Goal: Transaction & Acquisition: Book appointment/travel/reservation

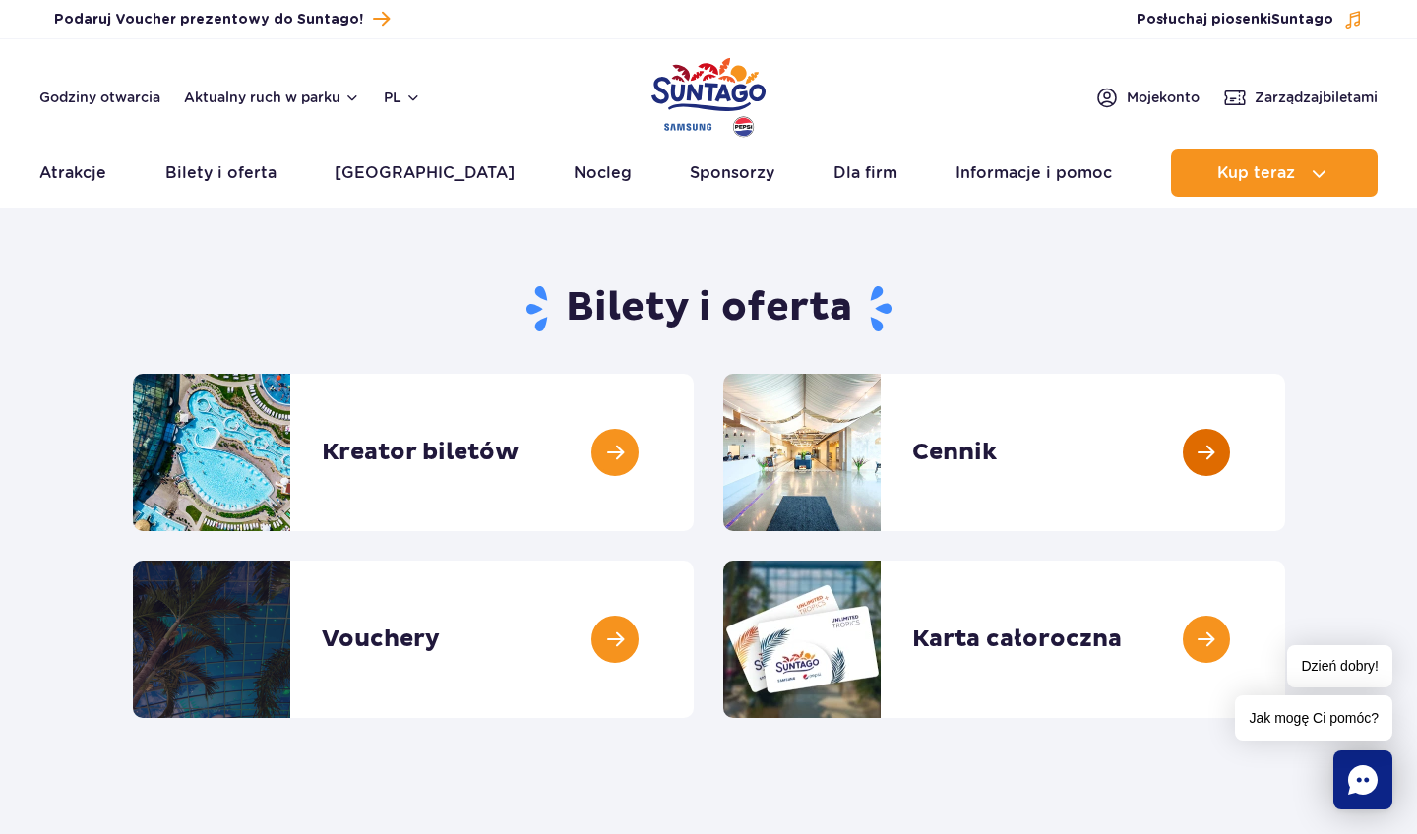
click at [1285, 445] on link at bounding box center [1285, 452] width 0 height 157
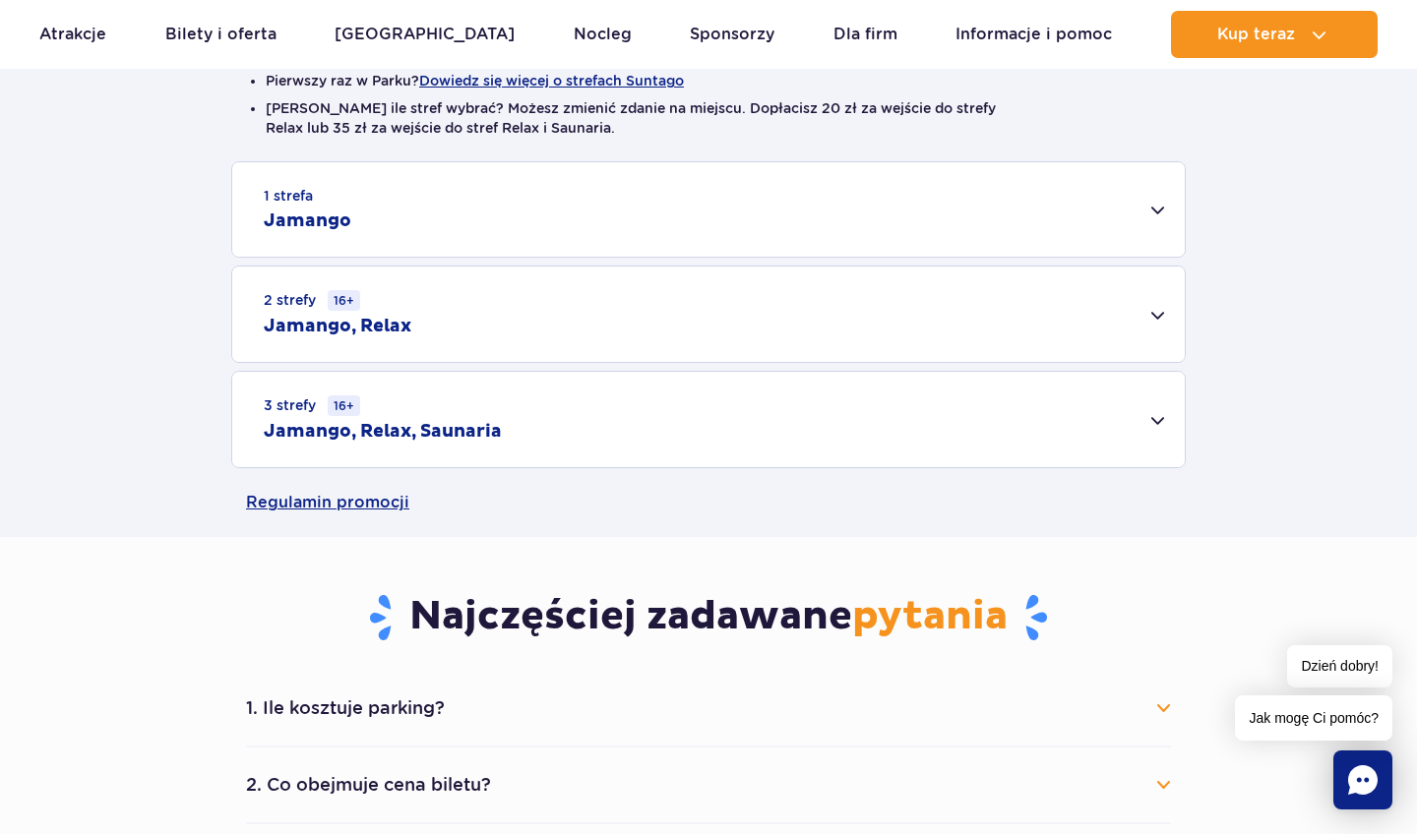
scroll to position [565, 0]
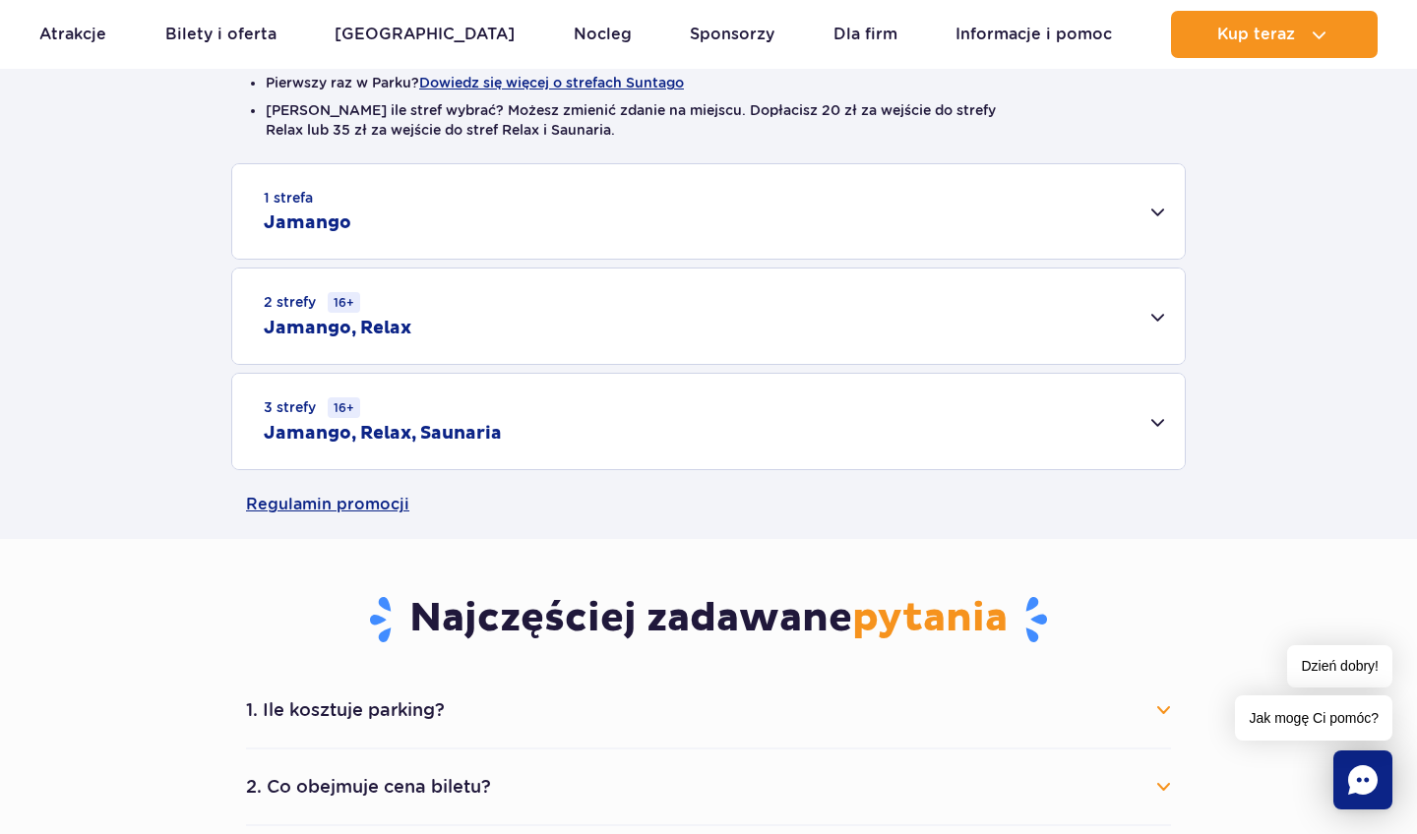
click at [1146, 423] on div "3 strefy 16+ Jamango, Relax, Saunaria" at bounding box center [708, 421] width 952 height 95
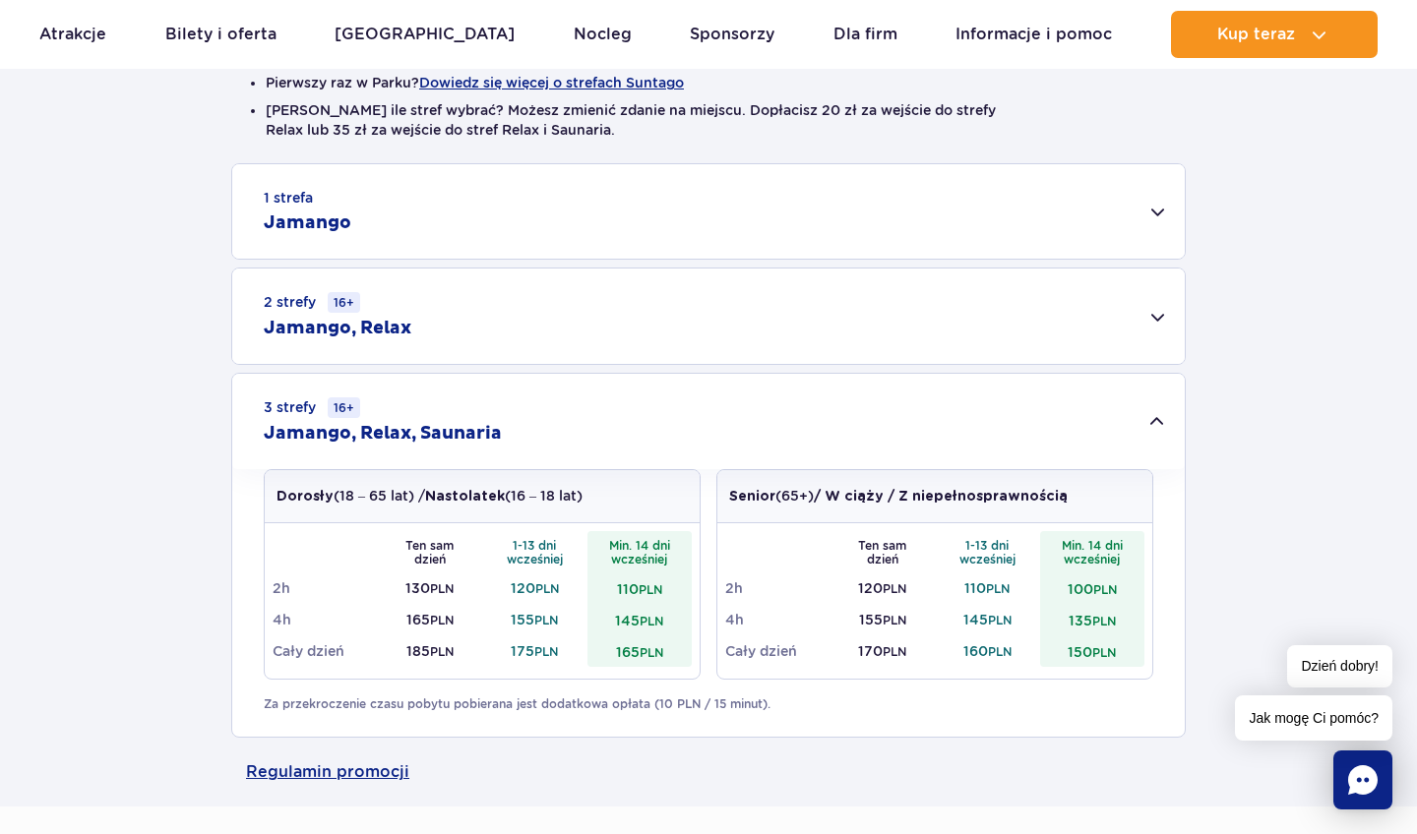
click at [1154, 319] on div "2 strefy 16+ Jamango, Relax" at bounding box center [708, 316] width 952 height 95
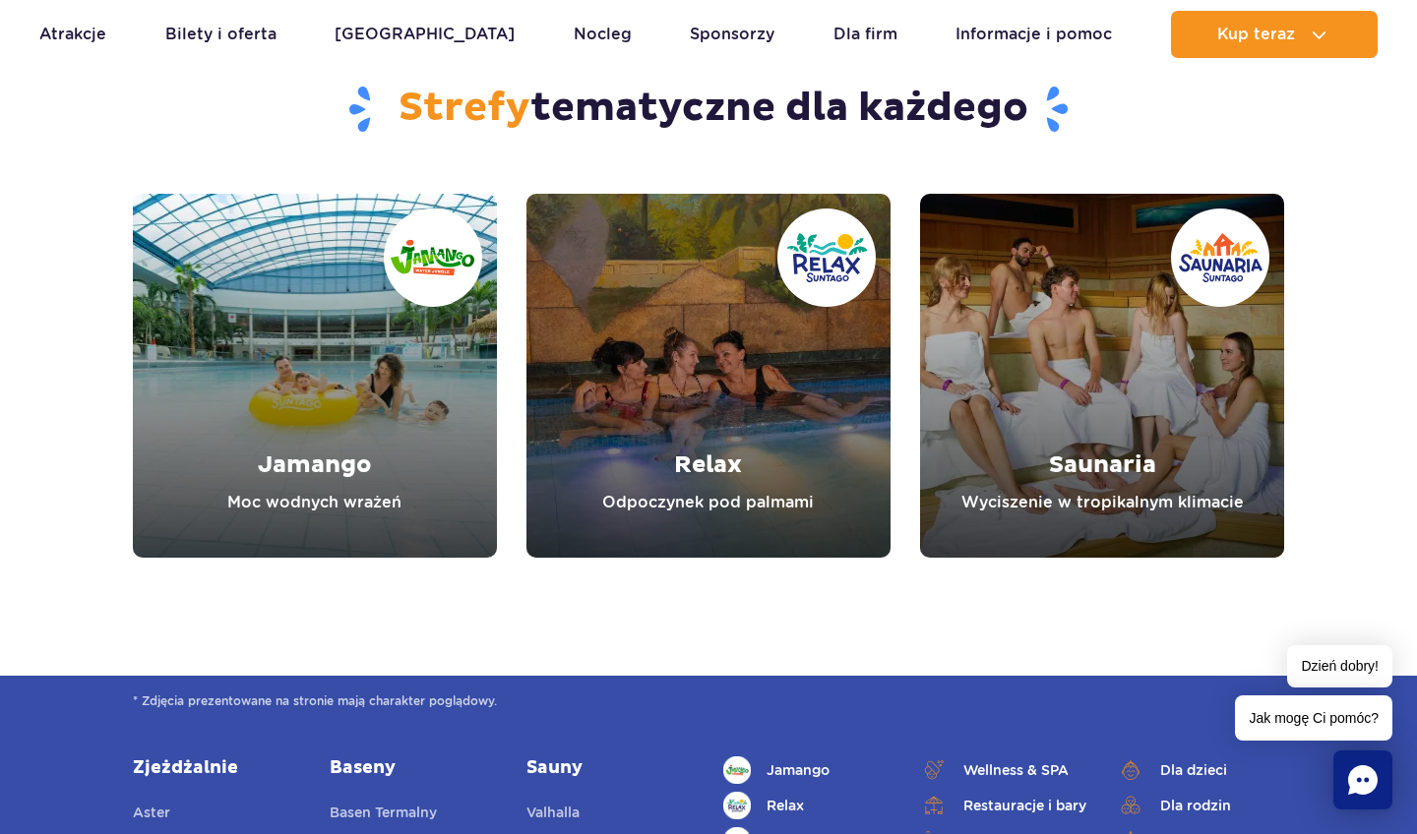
scroll to position [2710, 0]
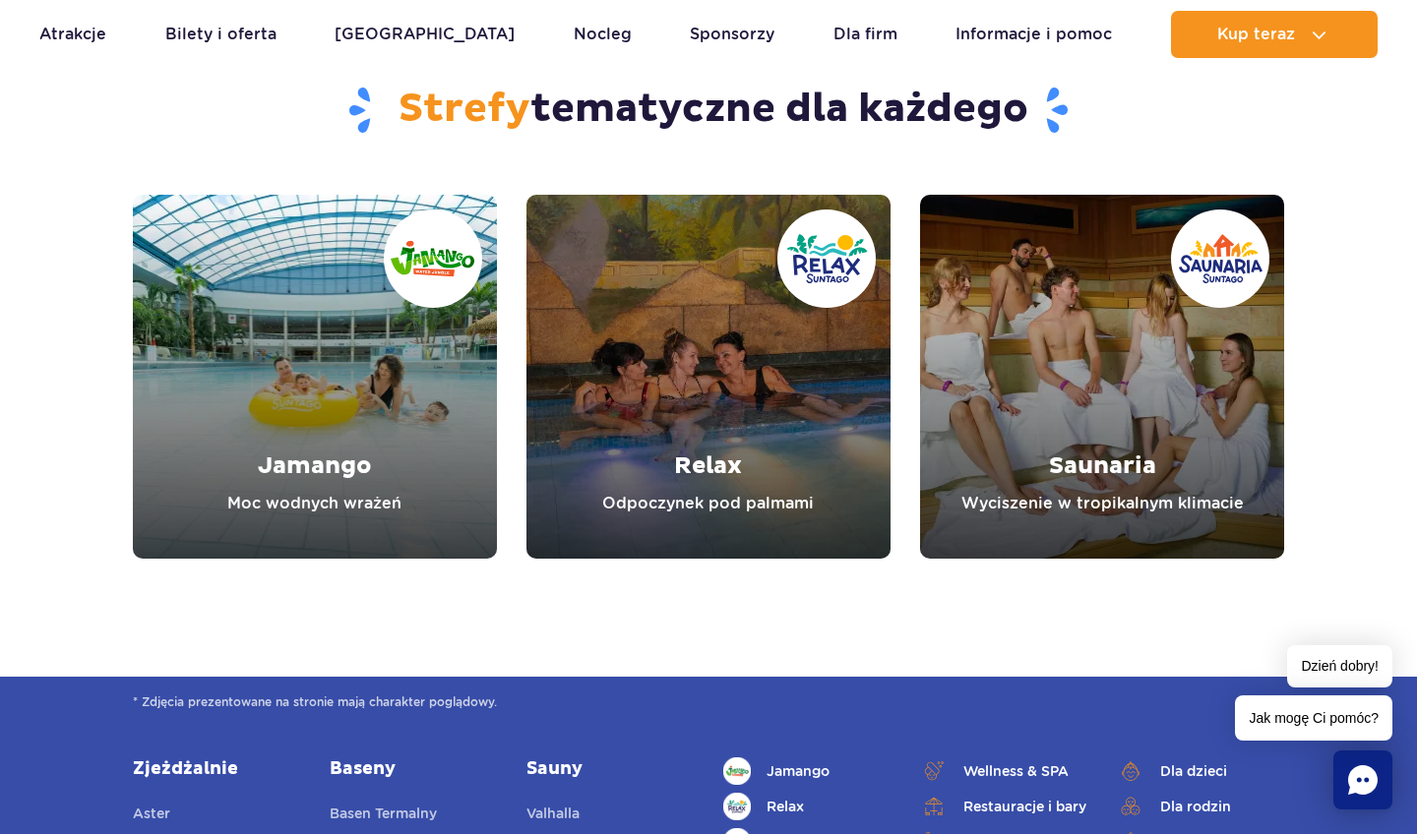
click at [810, 431] on link "Relax" at bounding box center [708, 377] width 364 height 364
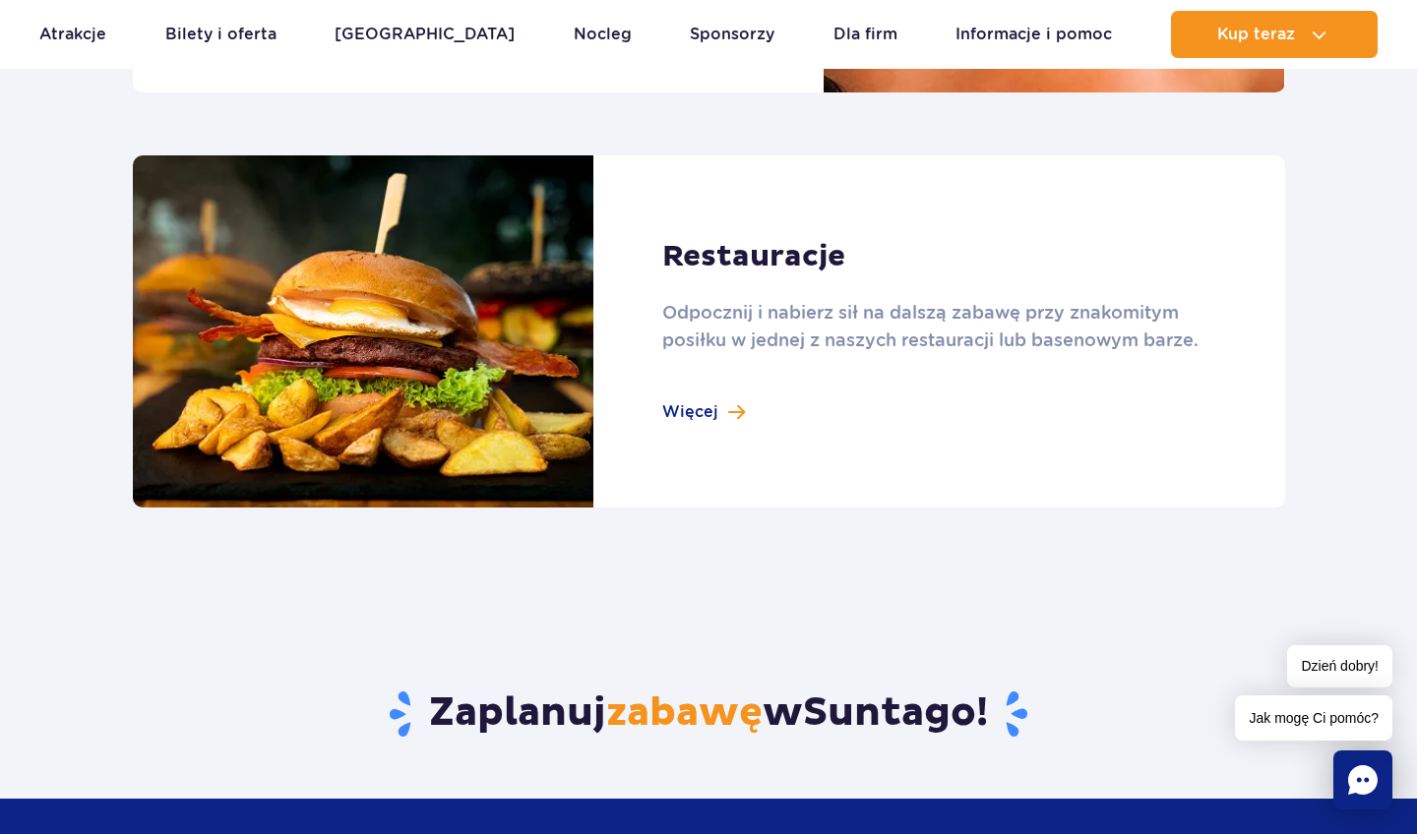
scroll to position [2114, 0]
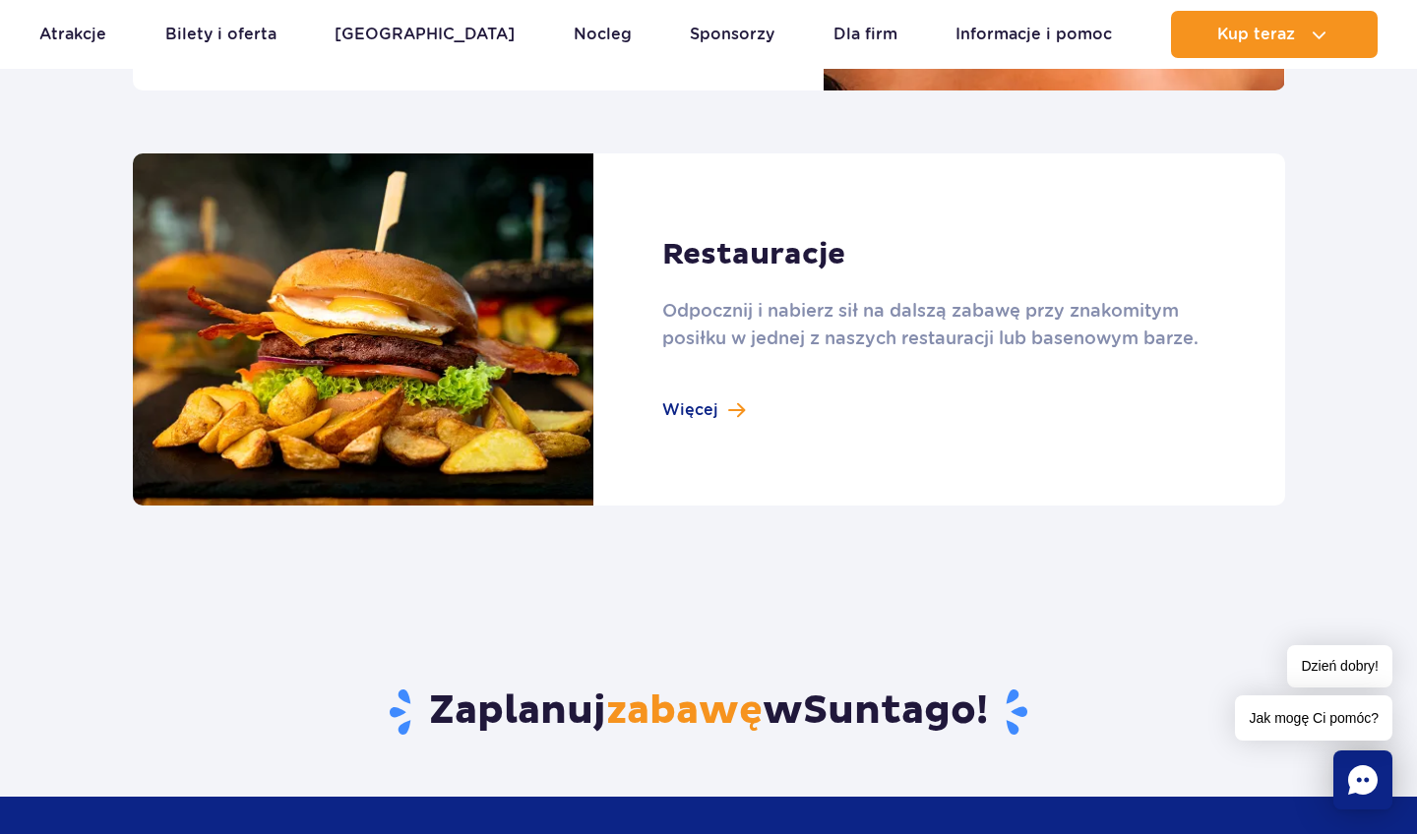
click at [707, 416] on link at bounding box center [709, 330] width 1152 height 353
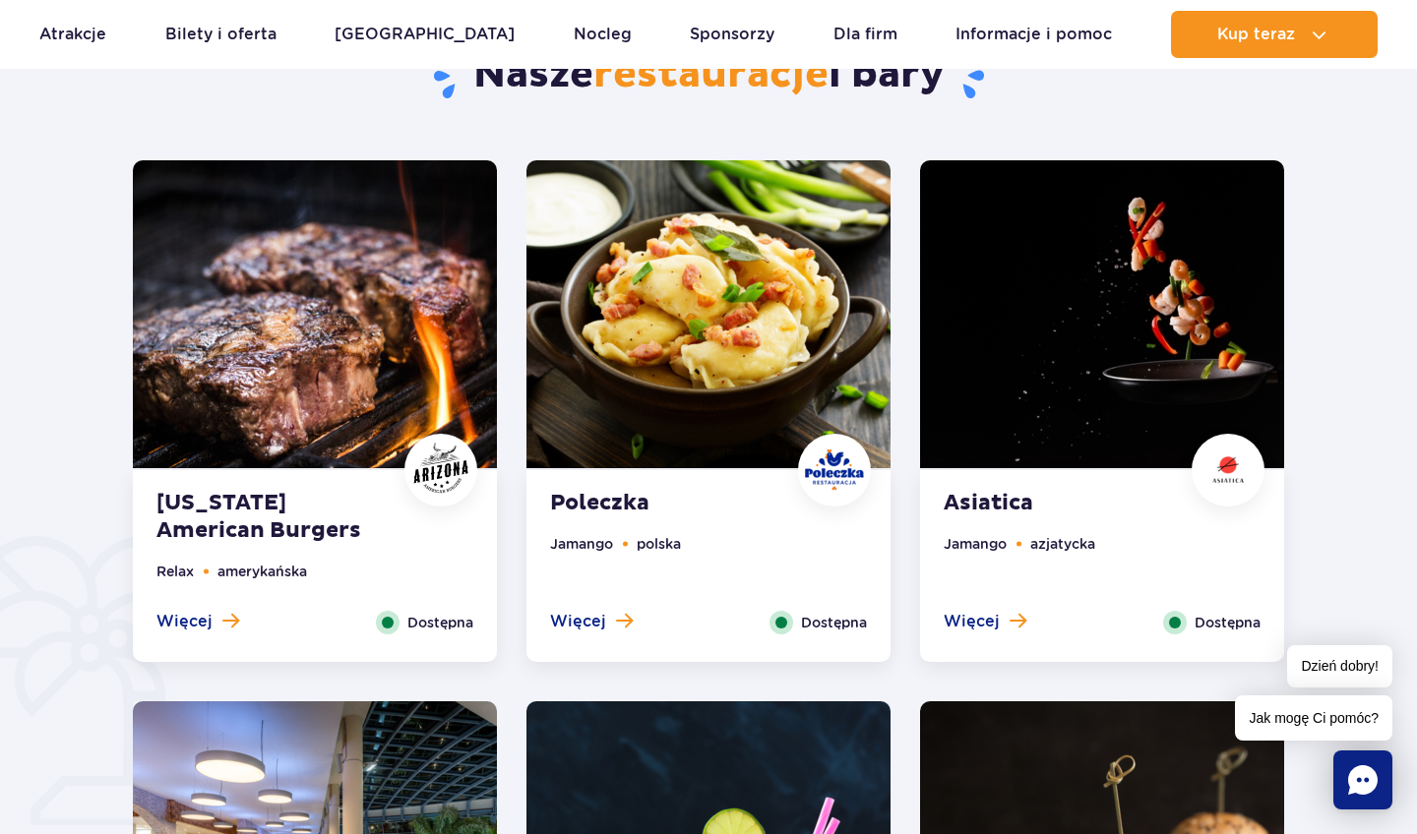
scroll to position [939, 0]
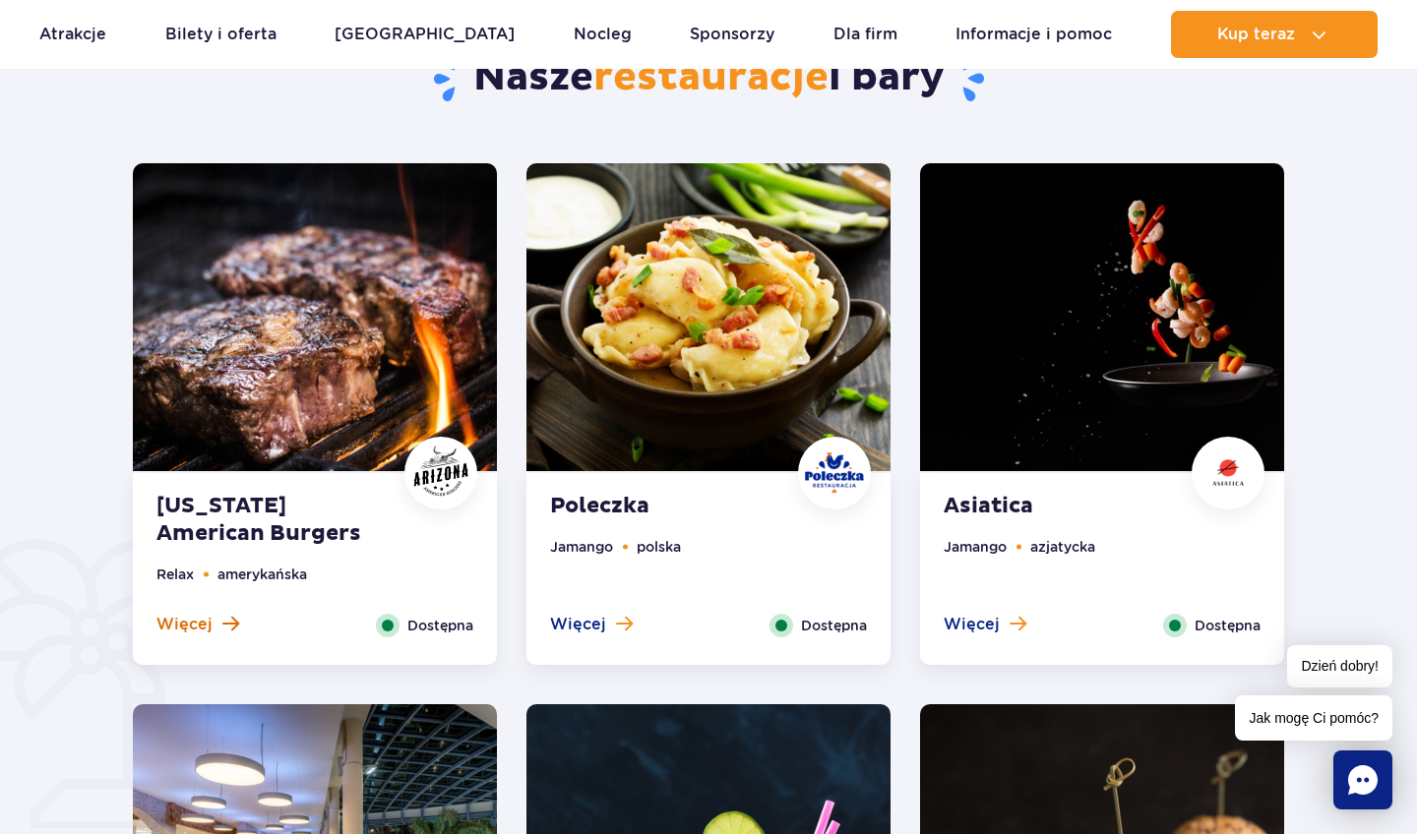
click at [223, 627] on span at bounding box center [230, 624] width 17 height 18
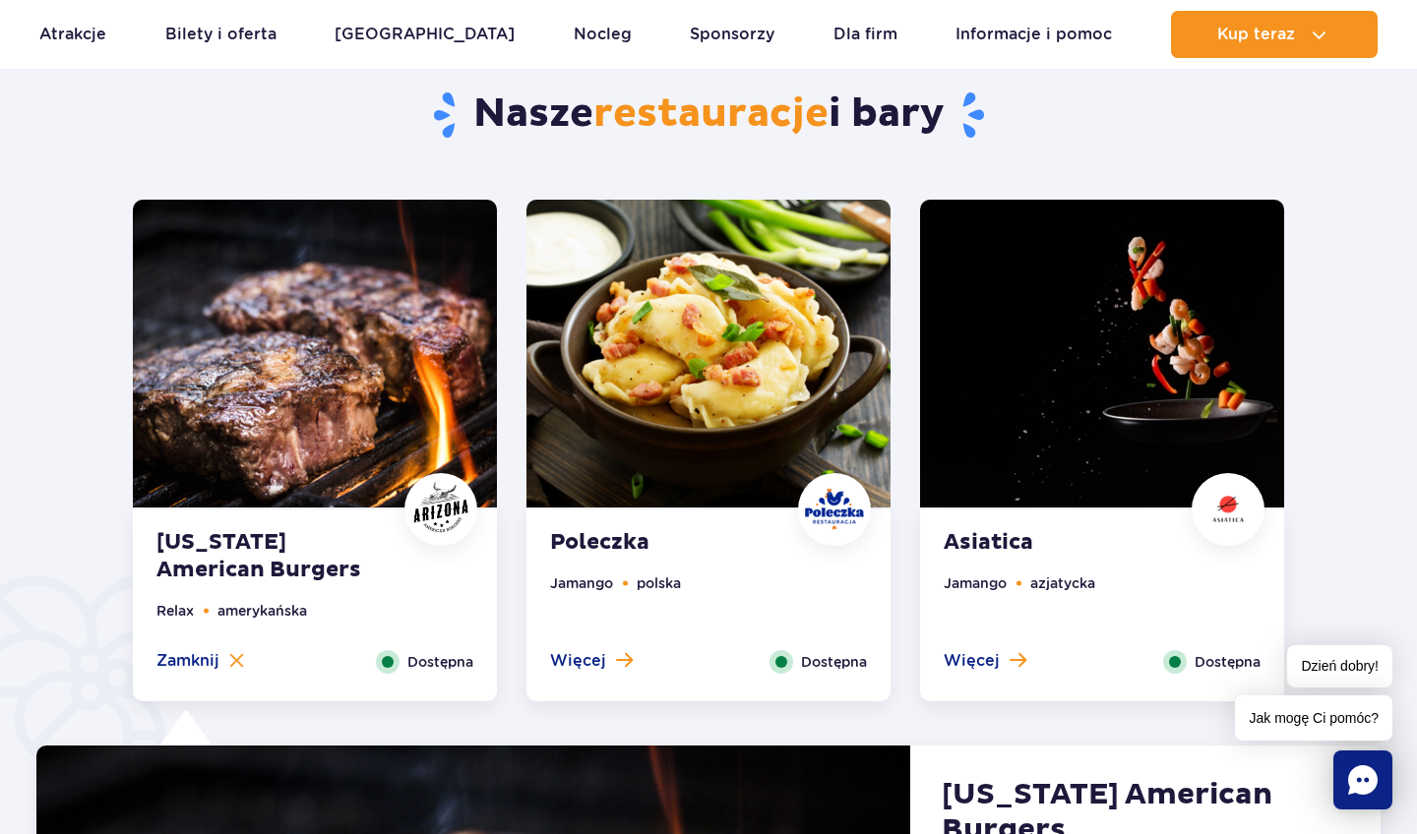
scroll to position [889, 0]
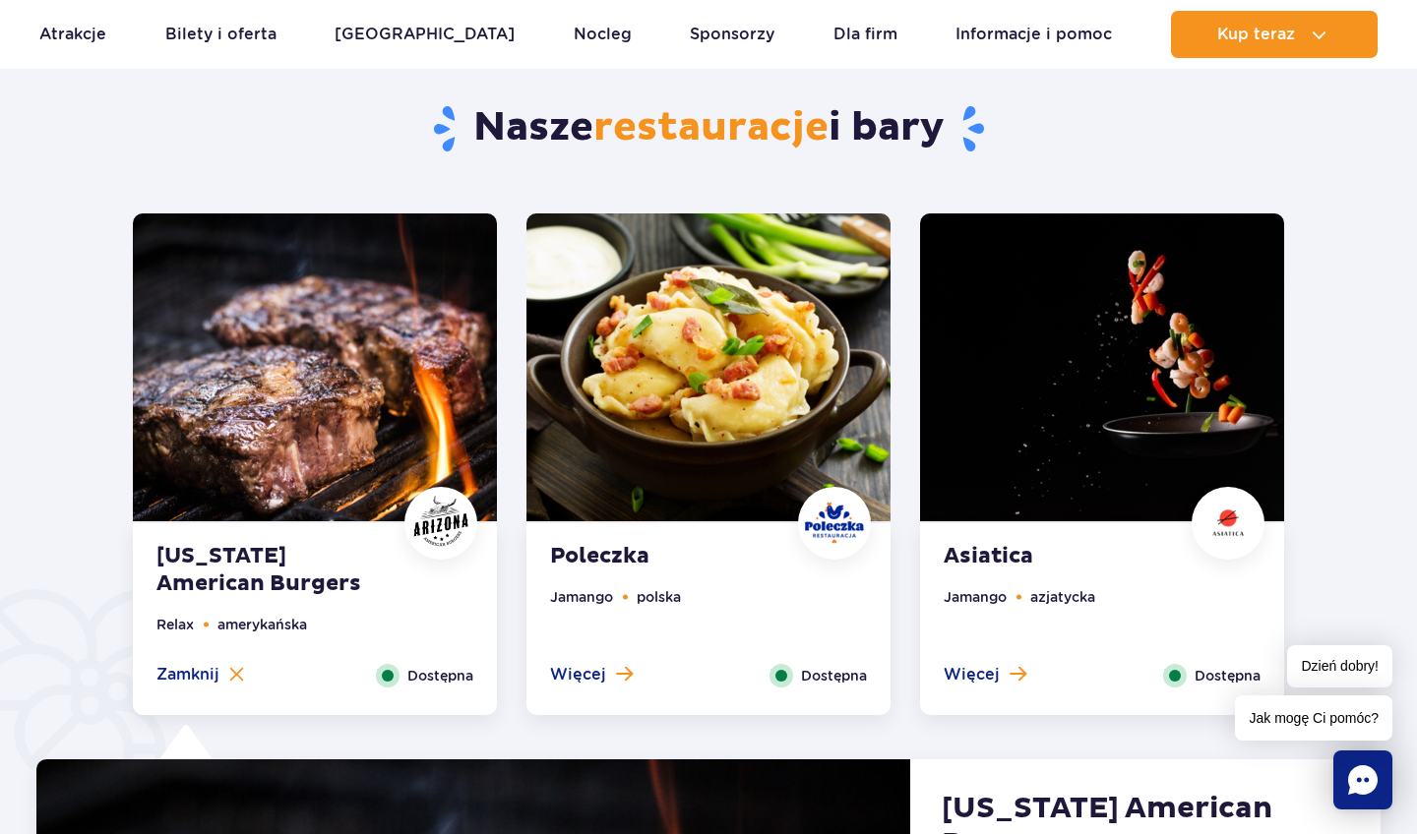
click at [621, 556] on strong "Poleczka" at bounding box center [669, 557] width 238 height 28
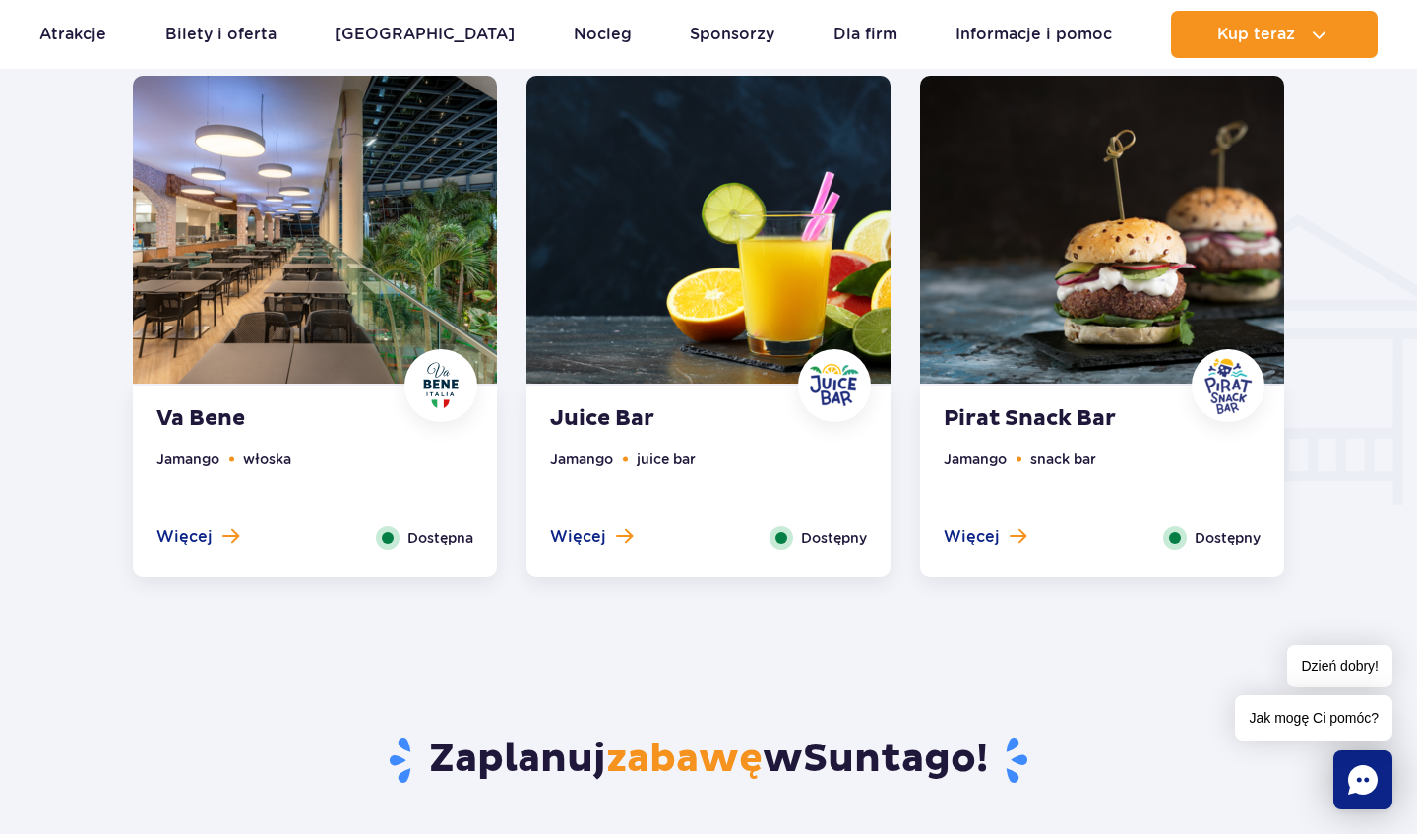
scroll to position [2158, 0]
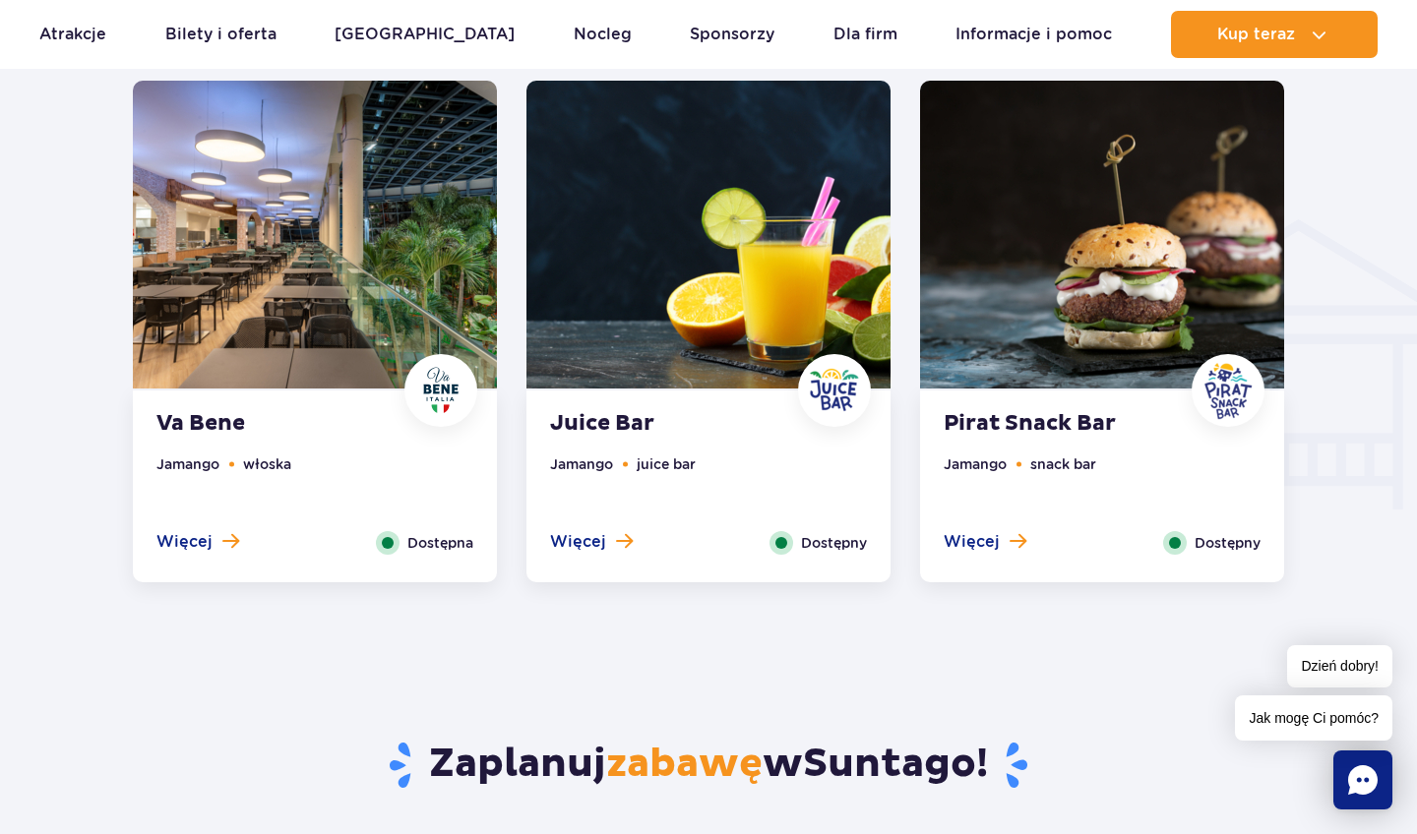
click at [1016, 427] on strong "Pirat Snack Bar" at bounding box center [1063, 424] width 238 height 28
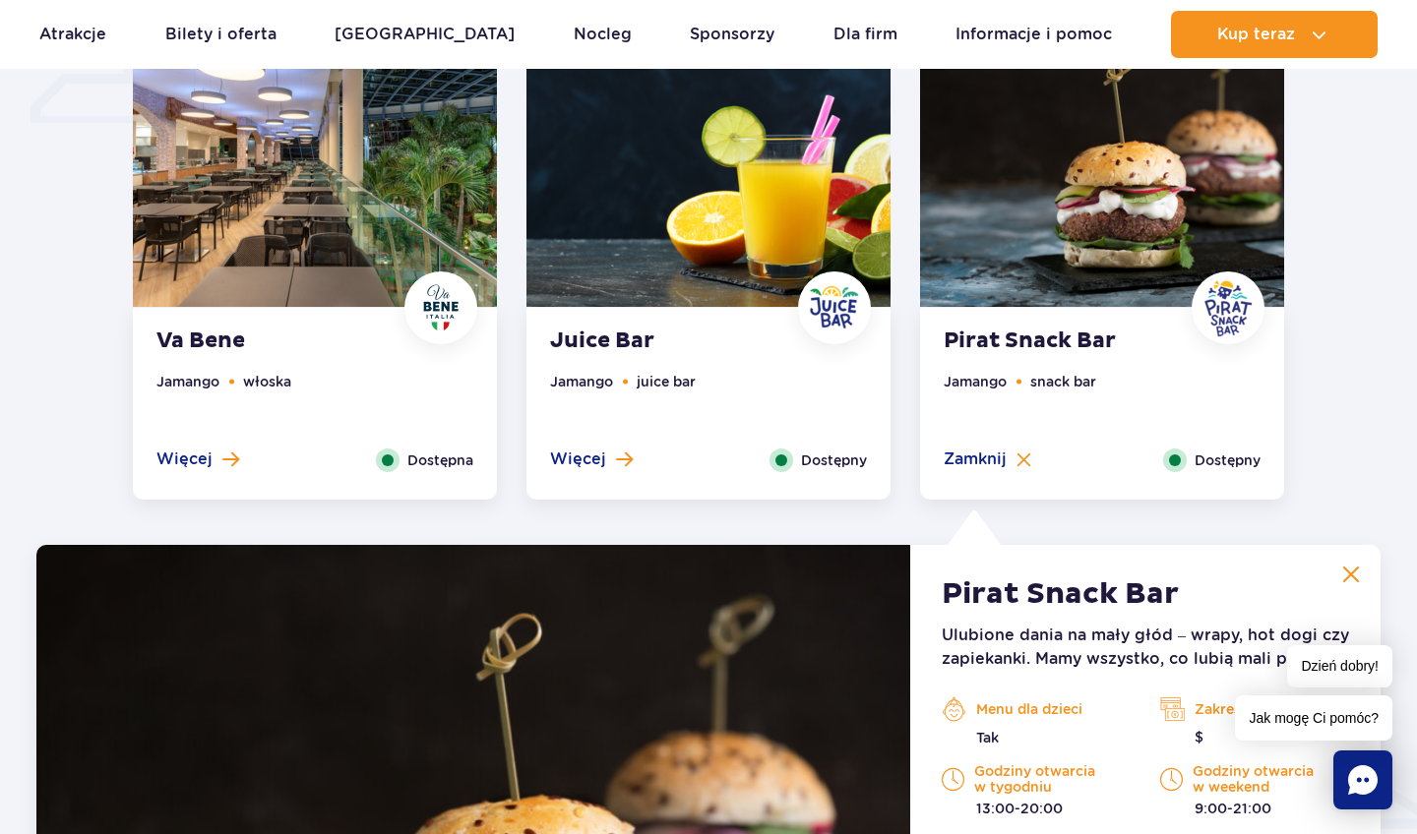
scroll to position [1618, 0]
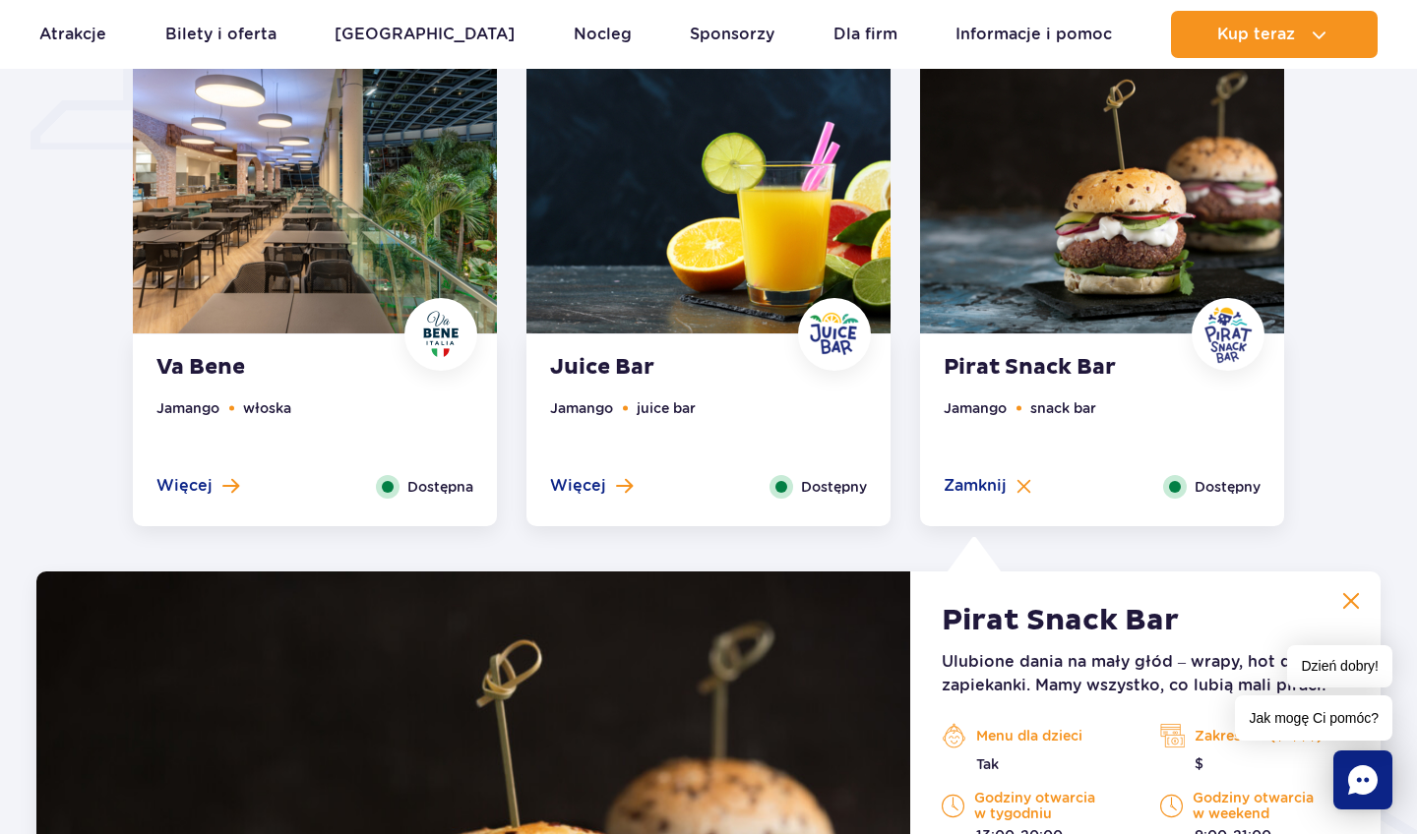
click at [623, 360] on strong "Juice Bar" at bounding box center [669, 368] width 238 height 28
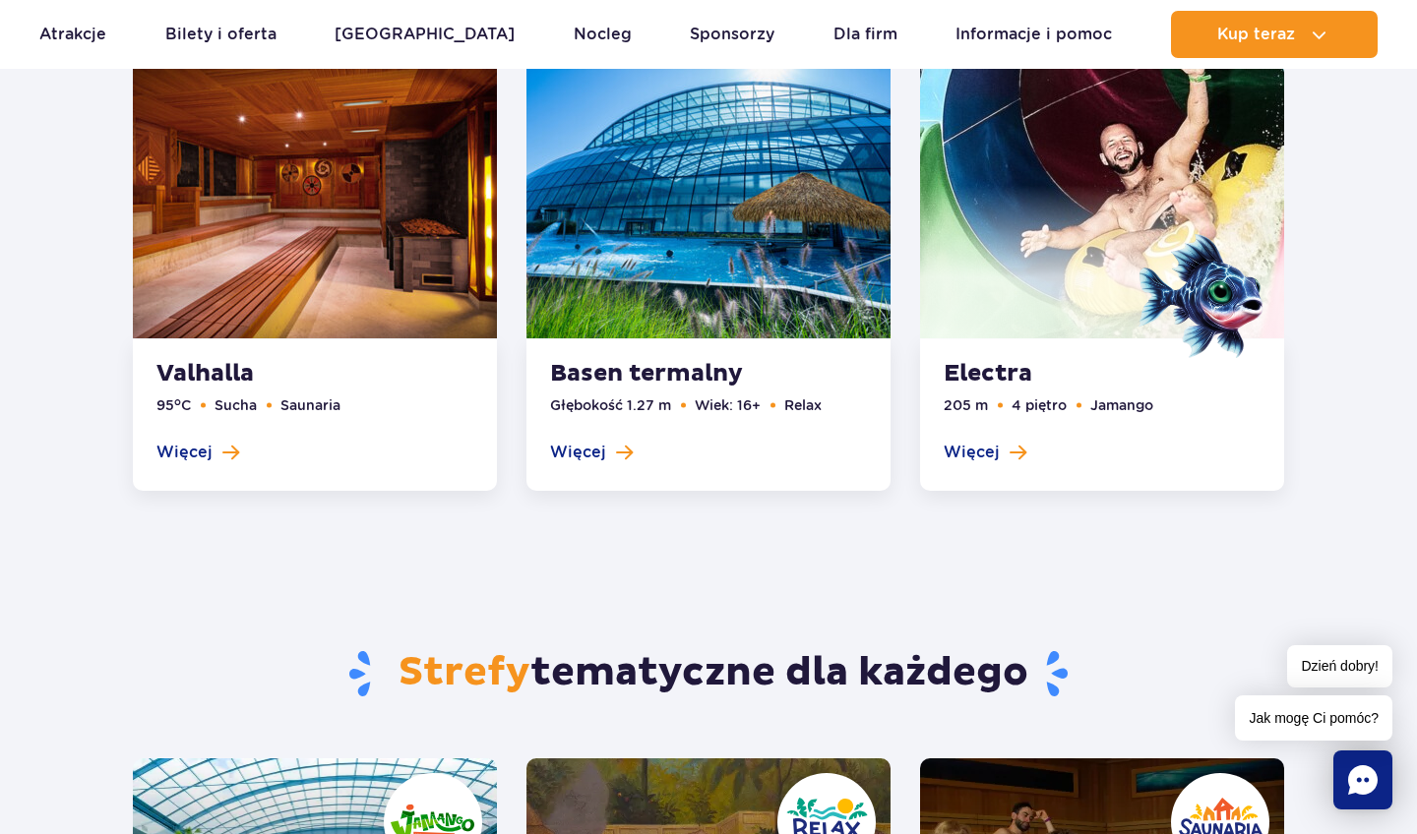
scroll to position [3577, 0]
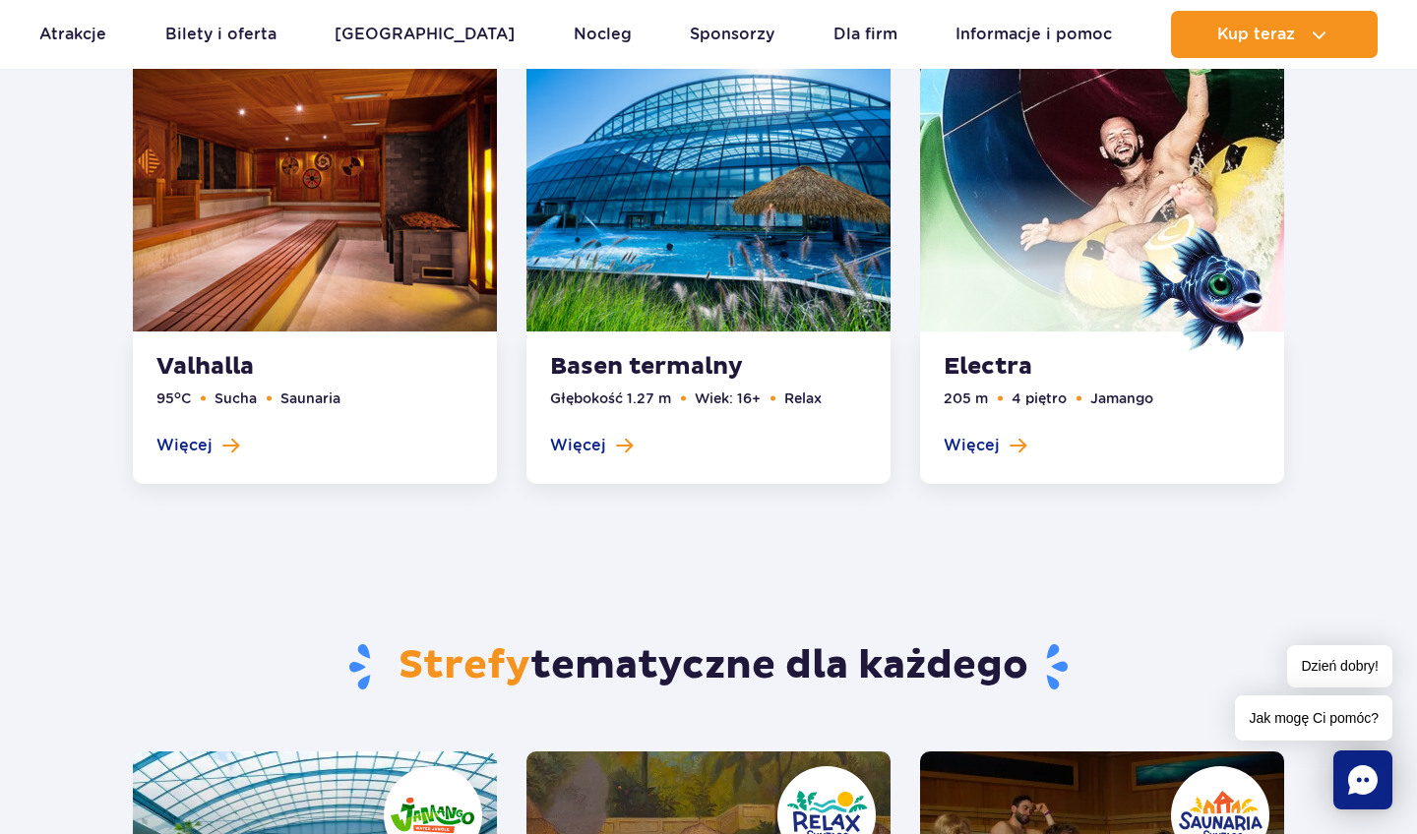
click at [985, 453] on link at bounding box center [1102, 254] width 364 height 461
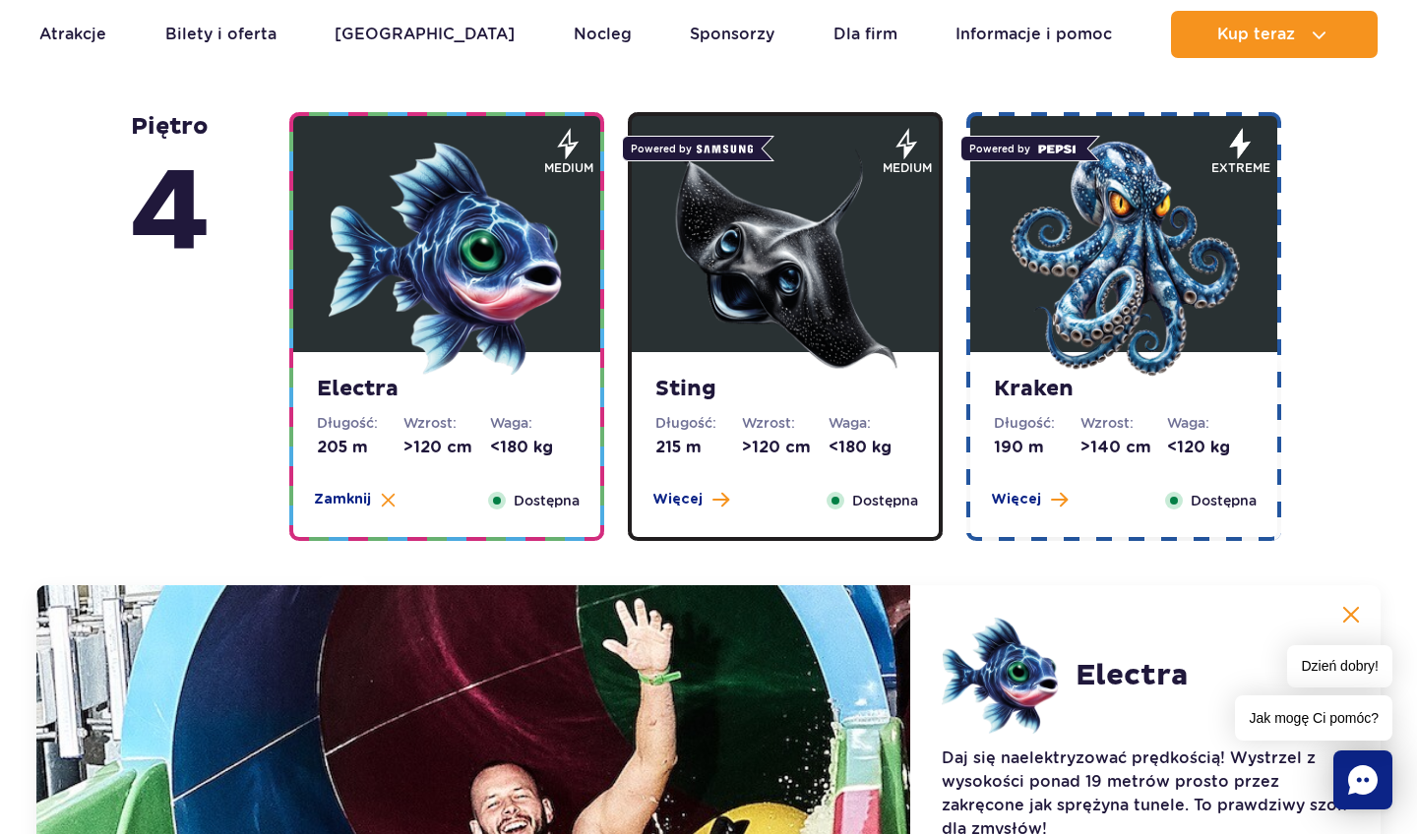
scroll to position [1734, 1]
click at [788, 170] on img at bounding box center [785, 259] width 236 height 236
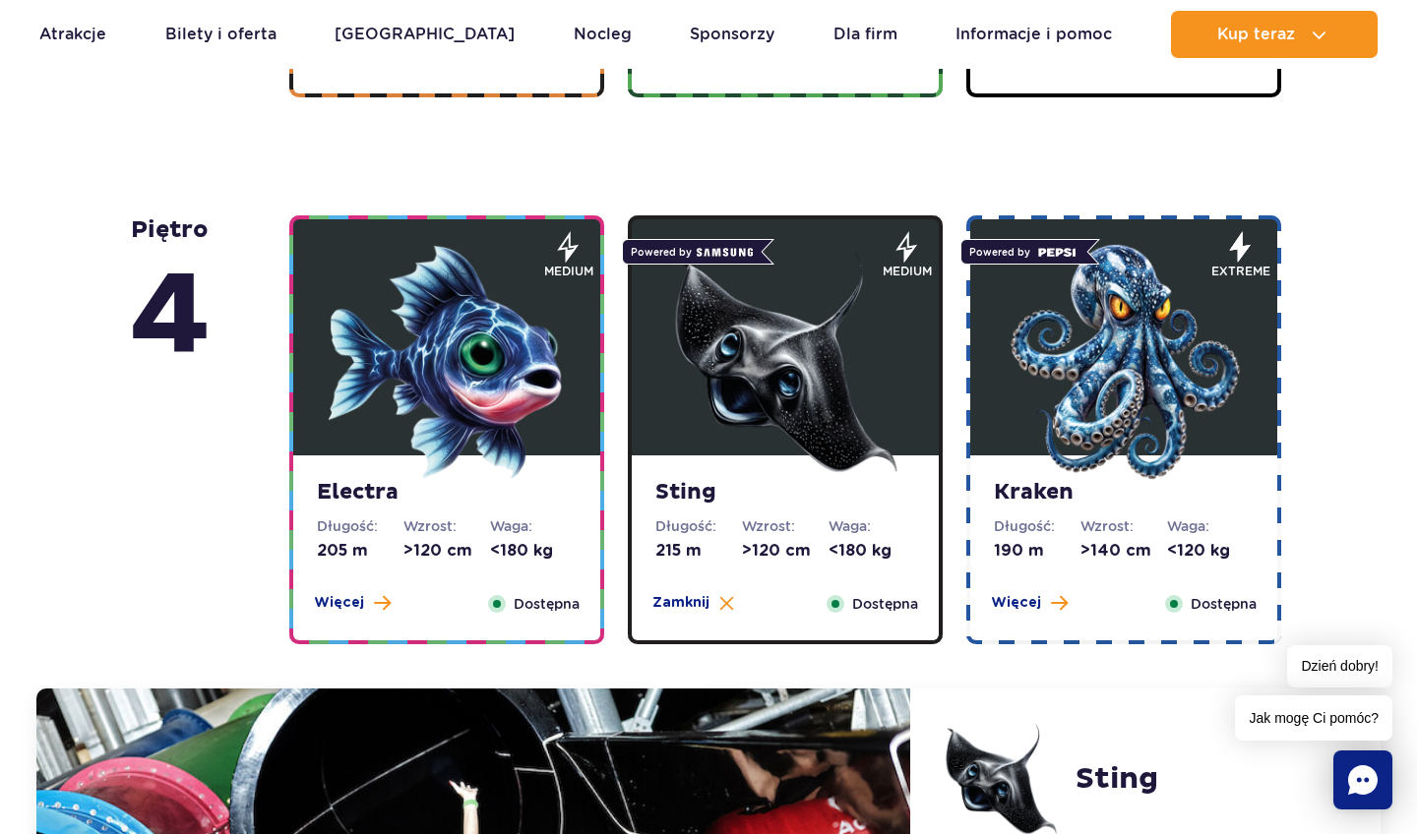
scroll to position [1633, 0]
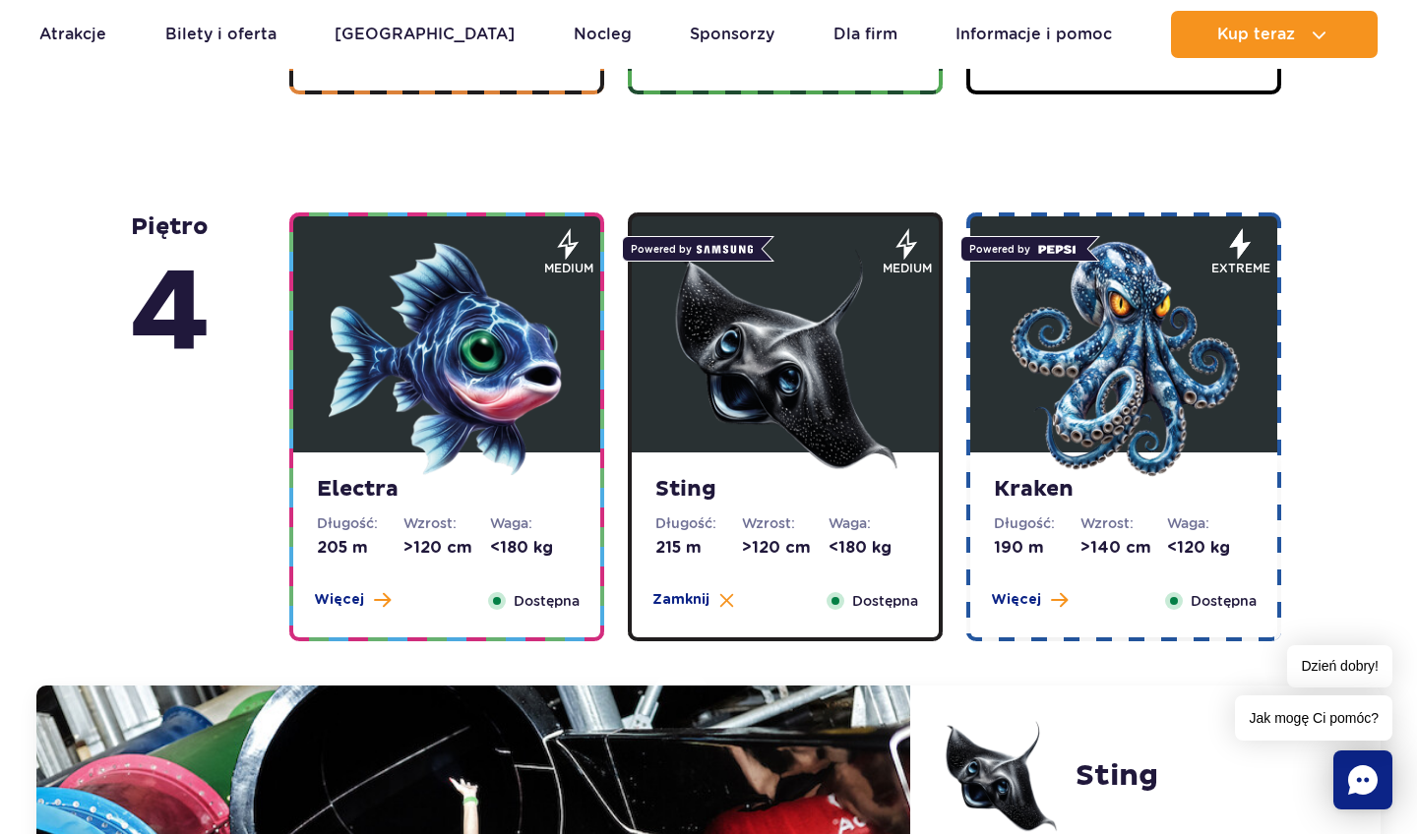
click at [522, 313] on img at bounding box center [447, 359] width 236 height 236
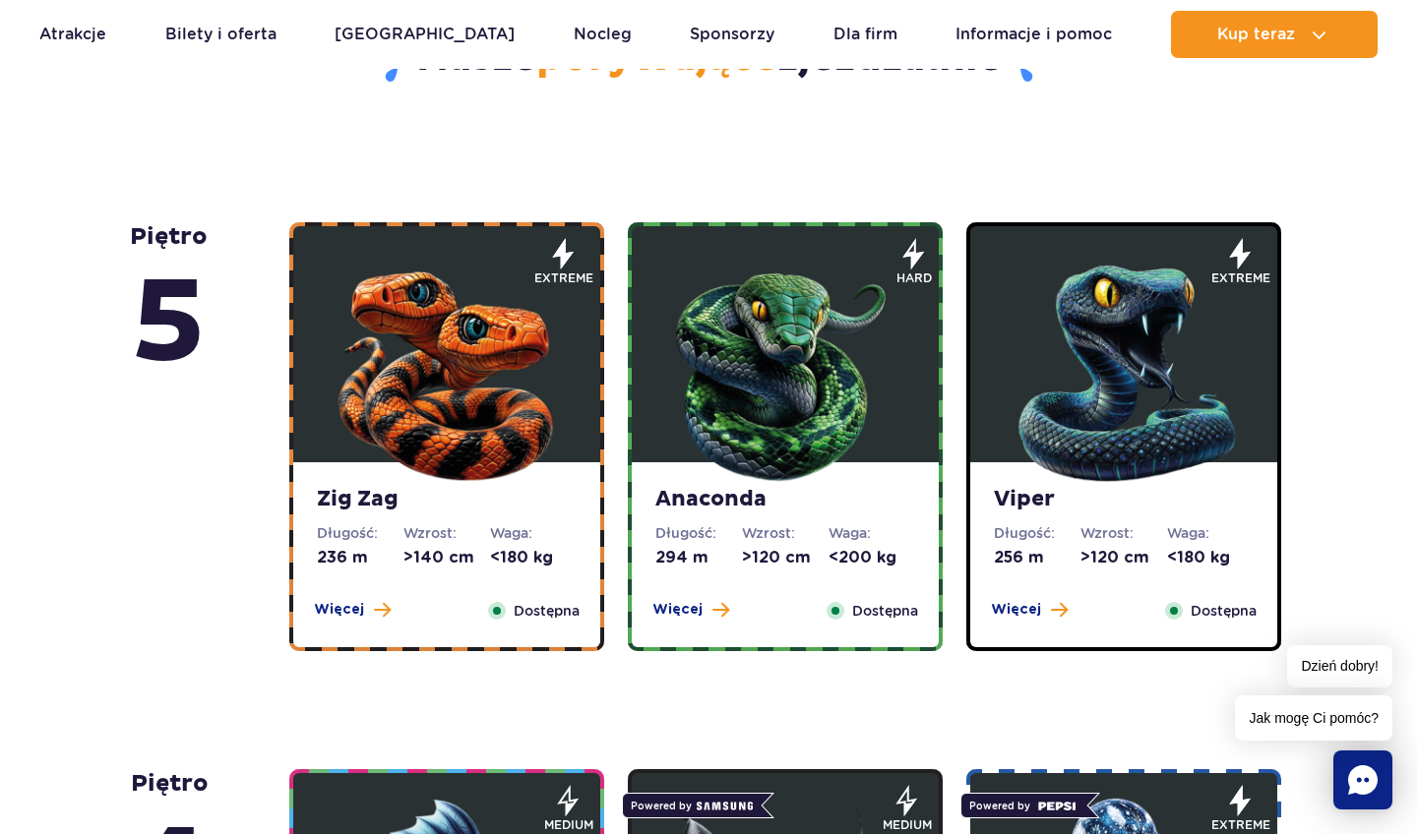
click at [519, 296] on img at bounding box center [447, 369] width 236 height 236
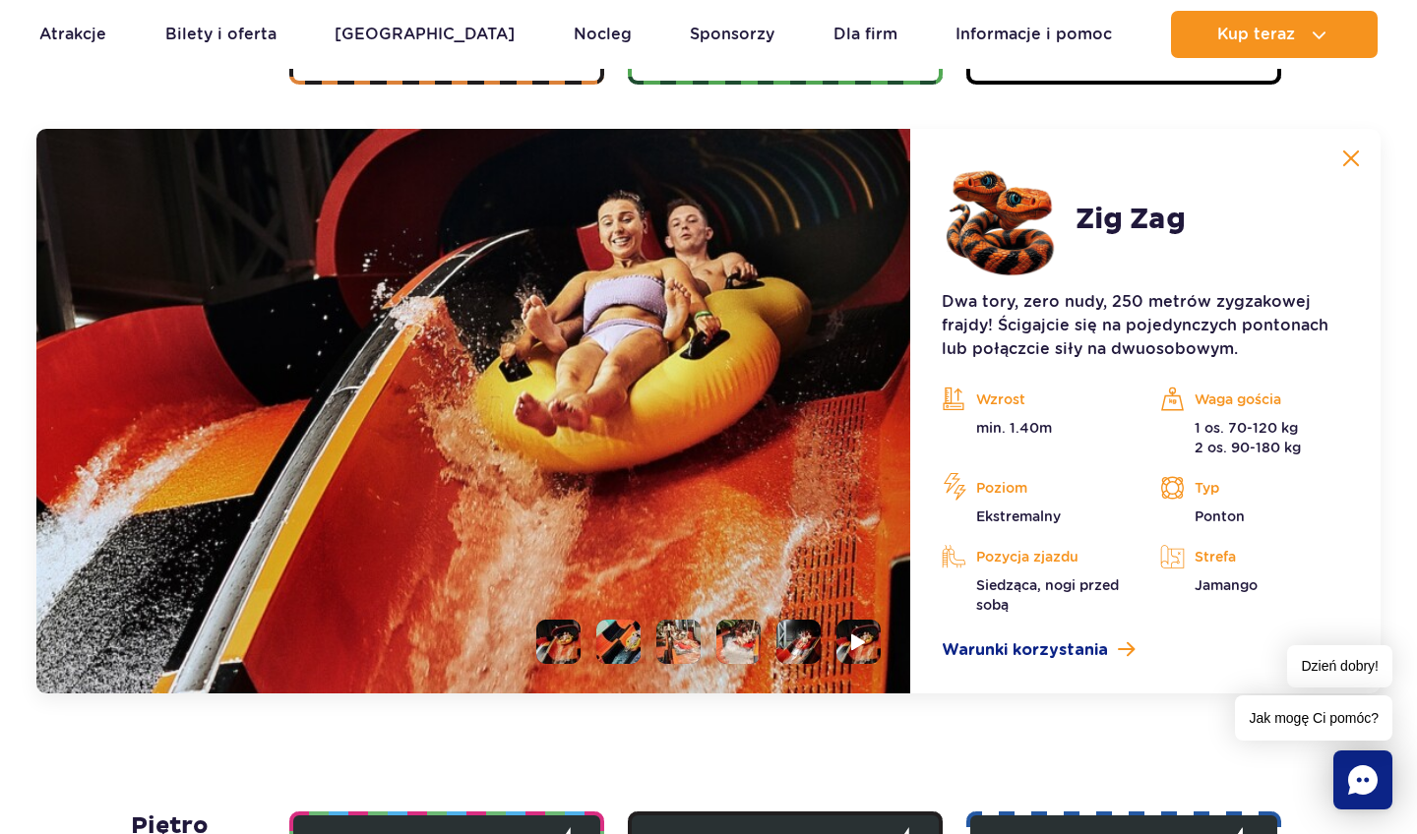
scroll to position [1643, 0]
click at [615, 637] on li at bounding box center [618, 642] width 44 height 44
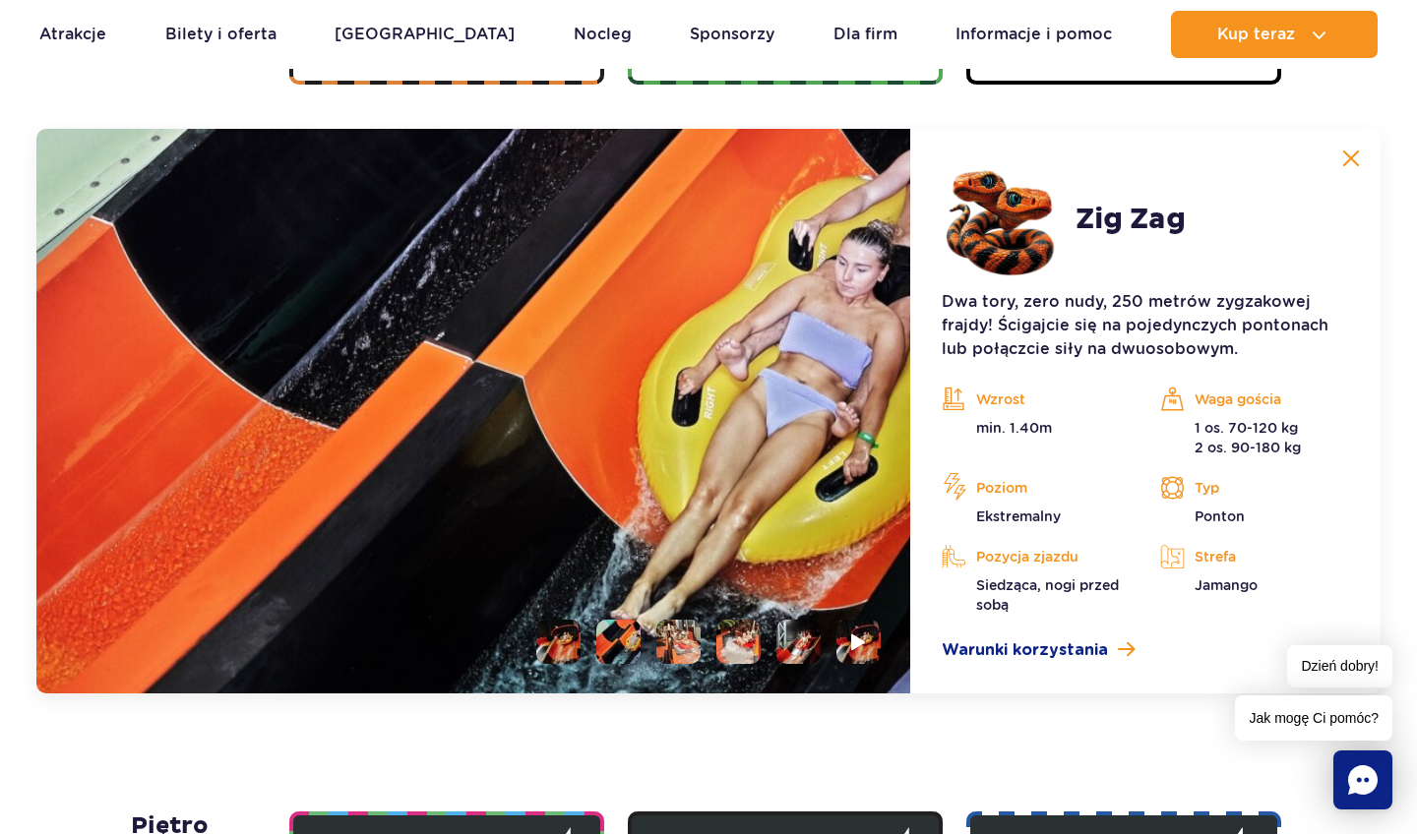
click at [676, 645] on li at bounding box center [678, 642] width 44 height 44
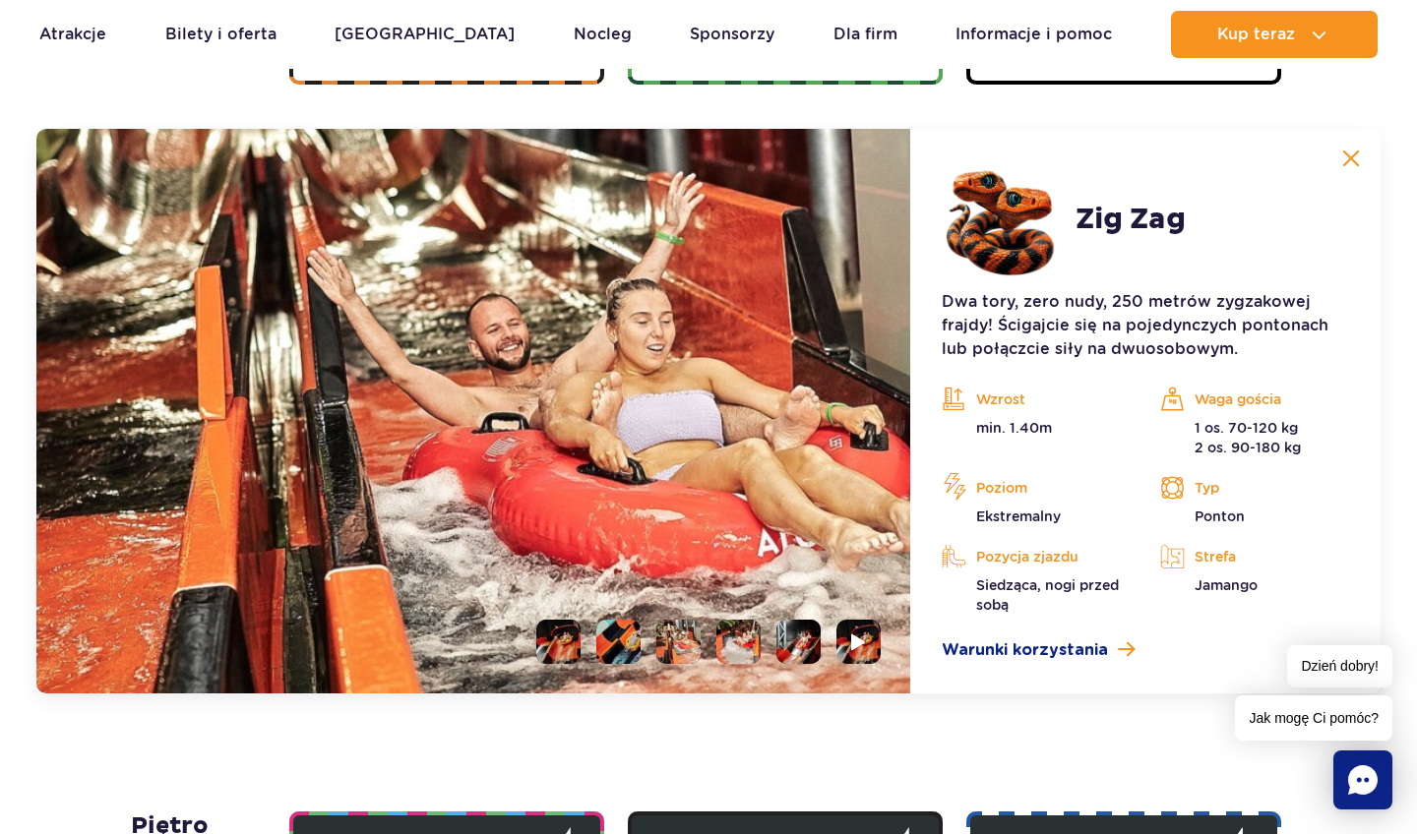
click at [736, 645] on li at bounding box center [738, 642] width 44 height 44
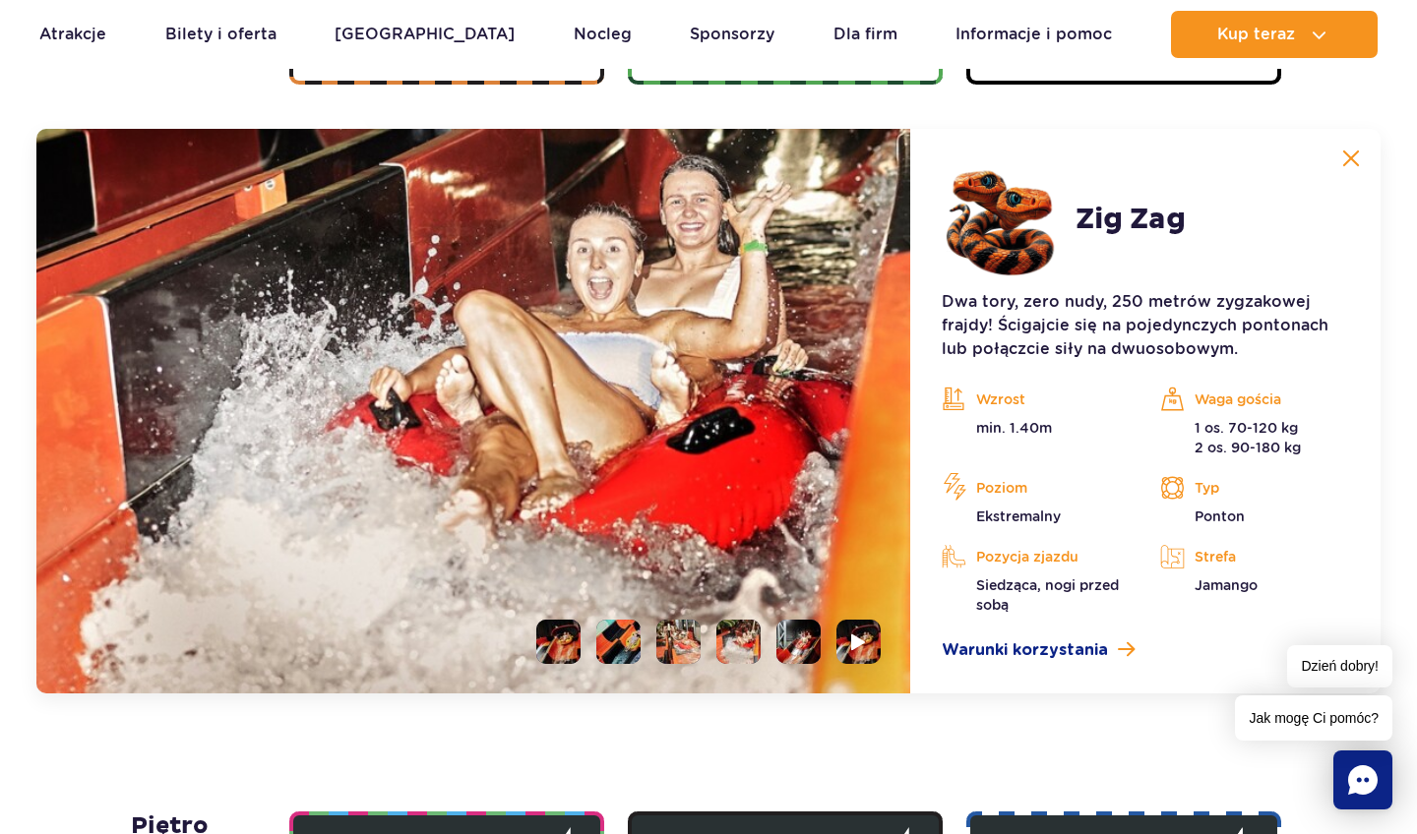
click at [806, 641] on li at bounding box center [798, 642] width 44 height 44
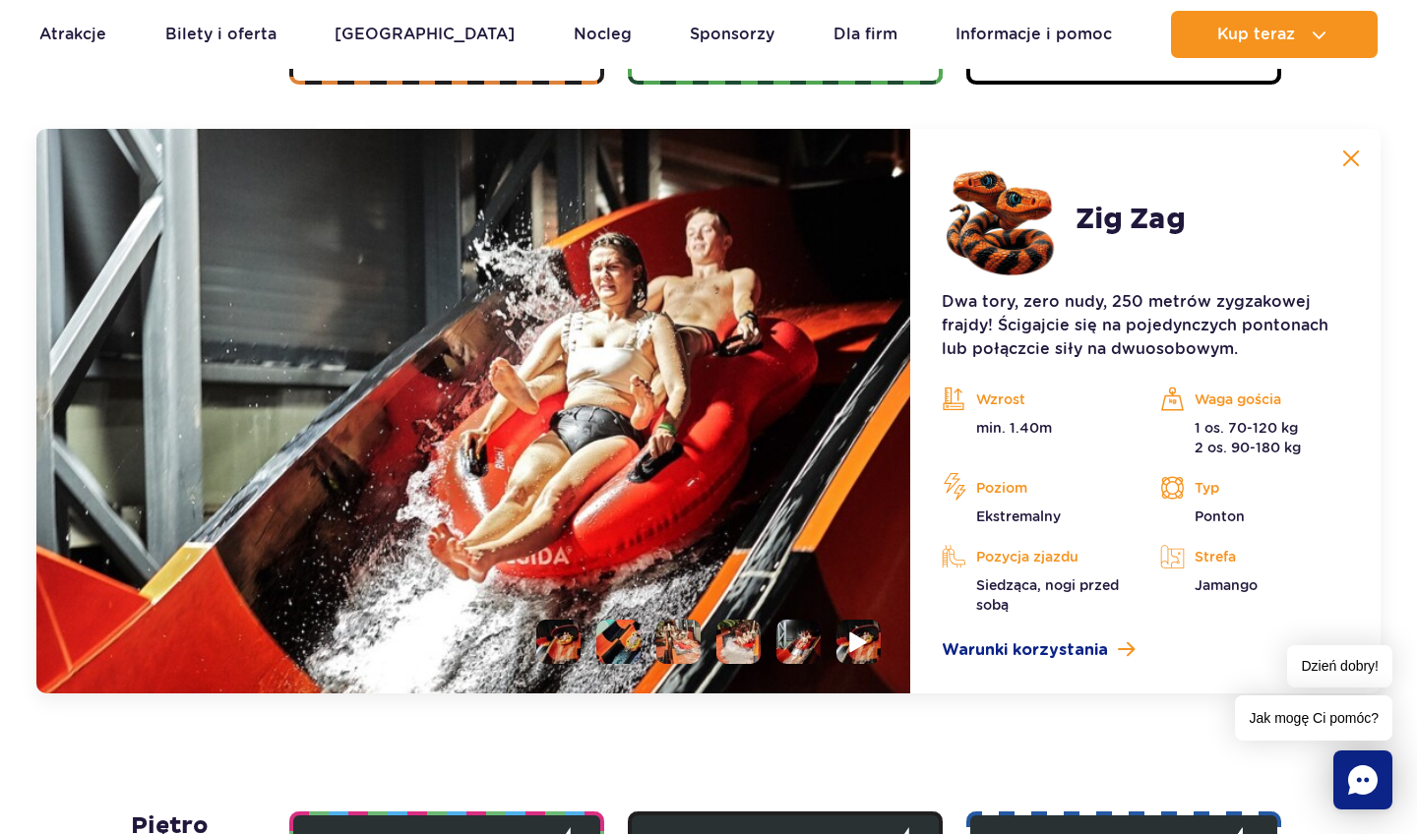
click at [844, 643] on li at bounding box center [858, 642] width 44 height 44
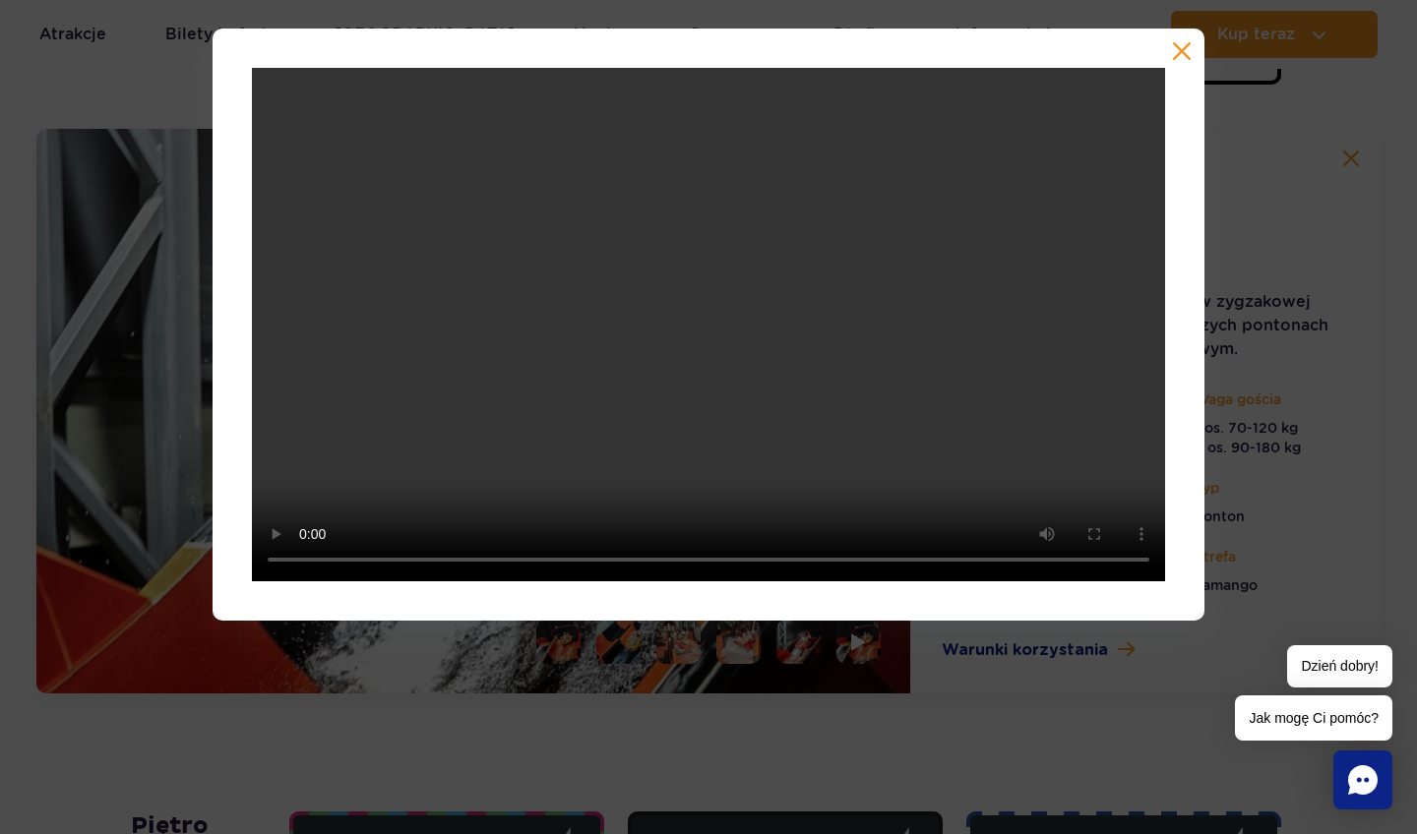
click at [302, 562] on video at bounding box center [708, 325] width 913 height 514
click at [1178, 53] on button "button" at bounding box center [1182, 51] width 20 height 20
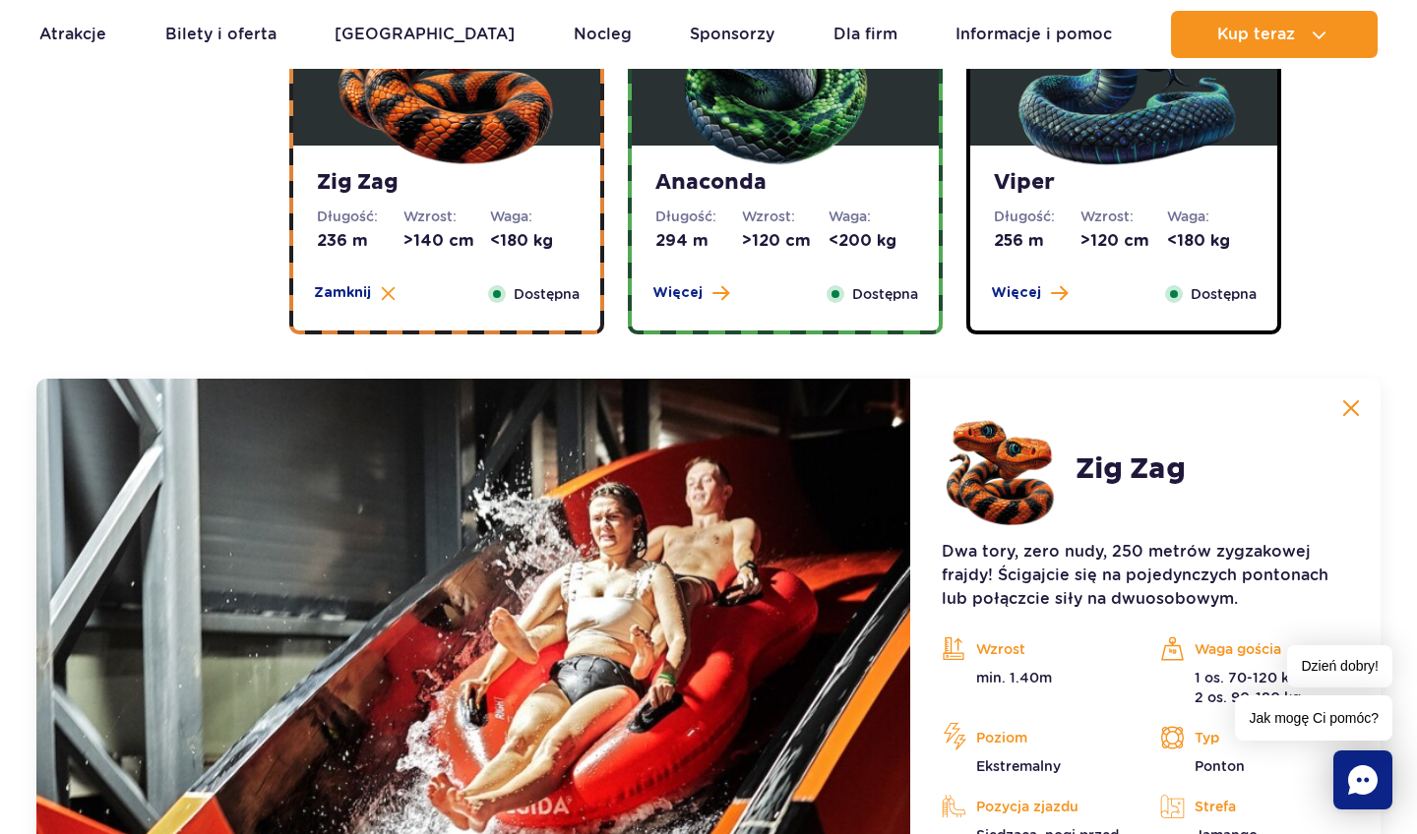
click at [844, 187] on strong "Anaconda" at bounding box center [785, 183] width 260 height 28
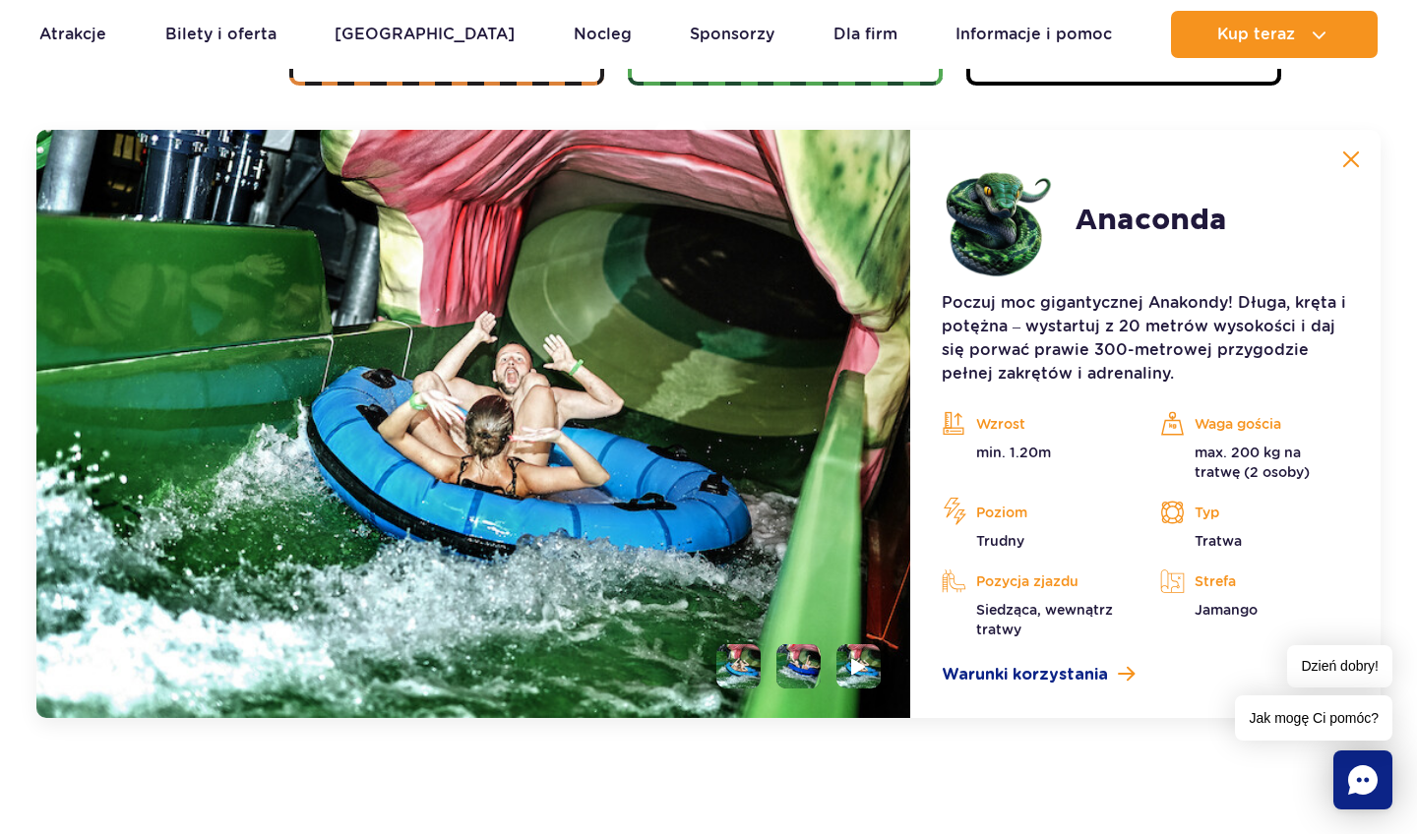
scroll to position [1654, 0]
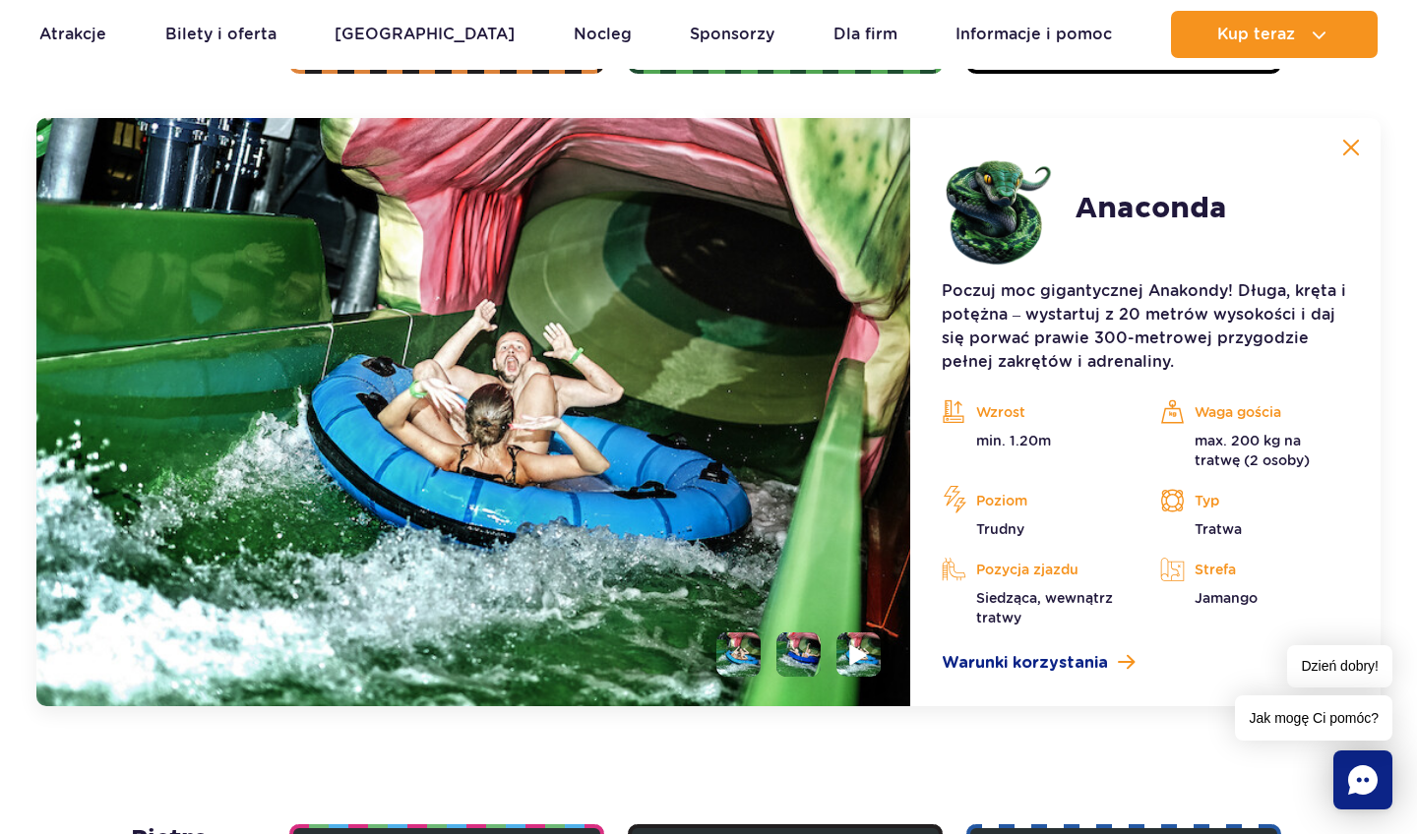
click at [855, 651] on img at bounding box center [858, 655] width 19 height 23
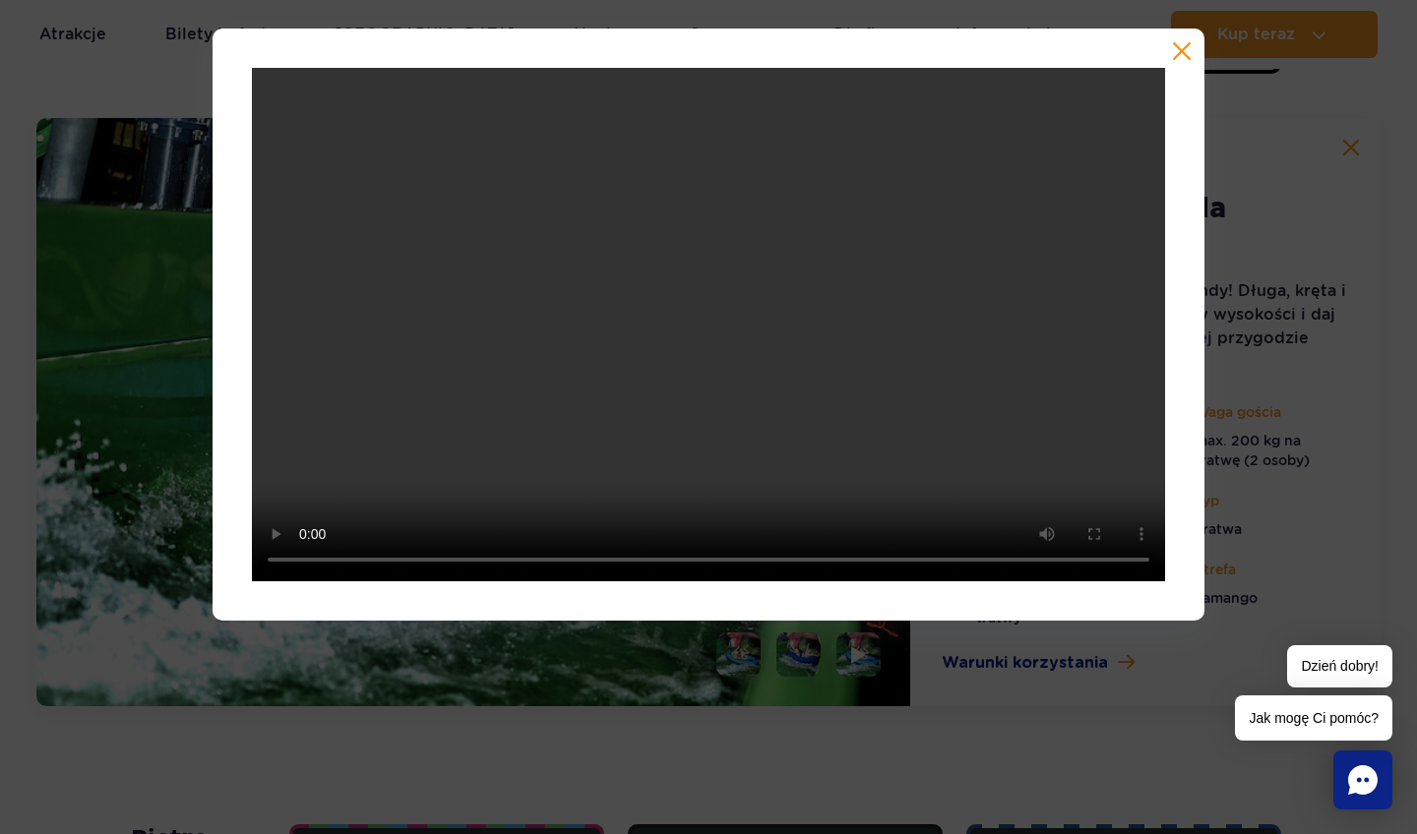
click at [1170, 59] on div at bounding box center [709, 325] width 992 height 592
click at [1181, 52] on button "button" at bounding box center [1182, 51] width 20 height 20
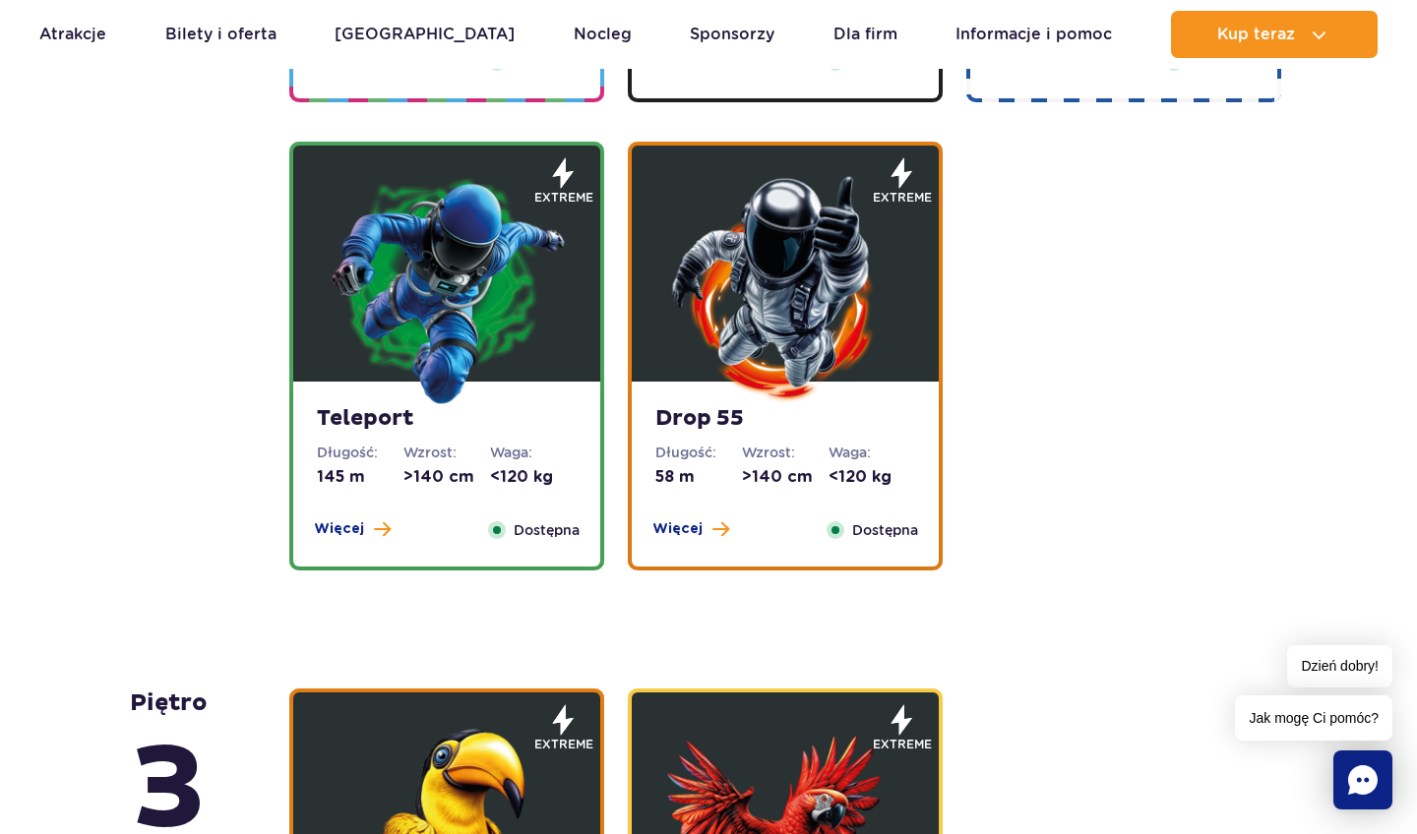
scroll to position [2800, 0]
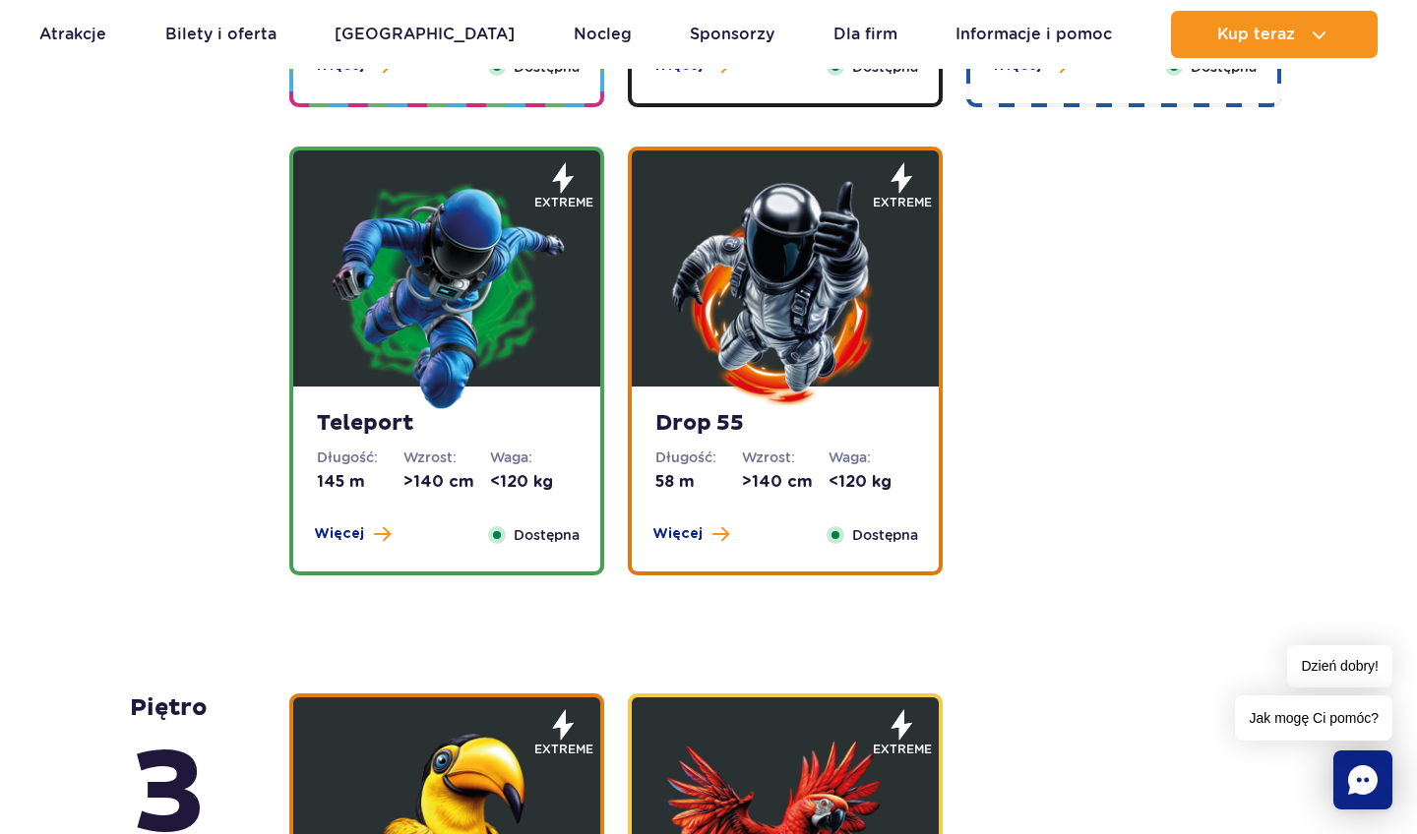
click at [746, 426] on strong "Drop 55" at bounding box center [785, 424] width 260 height 28
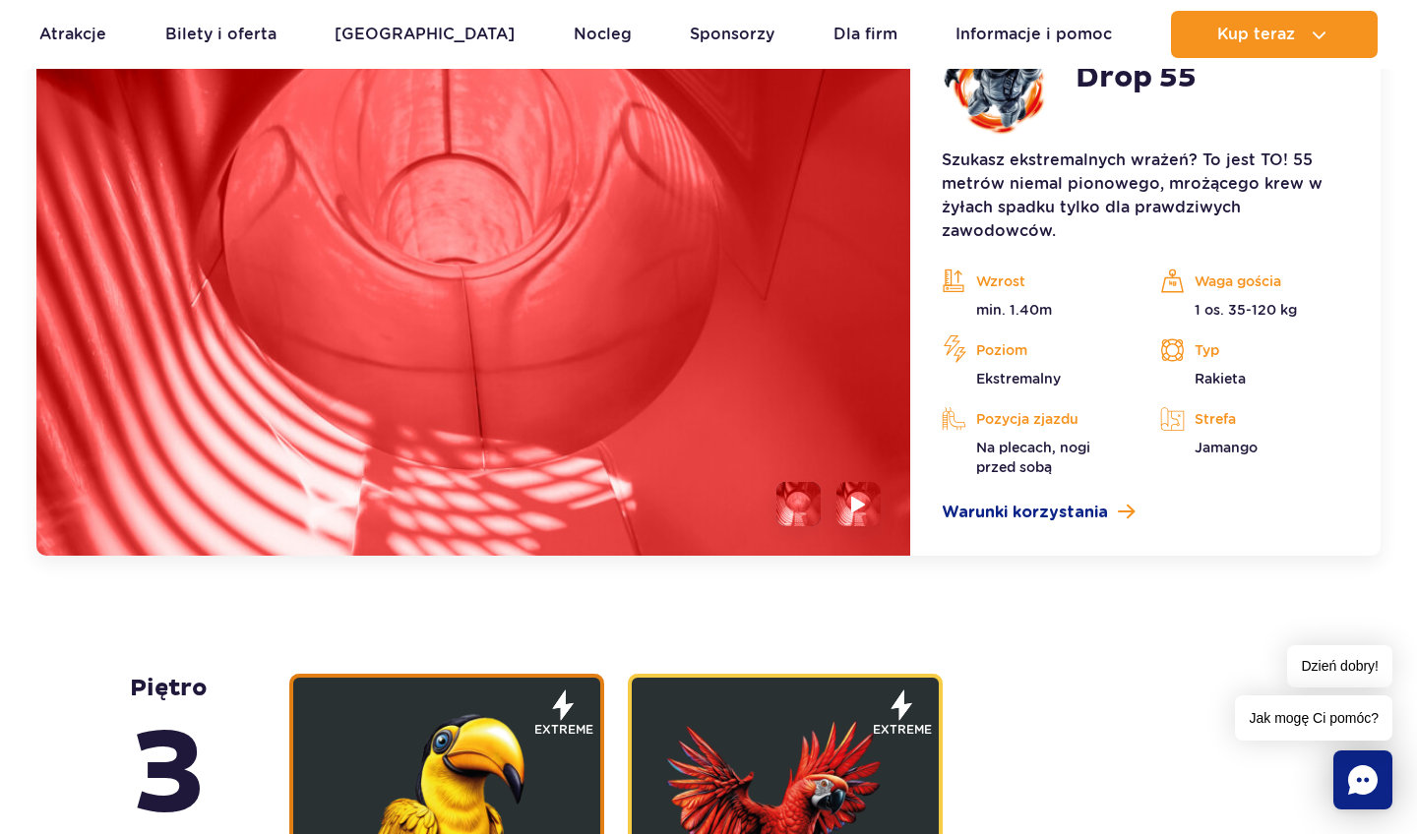
scroll to position [2670, 0]
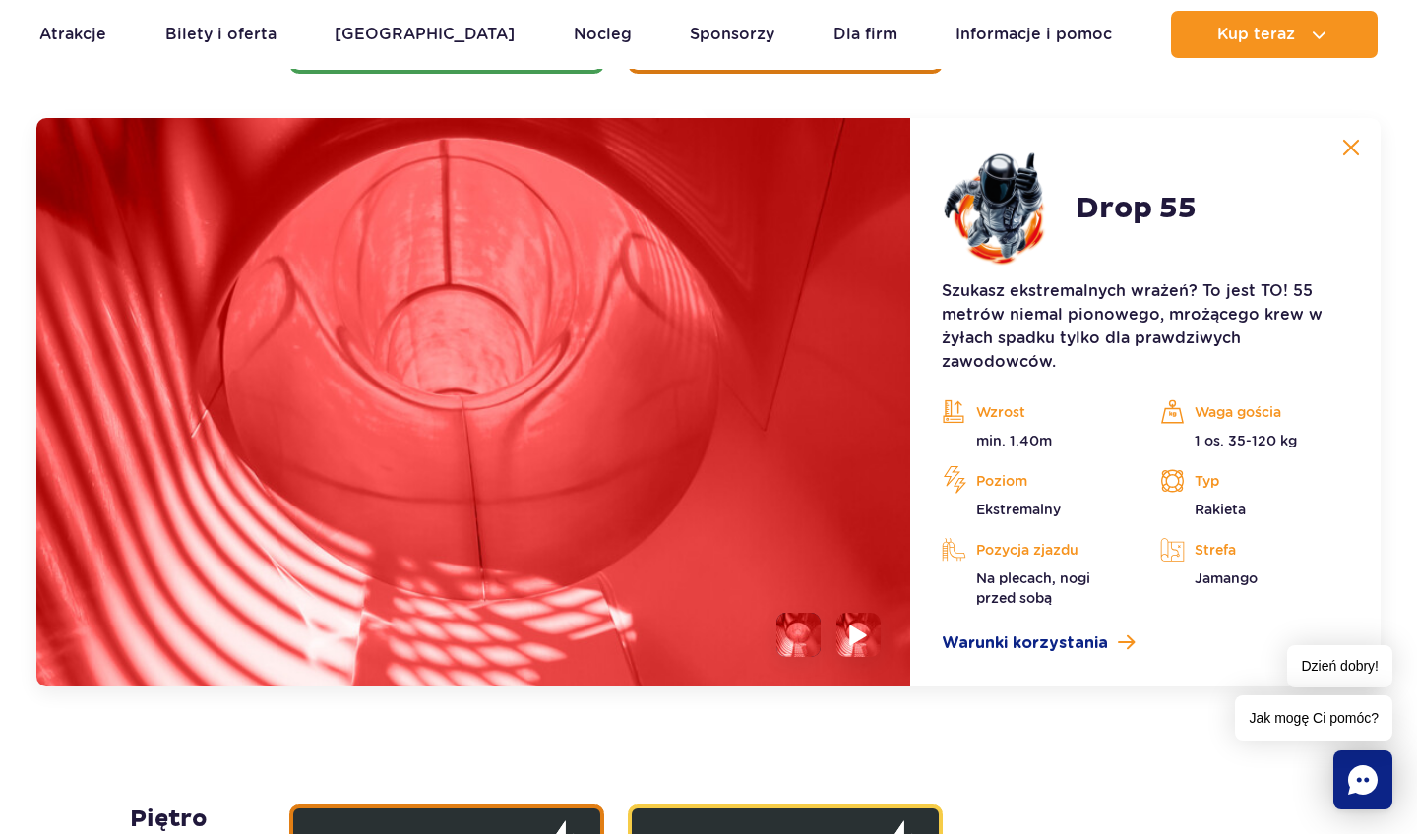
click at [859, 631] on img at bounding box center [858, 635] width 19 height 23
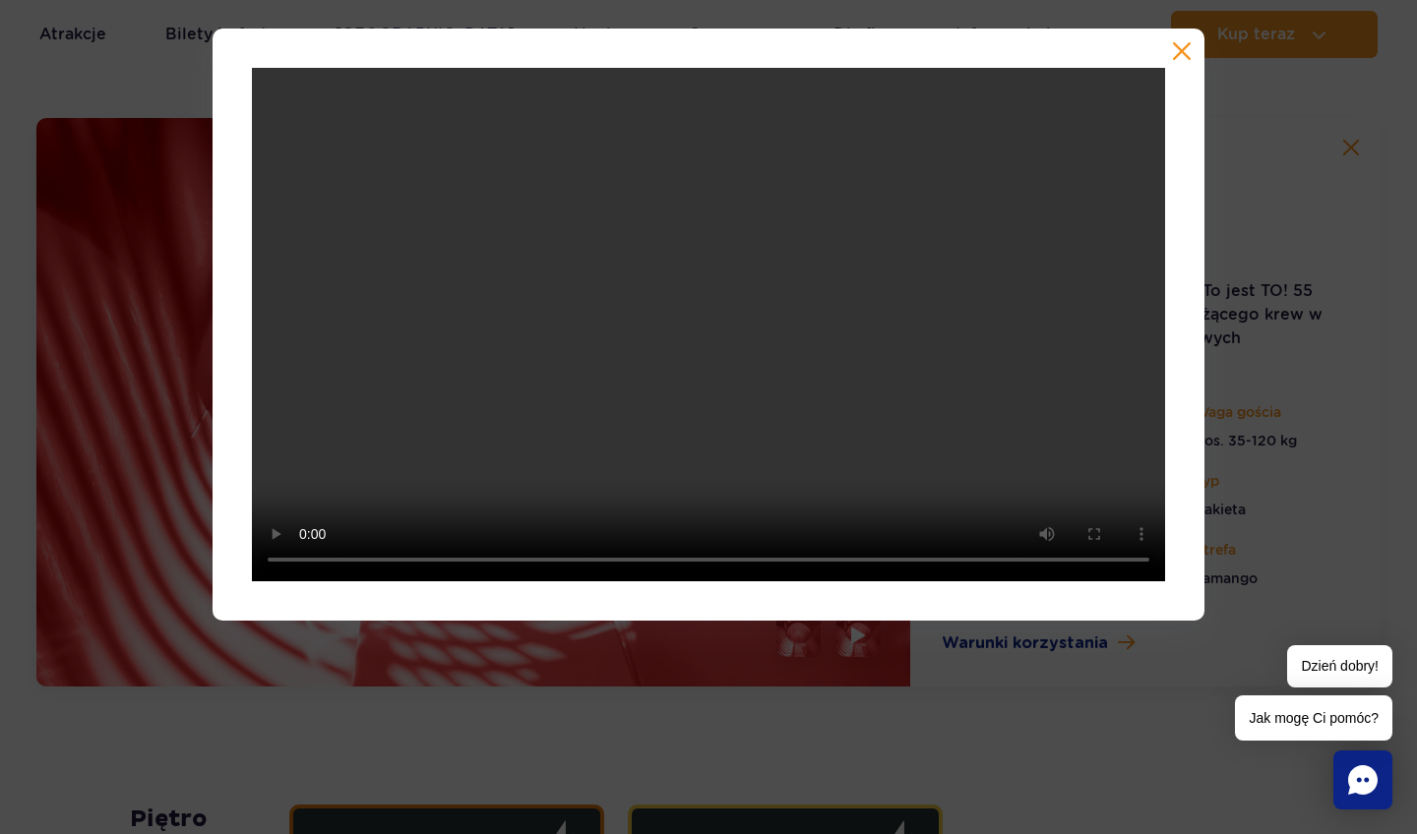
click at [1186, 62] on div at bounding box center [709, 325] width 992 height 592
click at [1190, 43] on button "button" at bounding box center [1182, 51] width 20 height 20
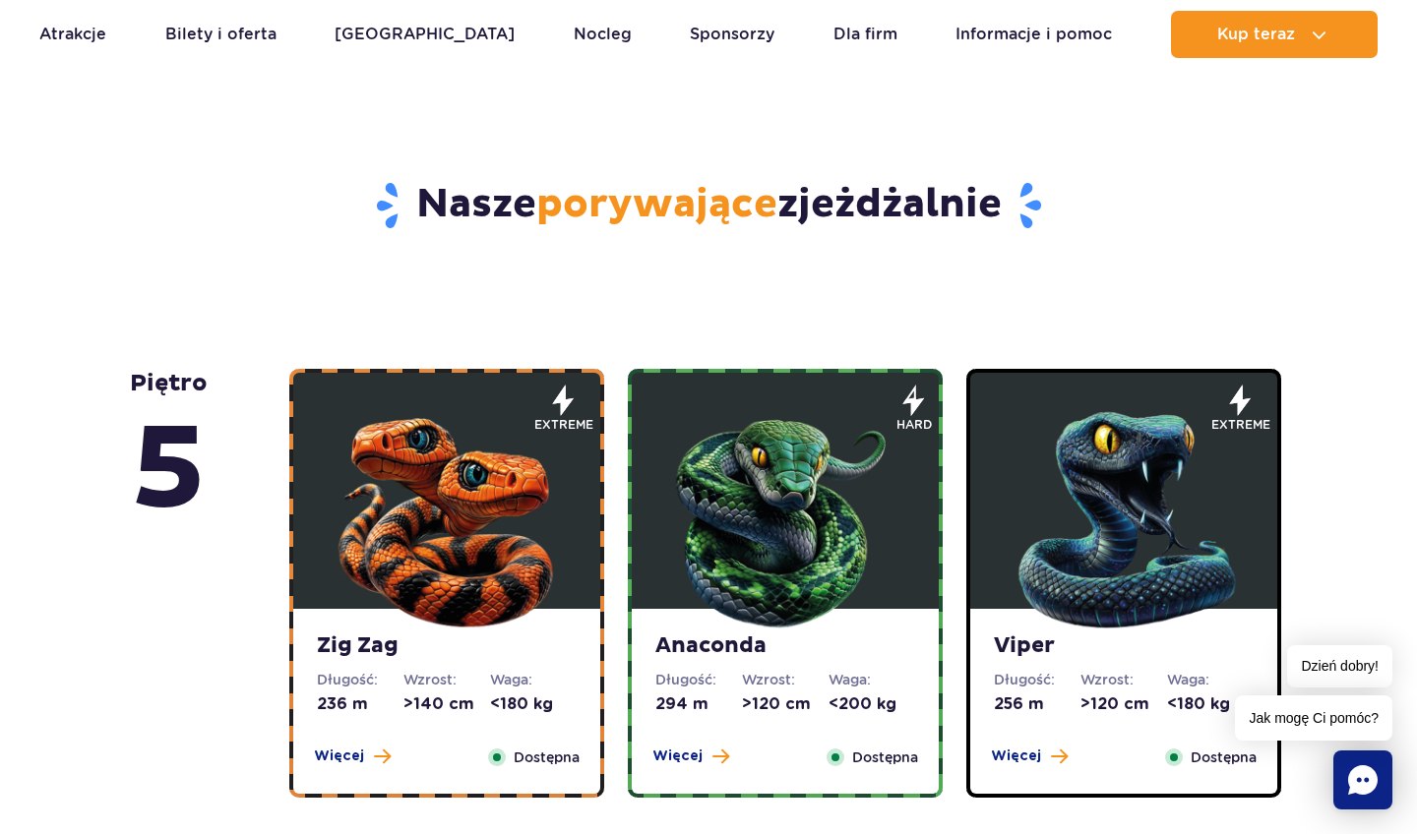
scroll to position [934, 0]
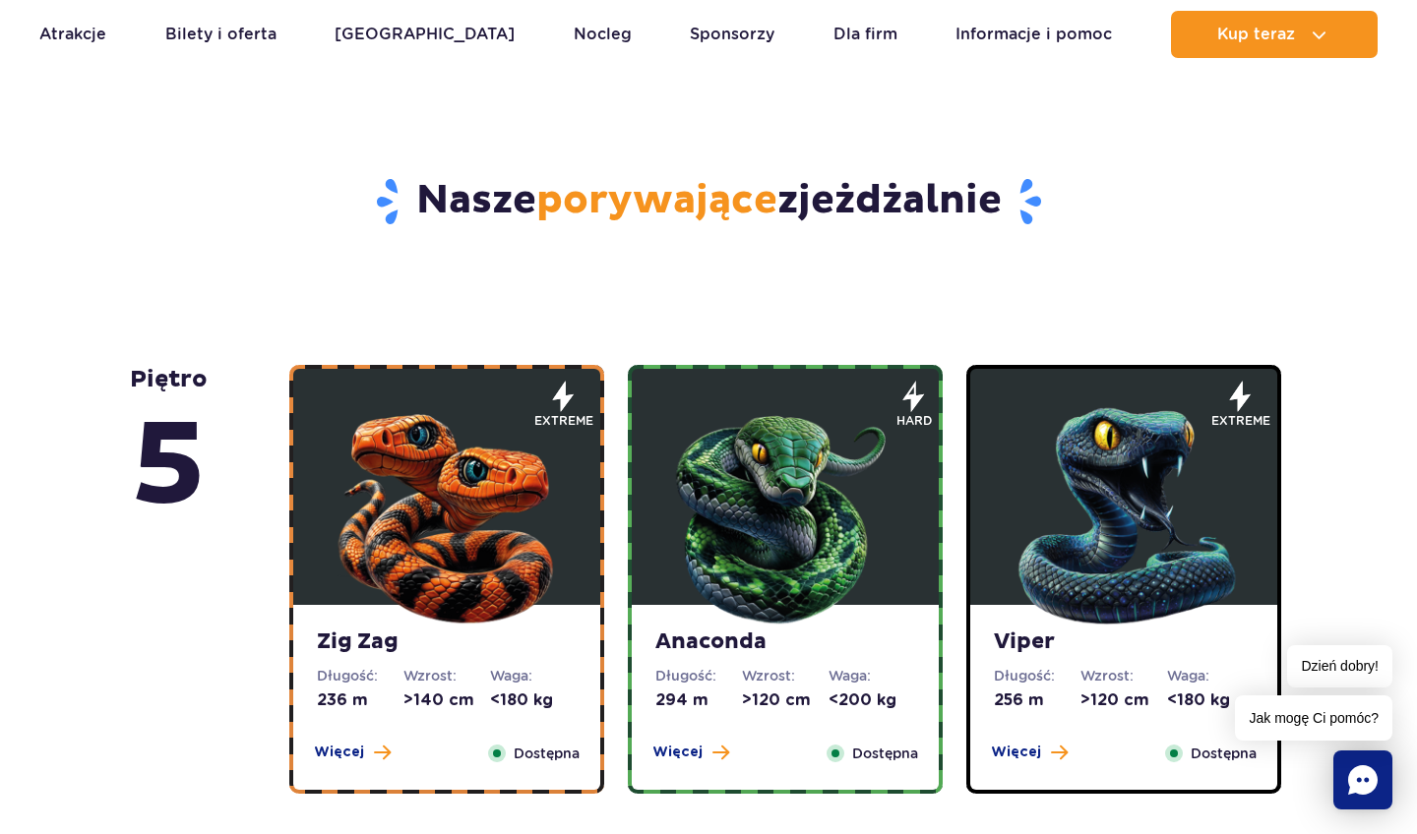
click at [1084, 592] on img at bounding box center [1124, 512] width 236 height 236
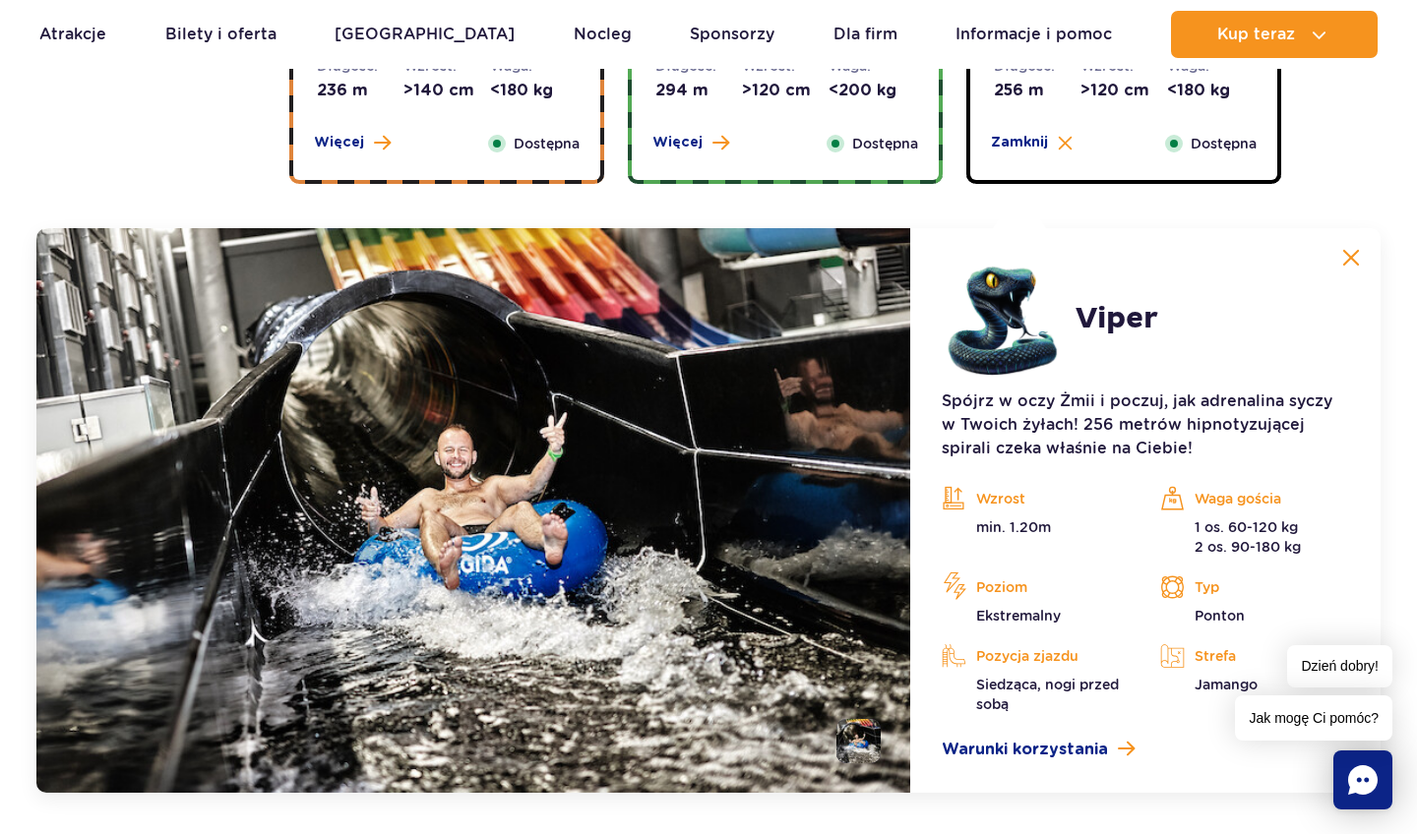
scroll to position [1533, 0]
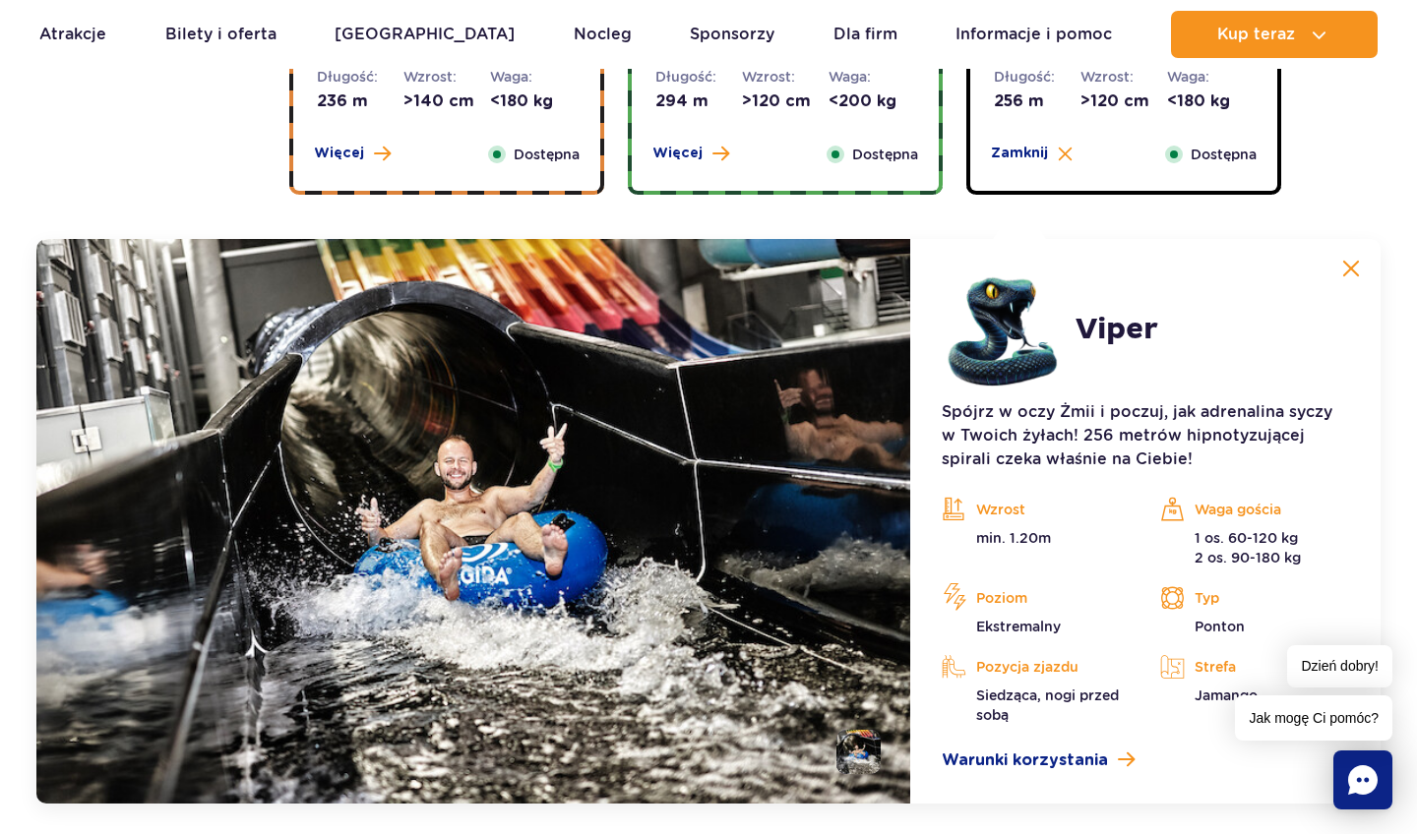
click at [838, 95] on dd "<200 kg" at bounding box center [872, 102] width 87 height 22
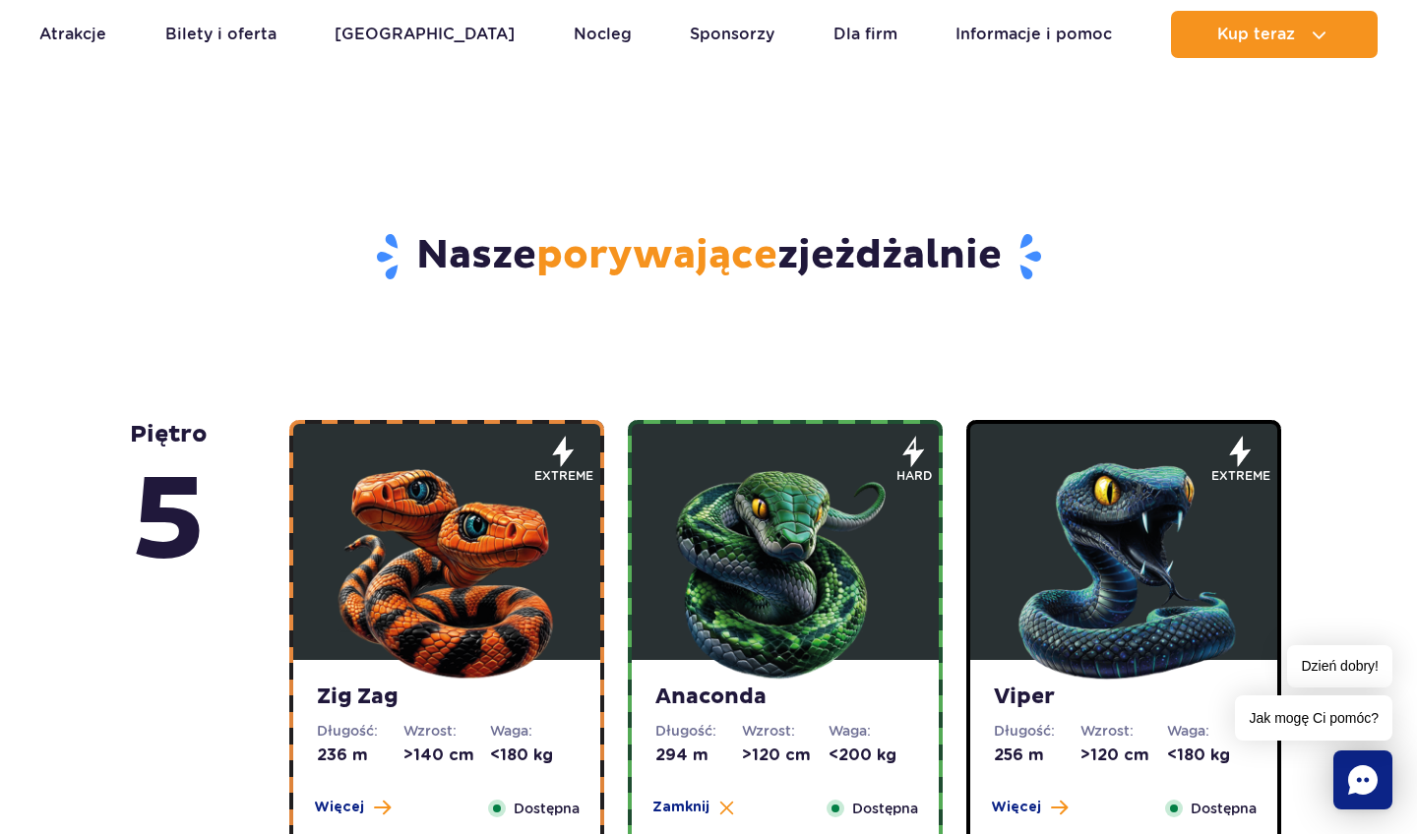
scroll to position [952, 0]
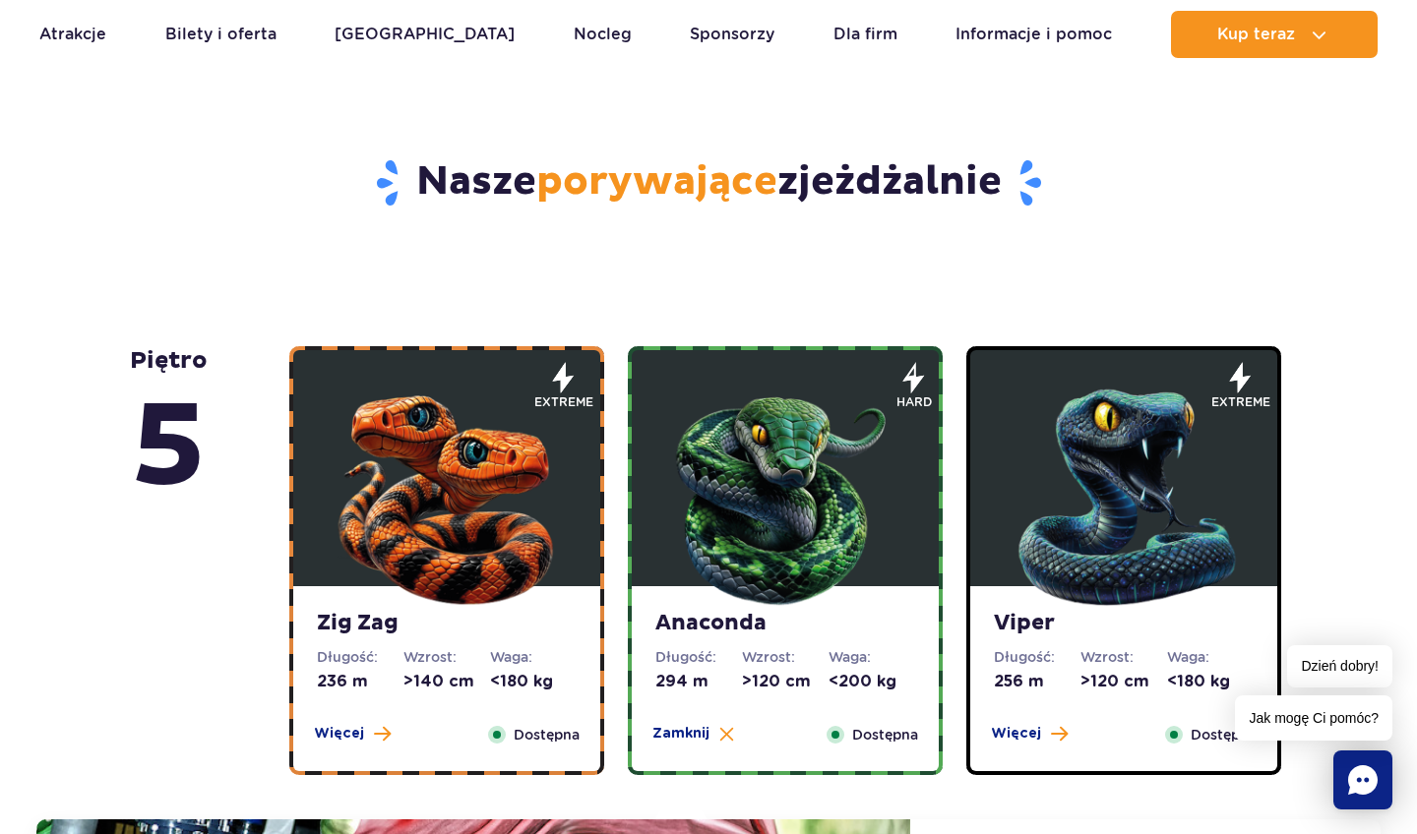
click at [439, 500] on img at bounding box center [447, 493] width 236 height 236
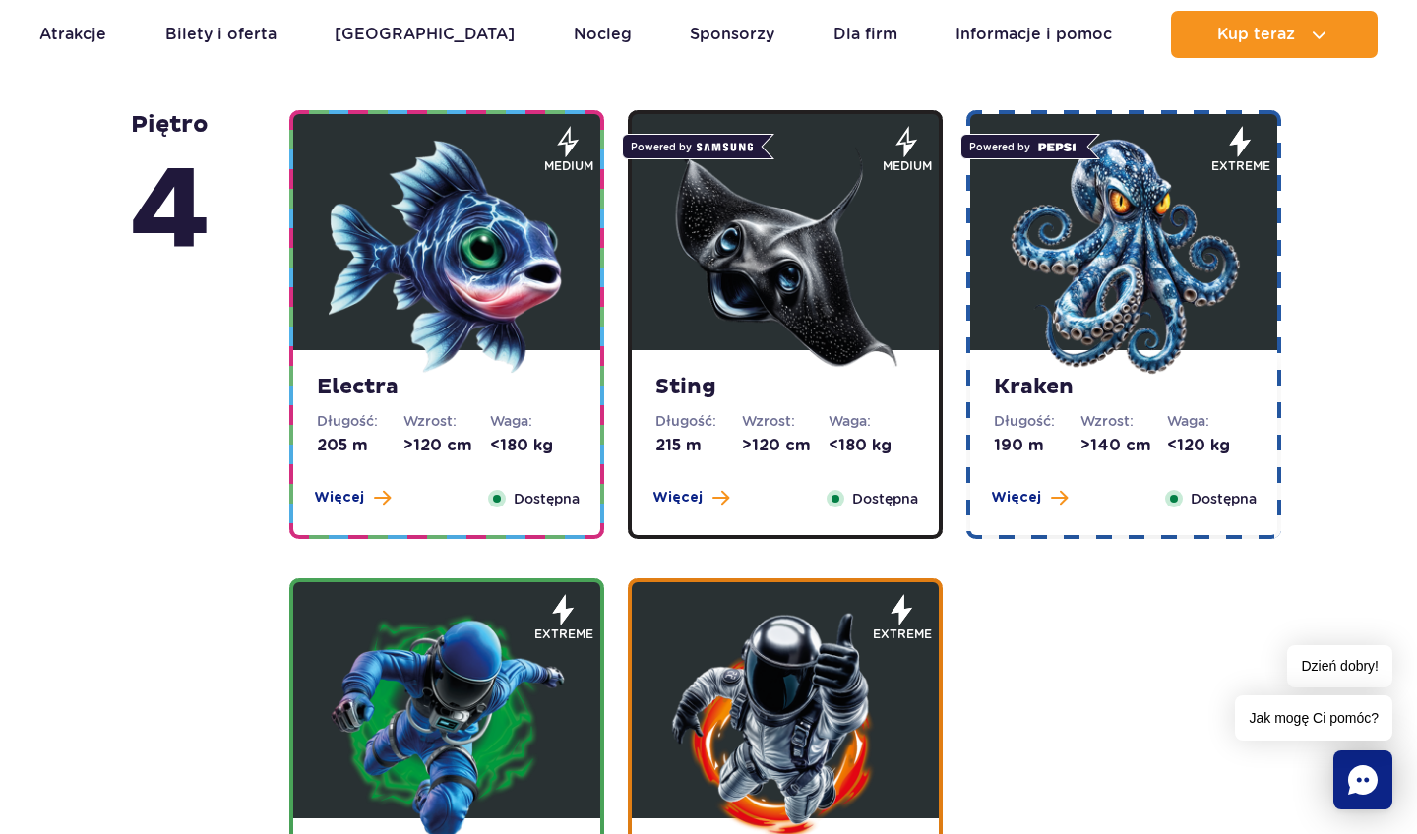
scroll to position [2382, 0]
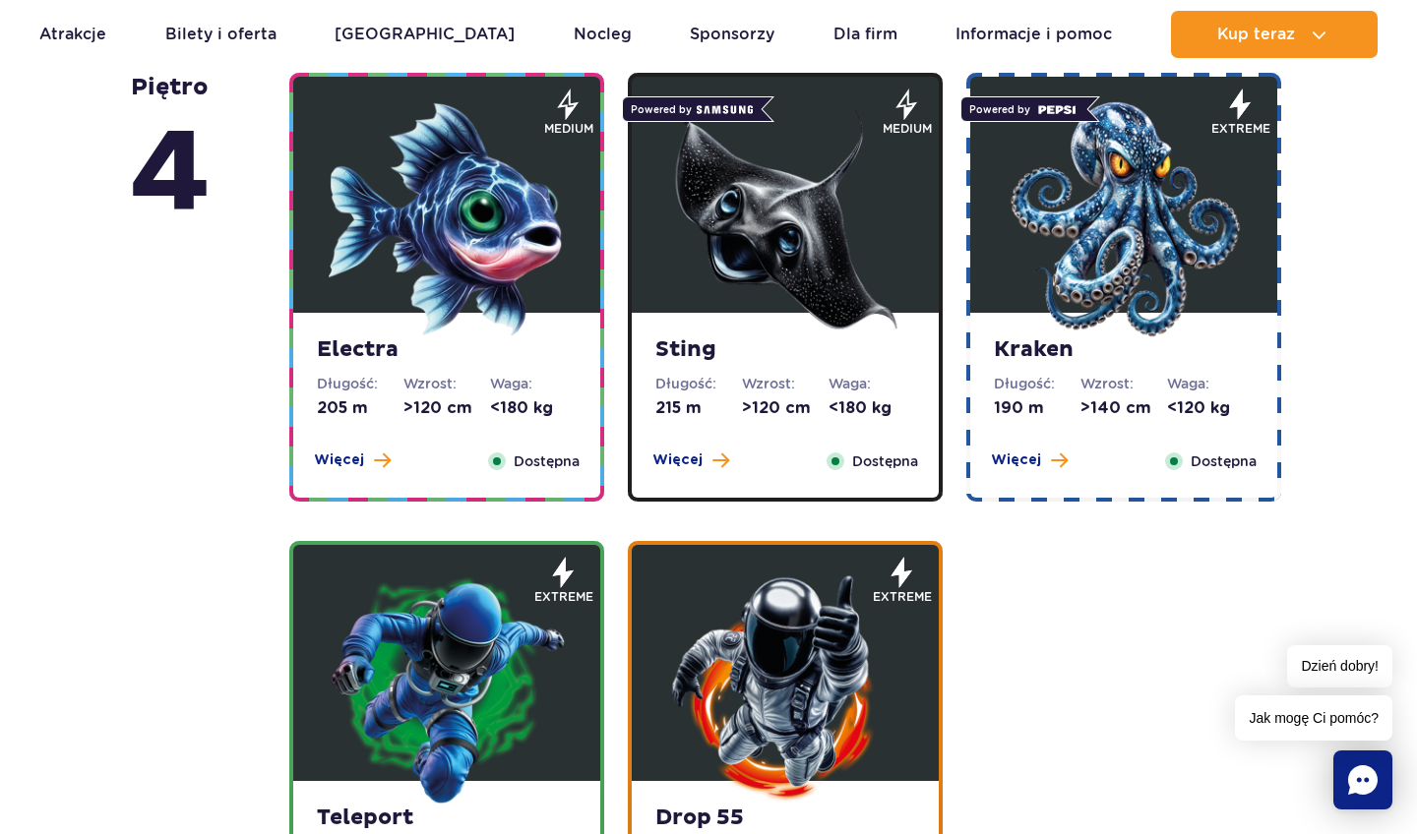
click at [785, 270] on img at bounding box center [785, 219] width 236 height 236
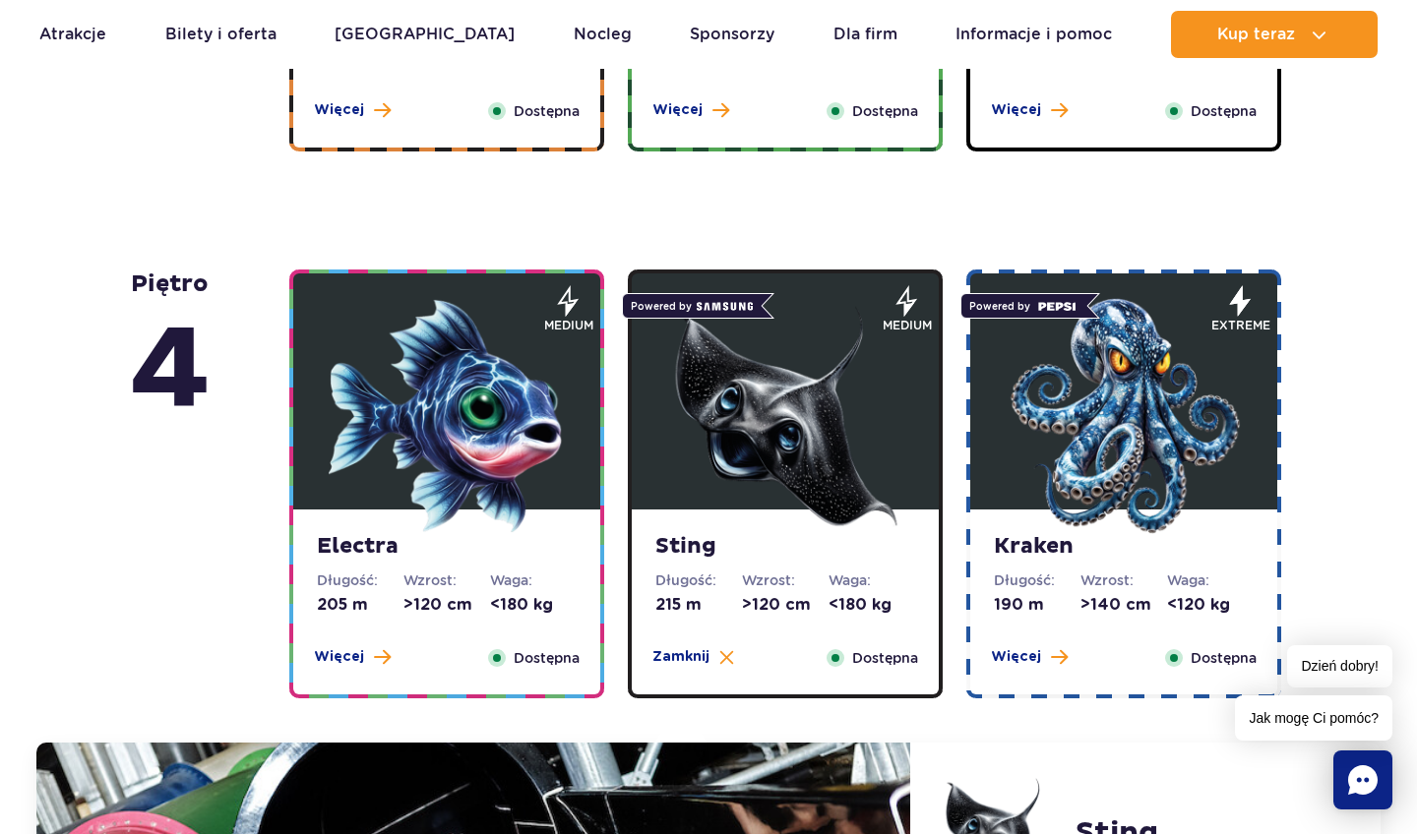
scroll to position [1578, 1]
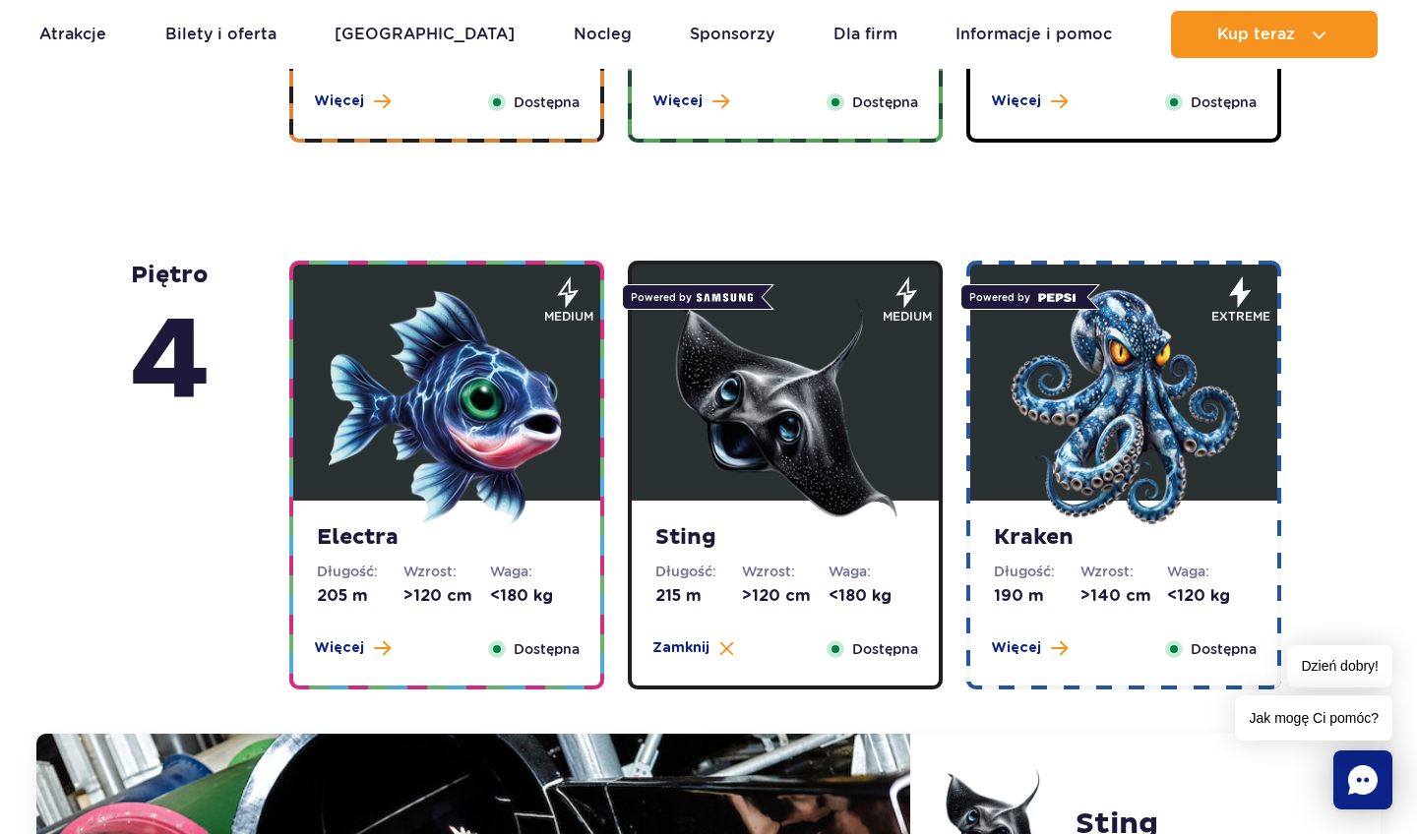
click at [1060, 431] on img at bounding box center [1124, 407] width 236 height 236
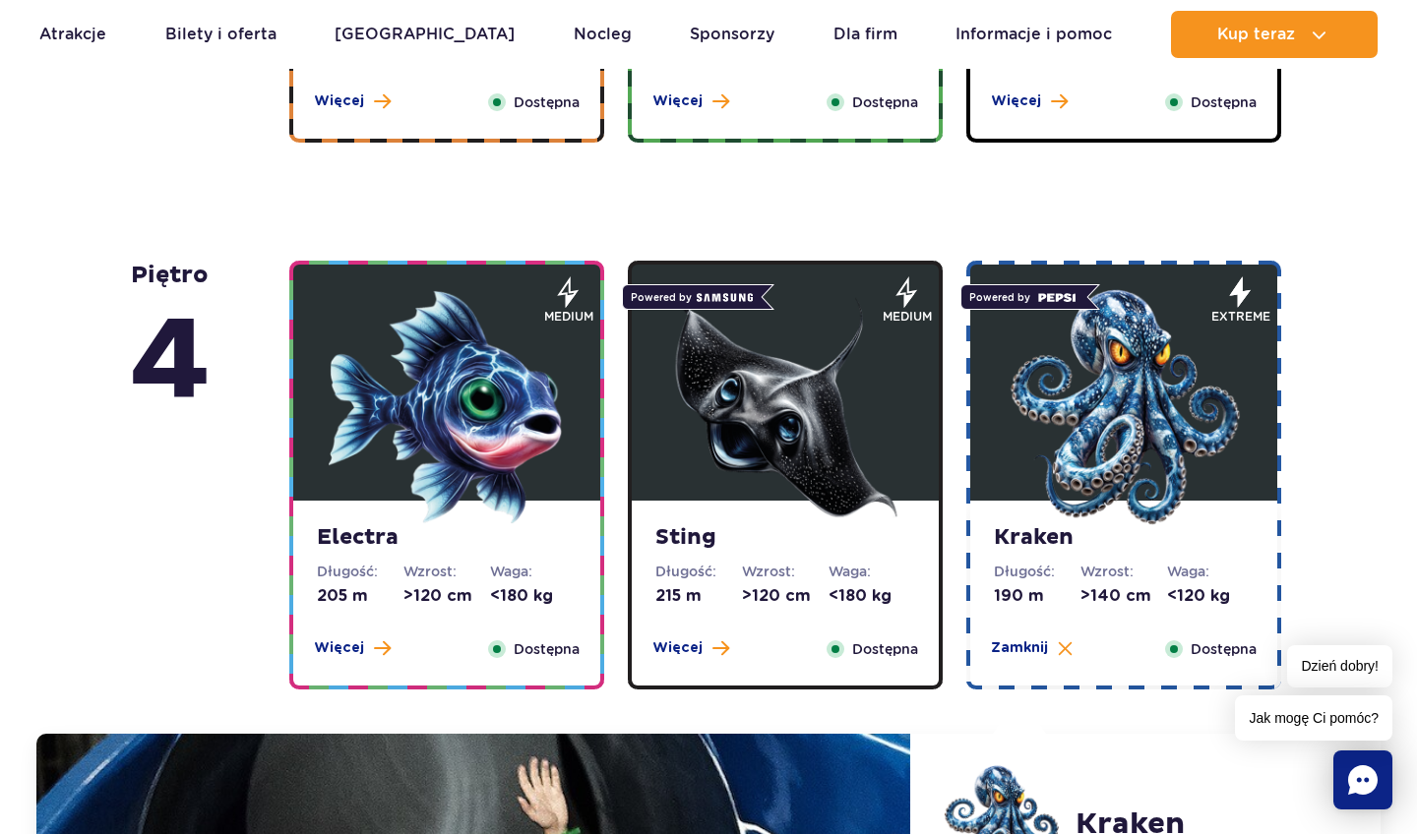
scroll to position [2201, 0]
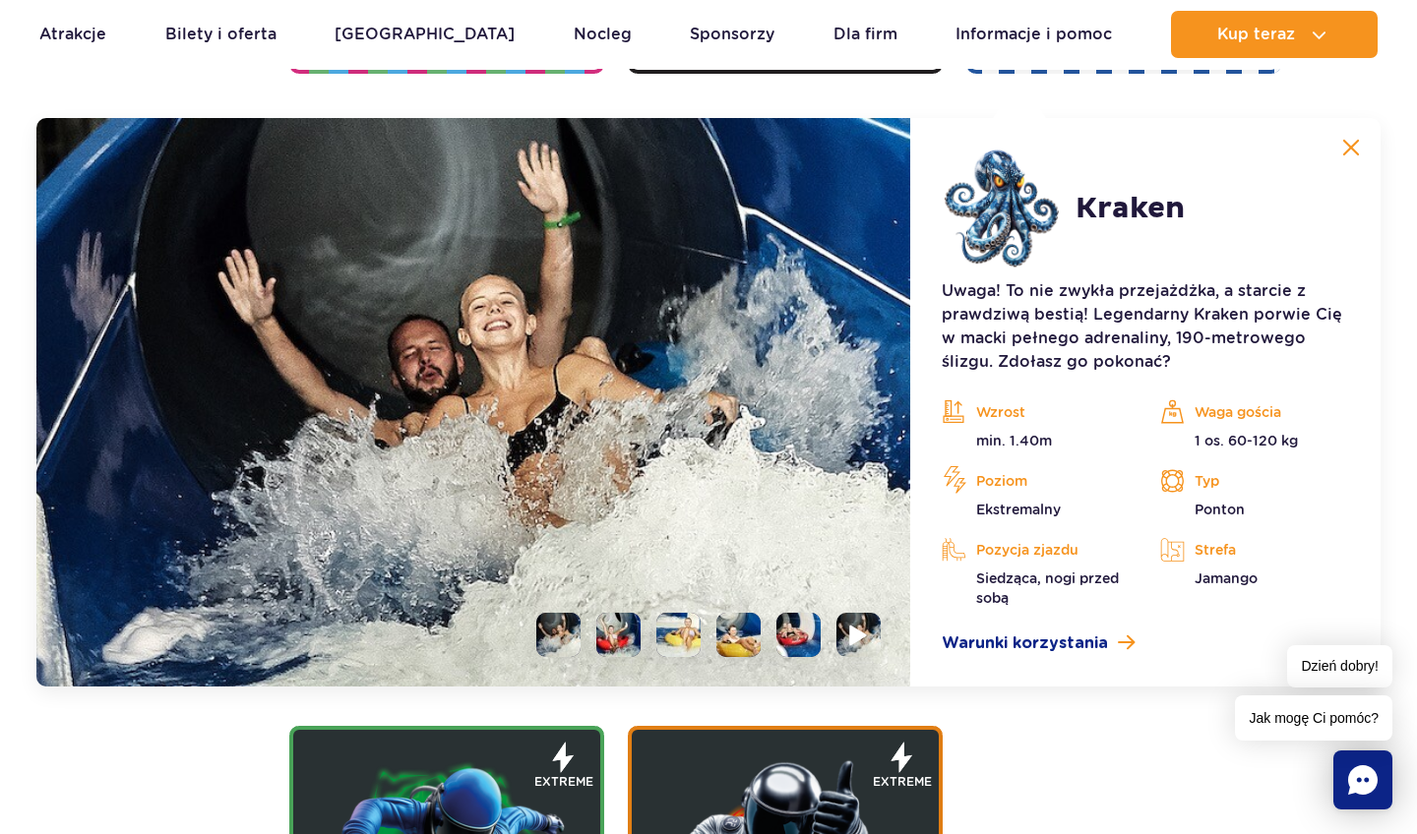
click at [861, 629] on img at bounding box center [858, 635] width 19 height 23
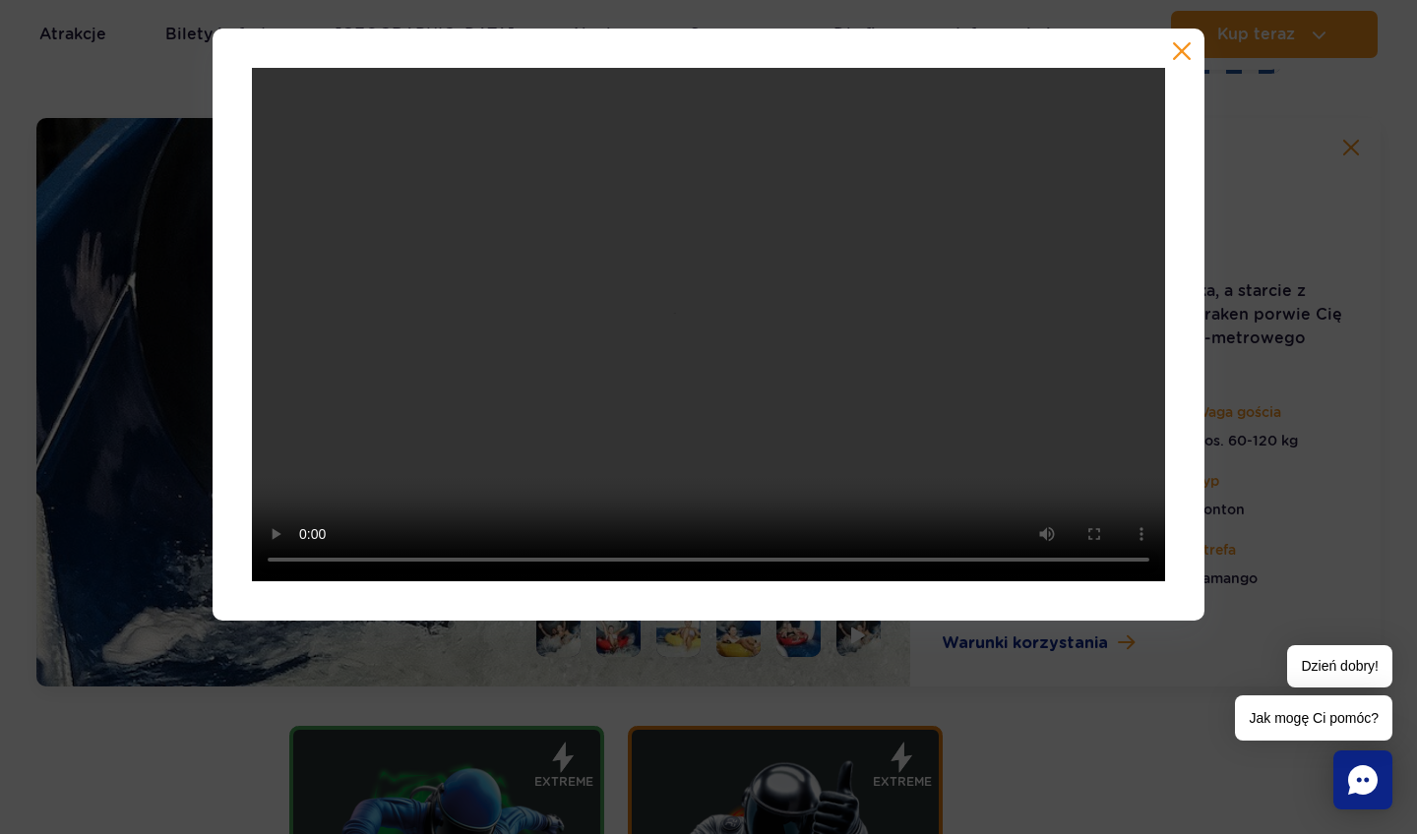
click at [1183, 55] on button "button" at bounding box center [1182, 51] width 20 height 20
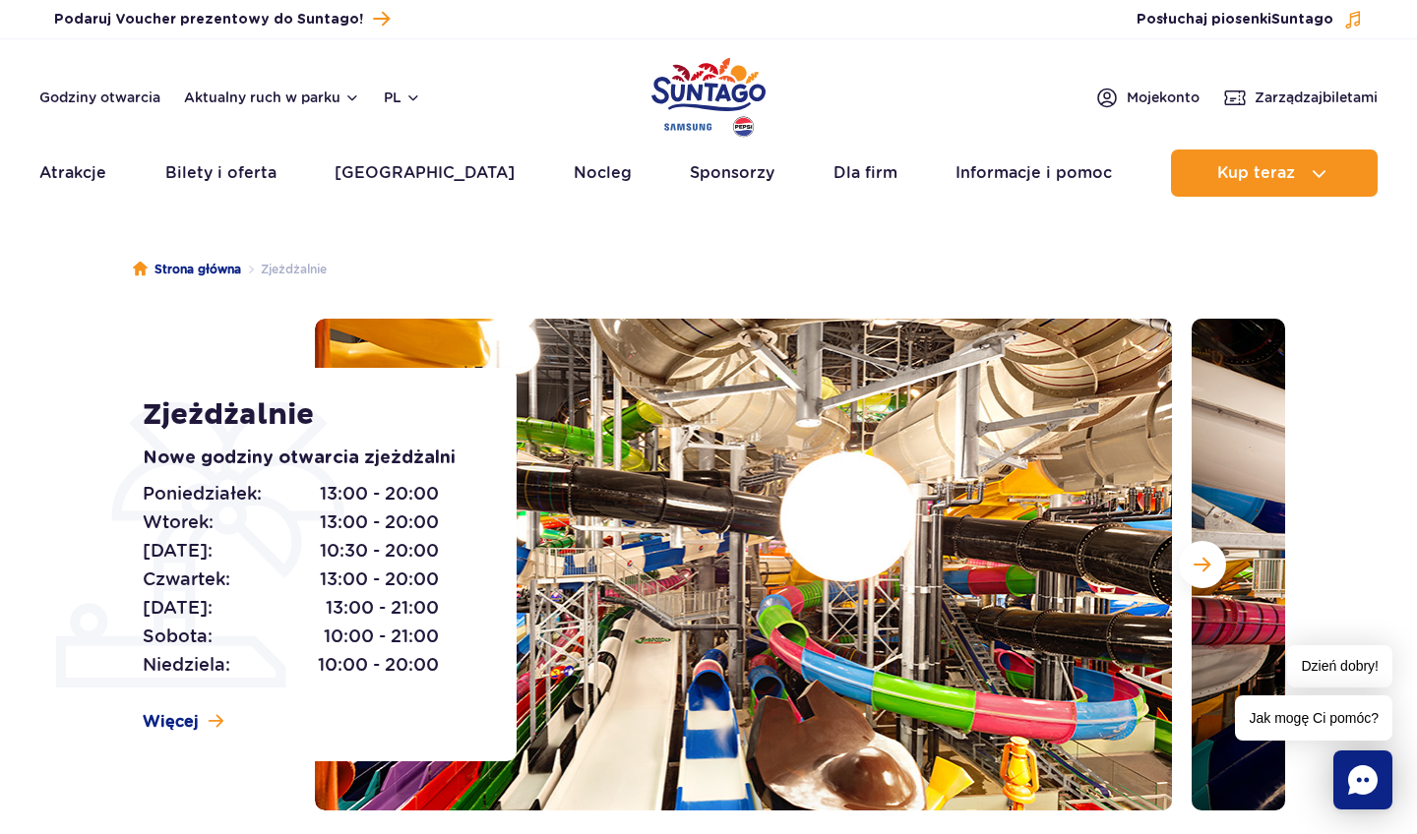
scroll to position [0, 0]
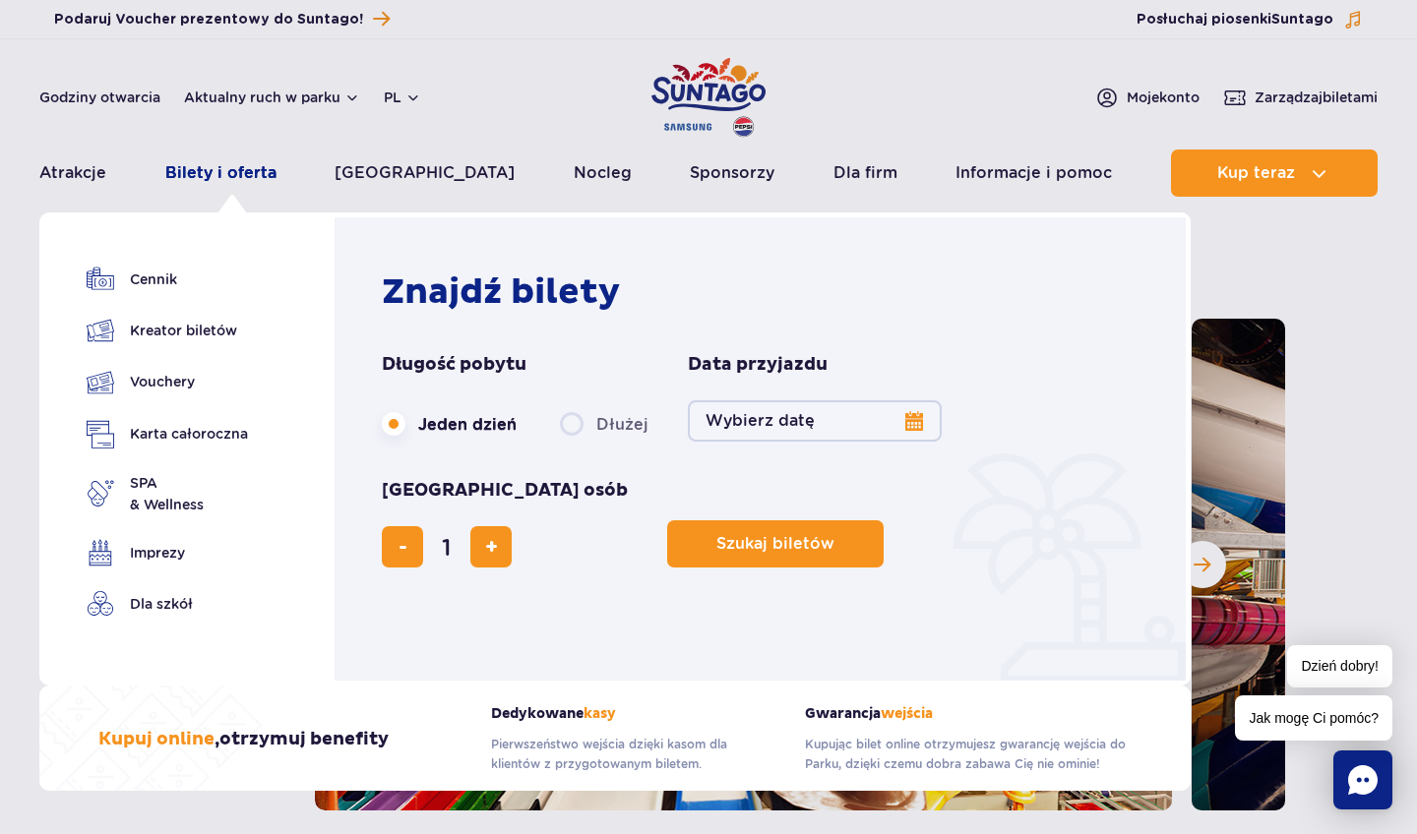
click at [251, 170] on link "Bilety i oferta" at bounding box center [220, 173] width 111 height 47
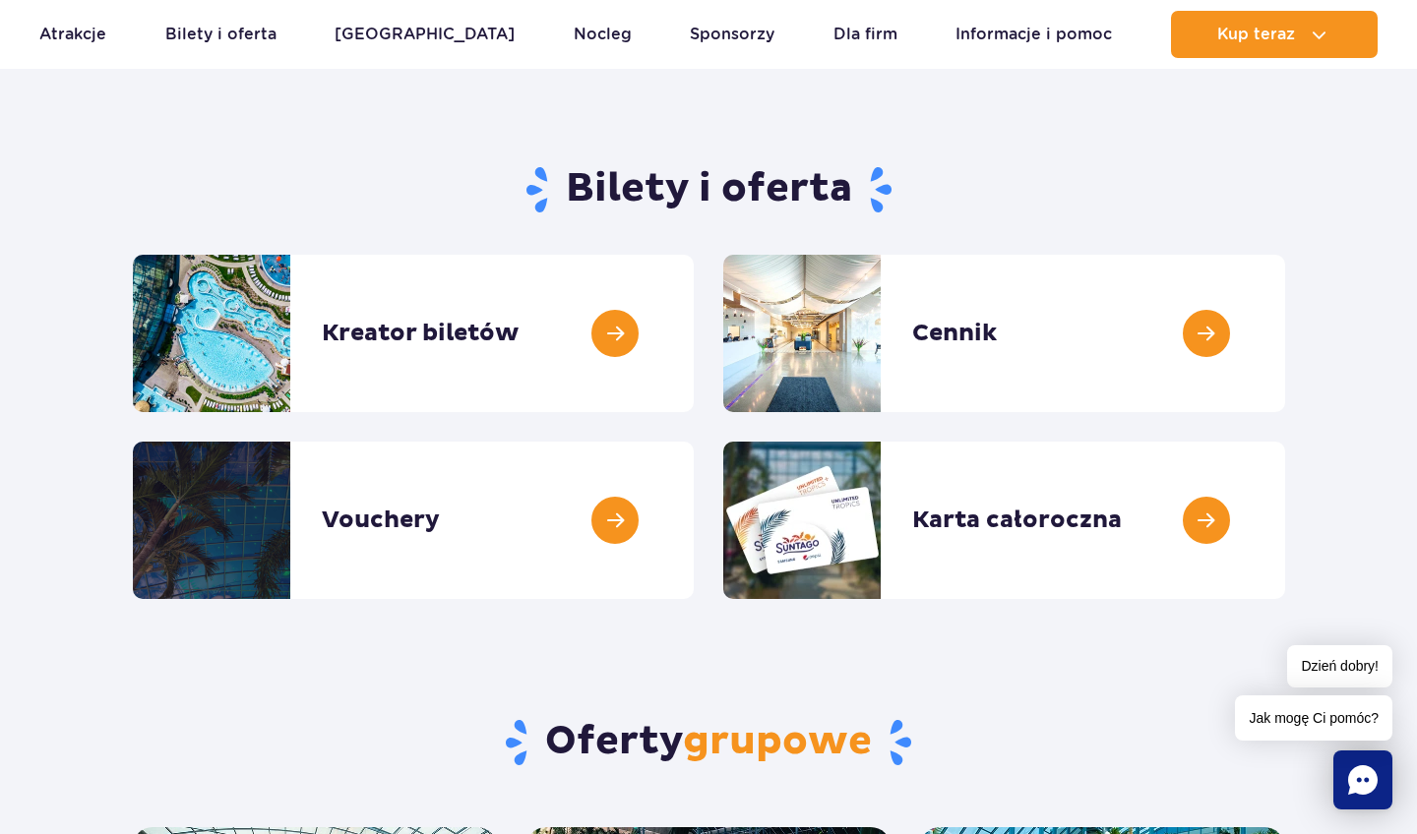
scroll to position [119, 0]
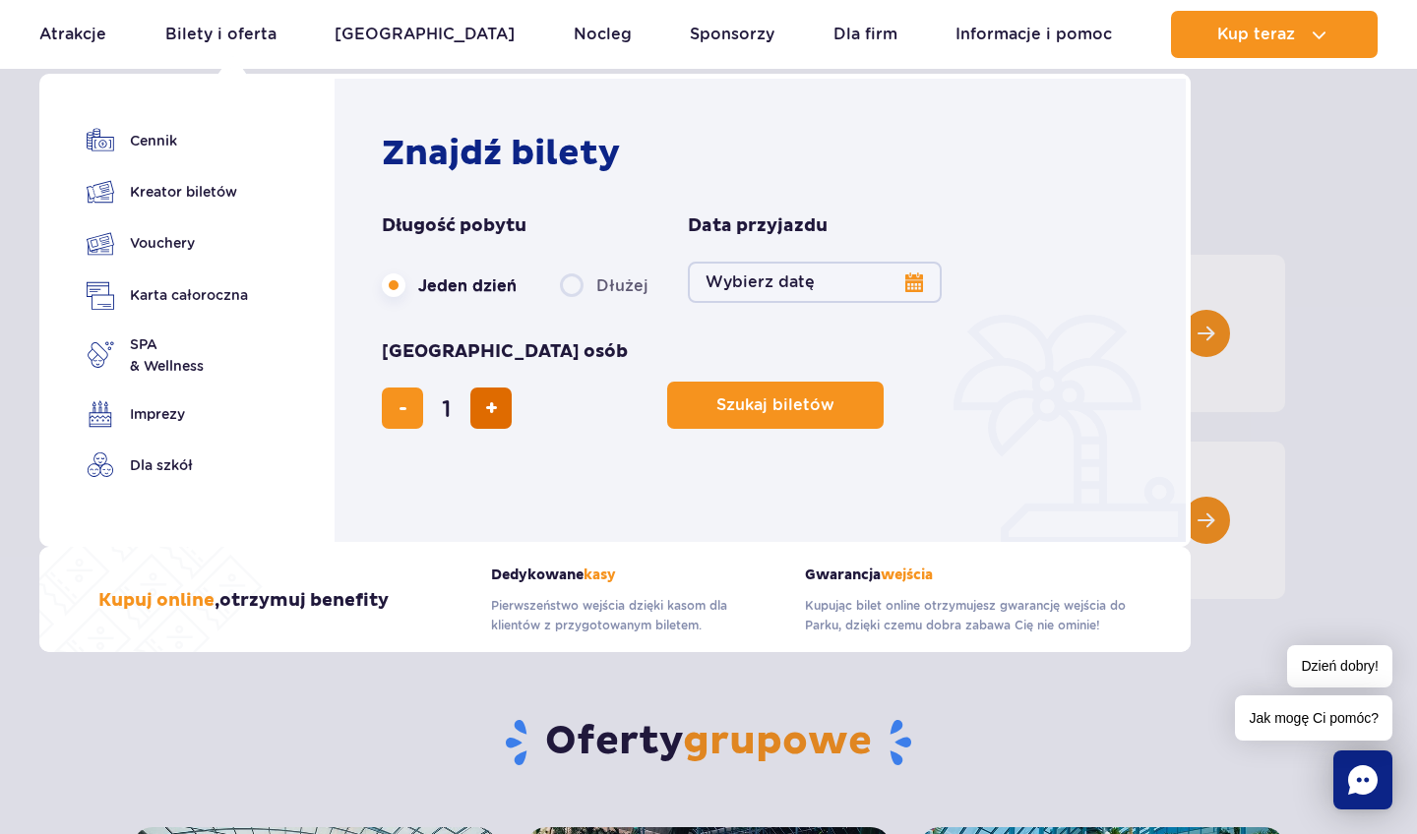
click at [498, 408] on span "dodaj bilet" at bounding box center [491, 408] width 13 height 0
type input "2"
click at [908, 284] on button "Wybierz datę" at bounding box center [815, 282] width 254 height 41
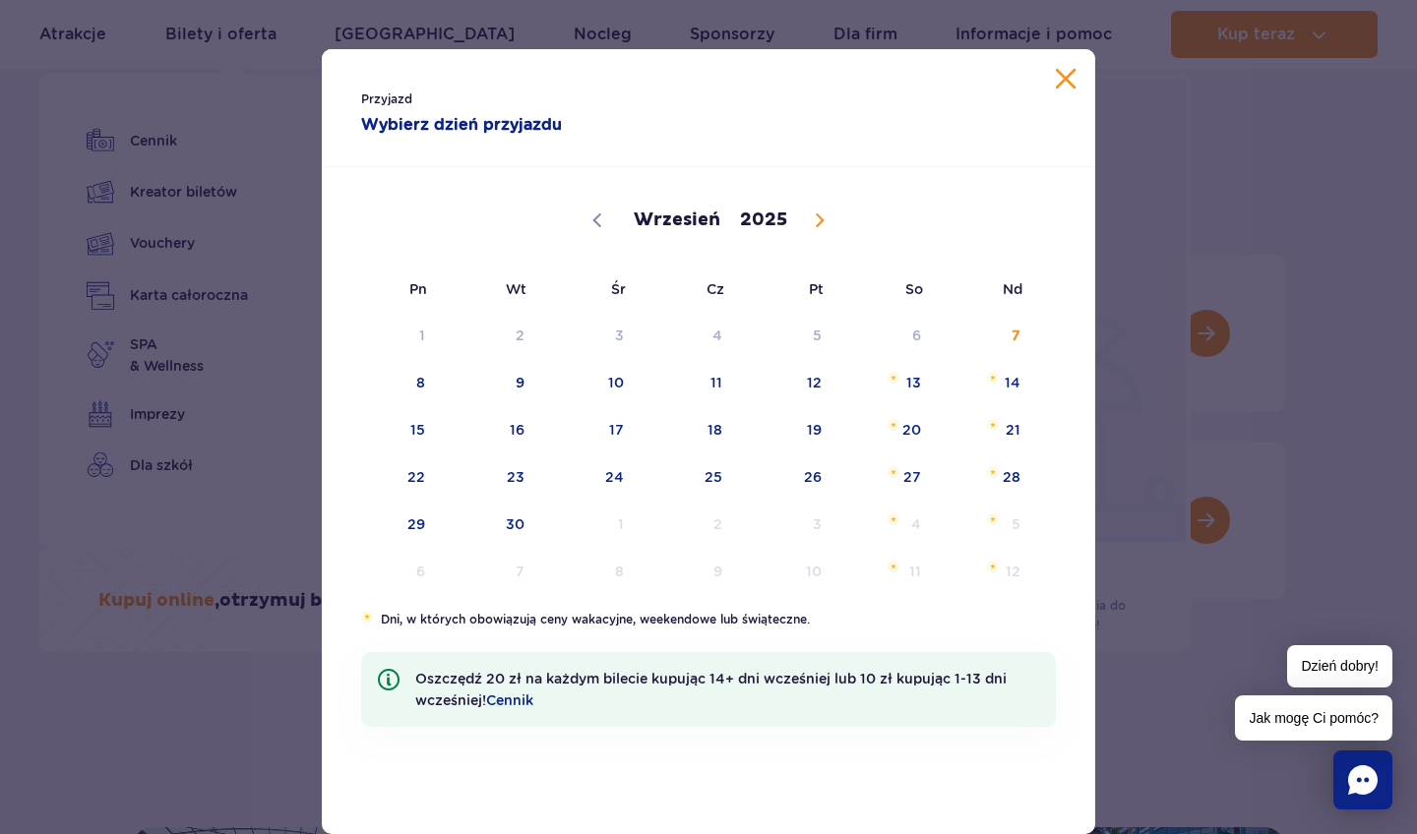
click at [824, 216] on icon at bounding box center [820, 221] width 14 height 14
select select "11"
click at [824, 216] on icon at bounding box center [820, 221] width 14 height 14
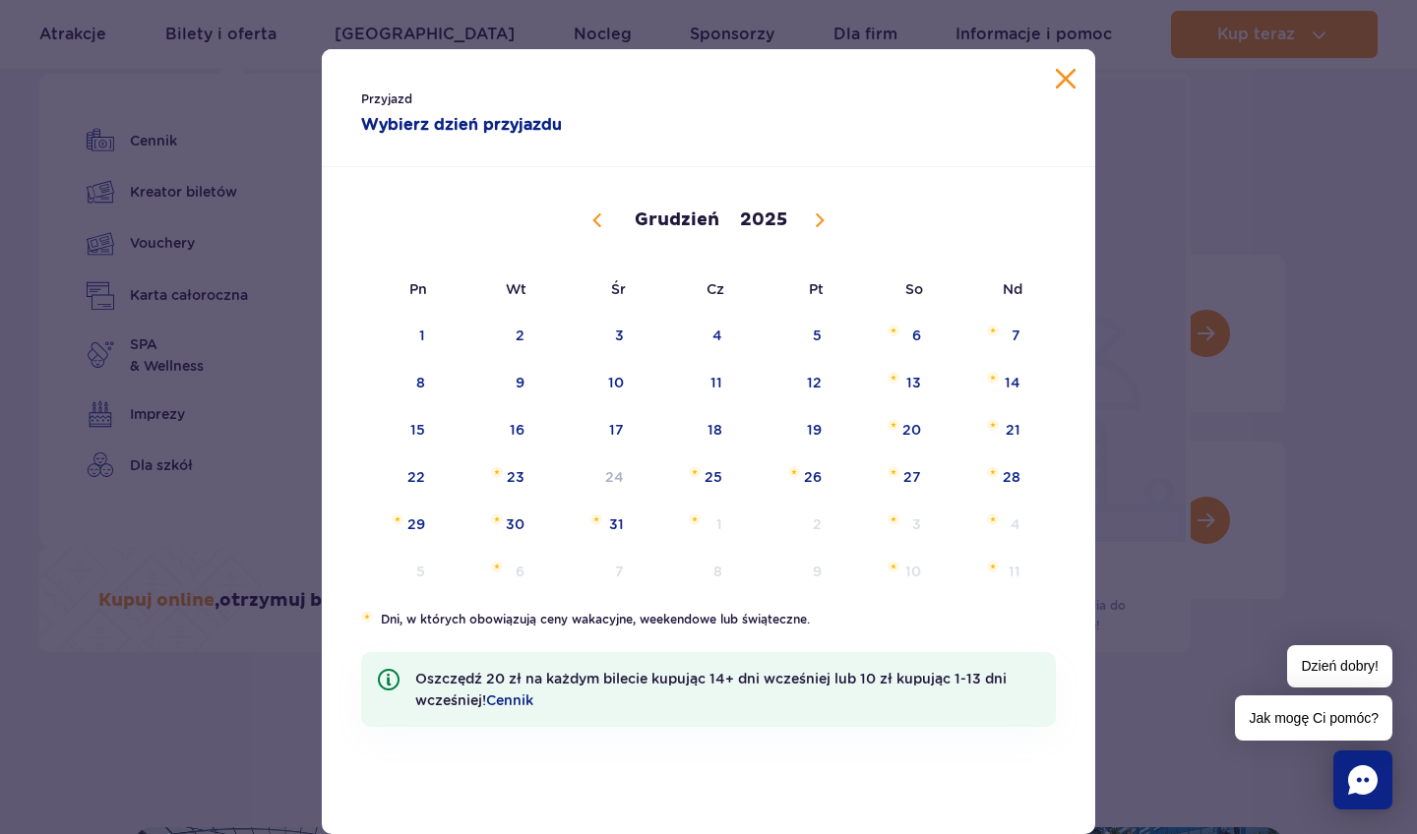
type input "2026"
select select "0"
click at [1070, 80] on button "Zamknij kalendarz" at bounding box center [1066, 79] width 20 height 20
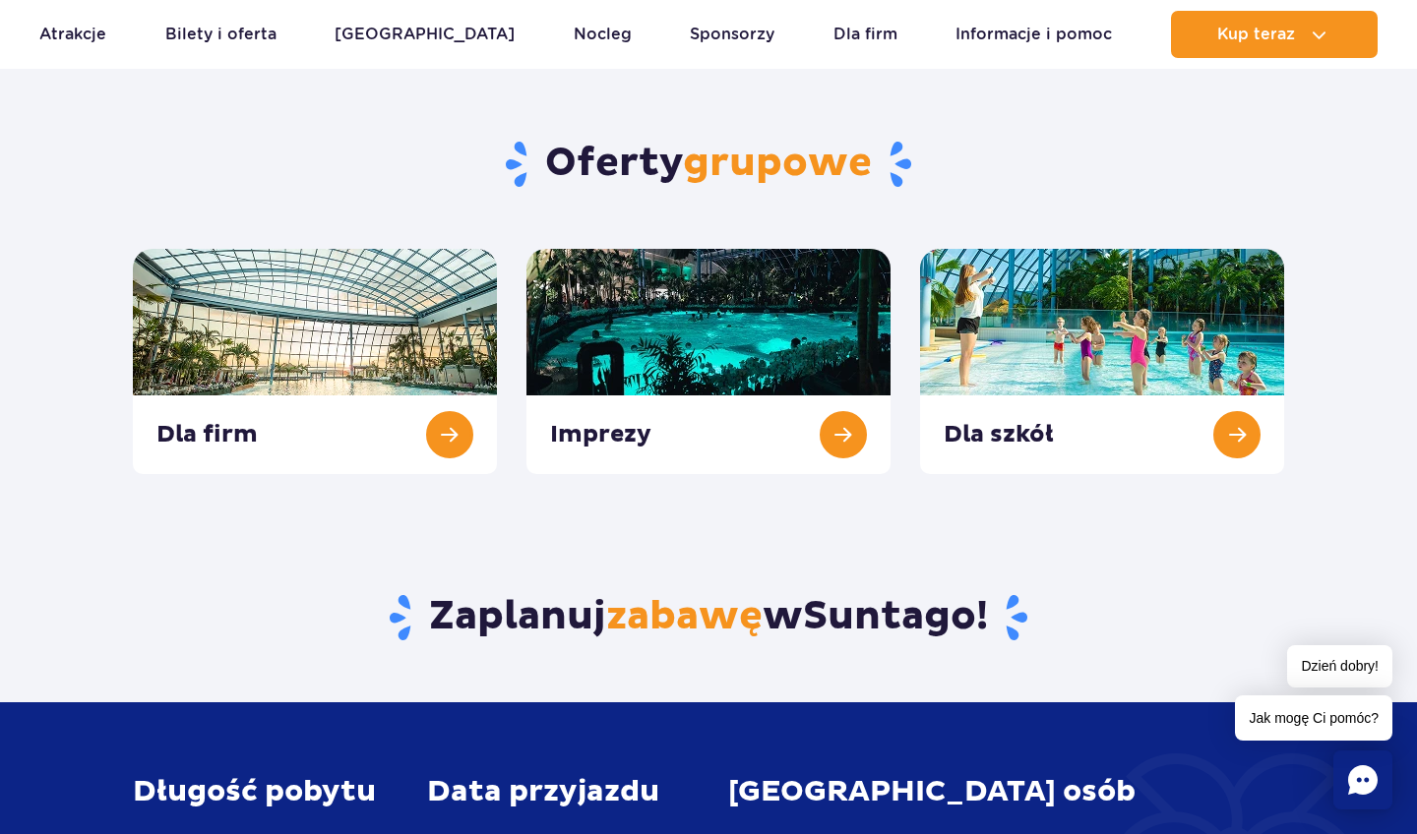
scroll to position [699, 0]
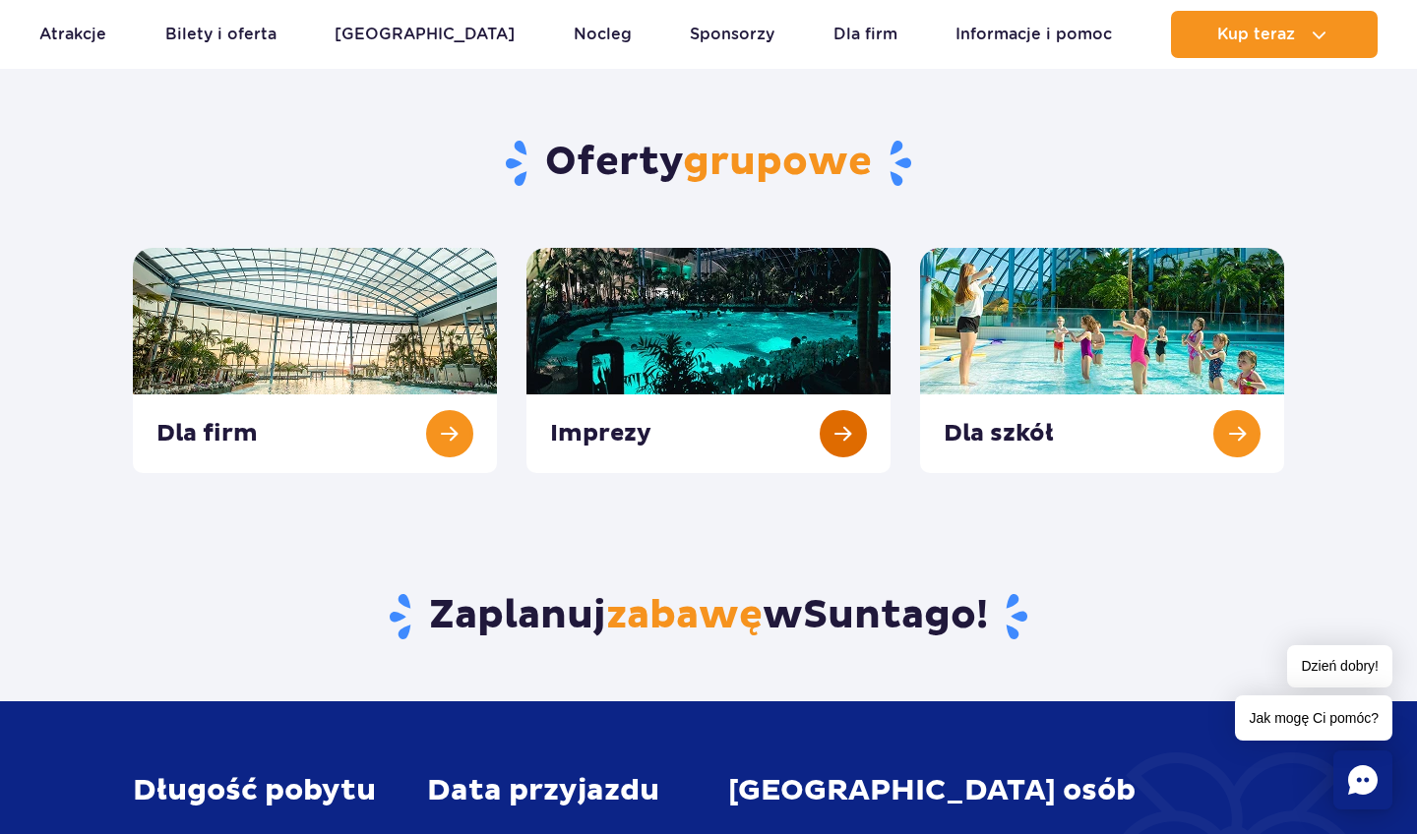
click at [840, 425] on link at bounding box center [708, 360] width 364 height 225
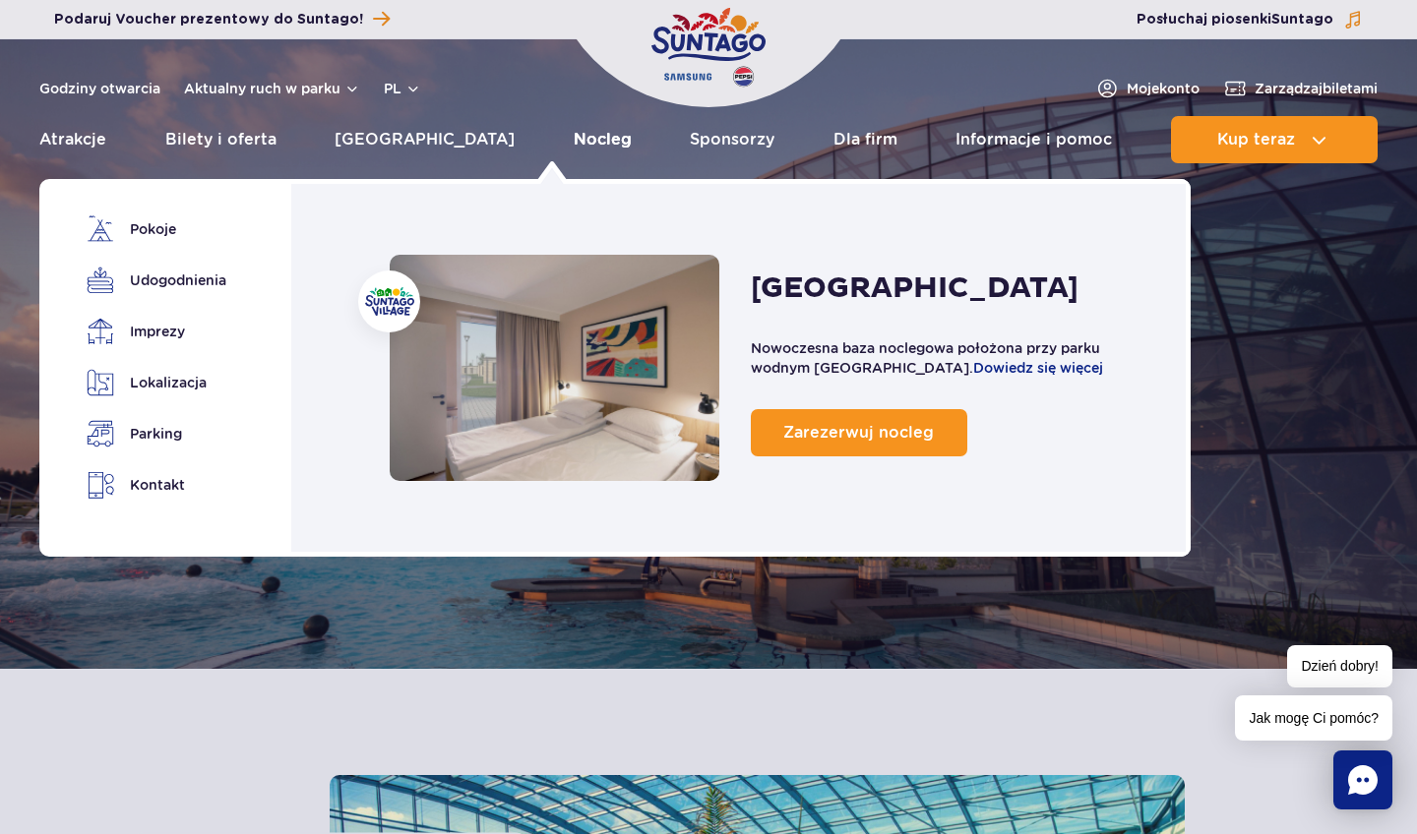
click at [574, 135] on link "Nocleg" at bounding box center [603, 139] width 58 height 47
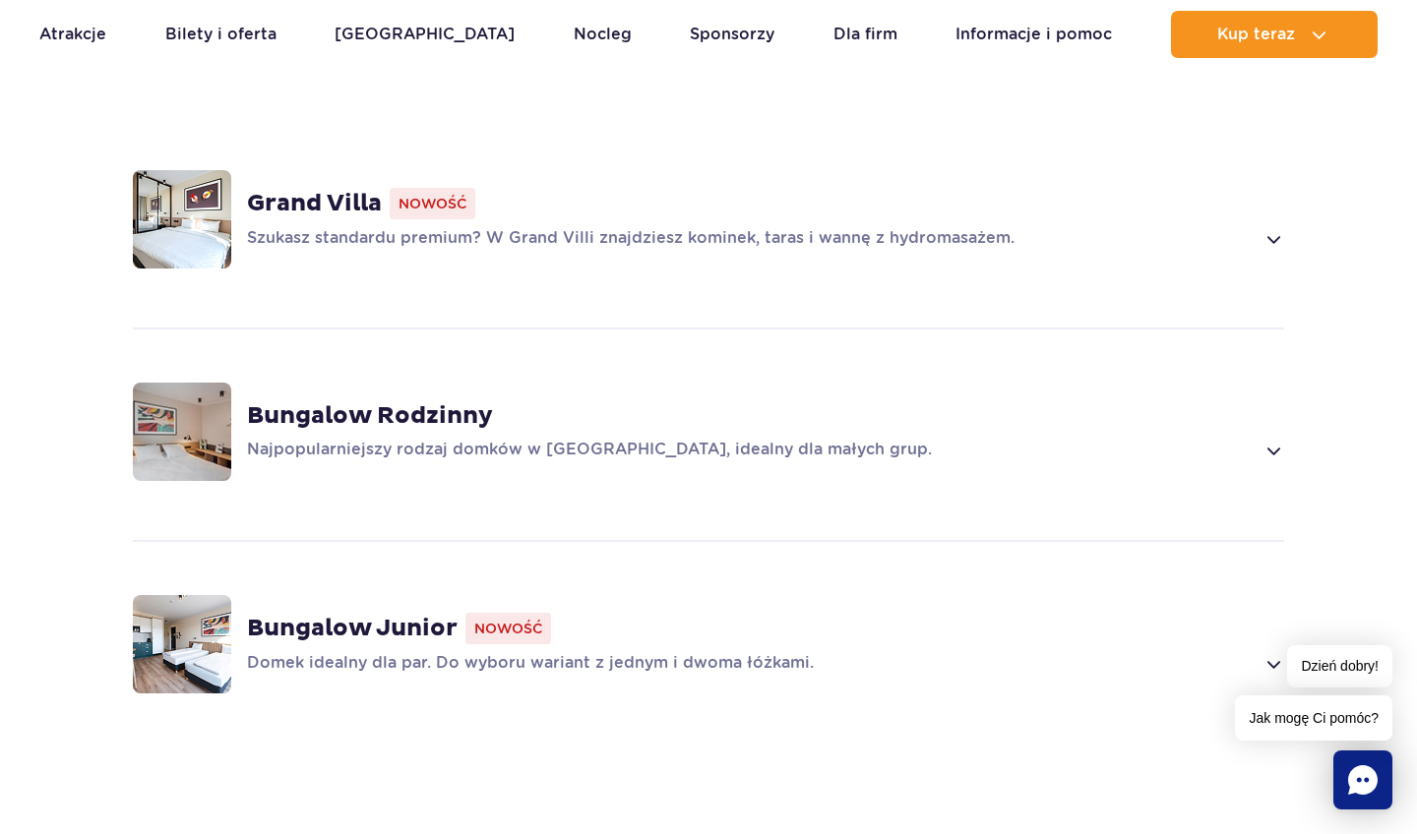
scroll to position [1382, 0]
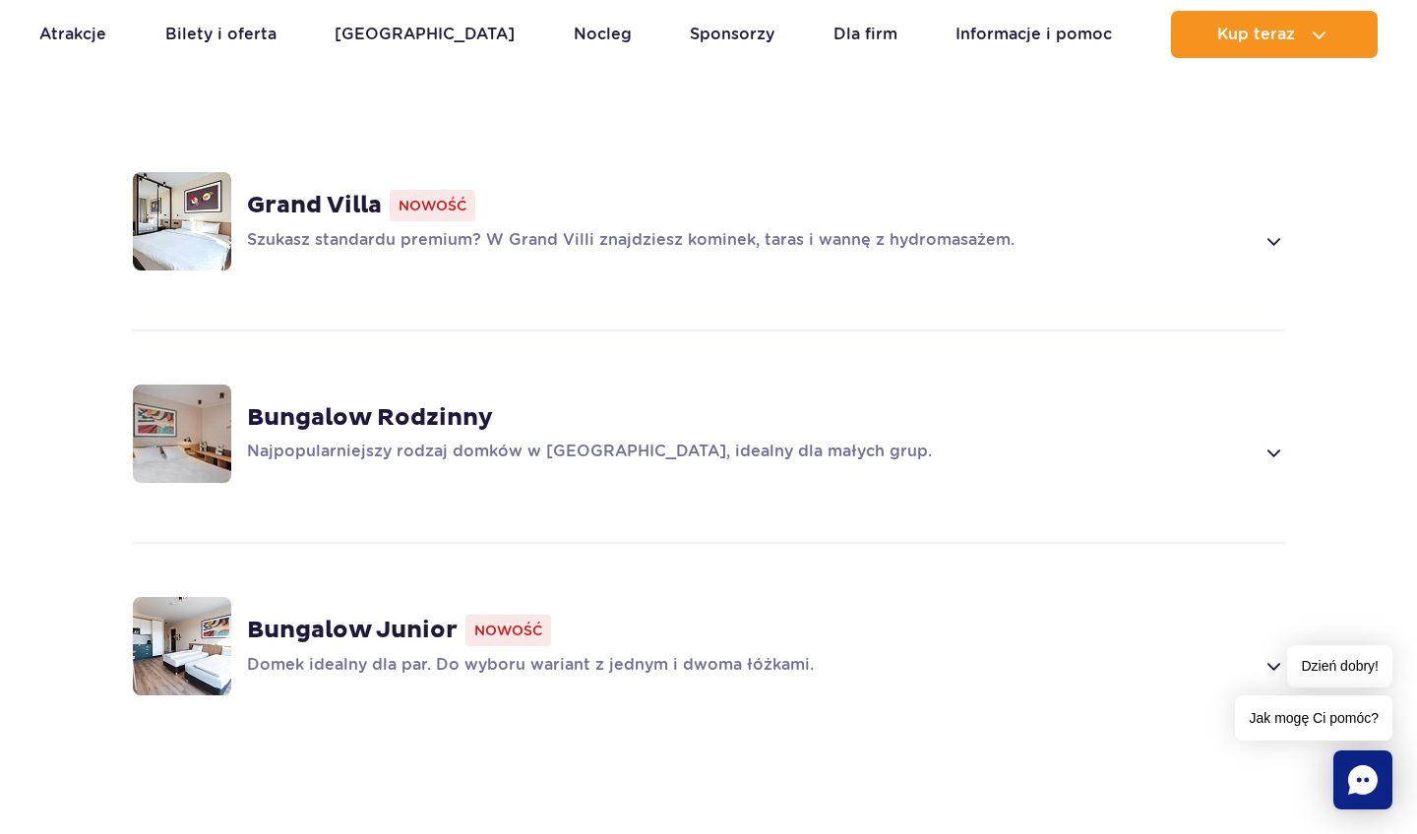
click at [341, 191] on strong "Grand Villa" at bounding box center [314, 206] width 135 height 30
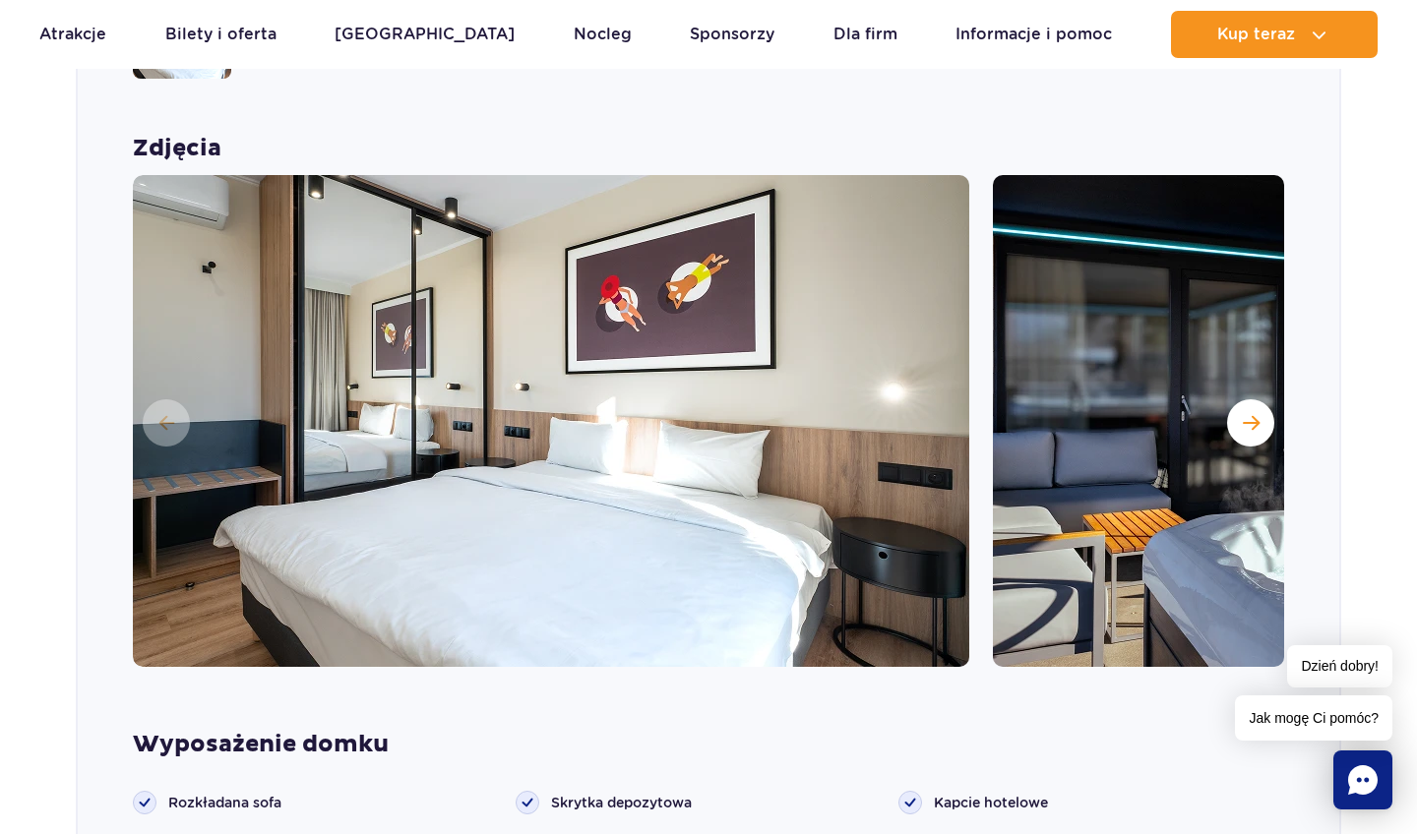
scroll to position [1575, 0]
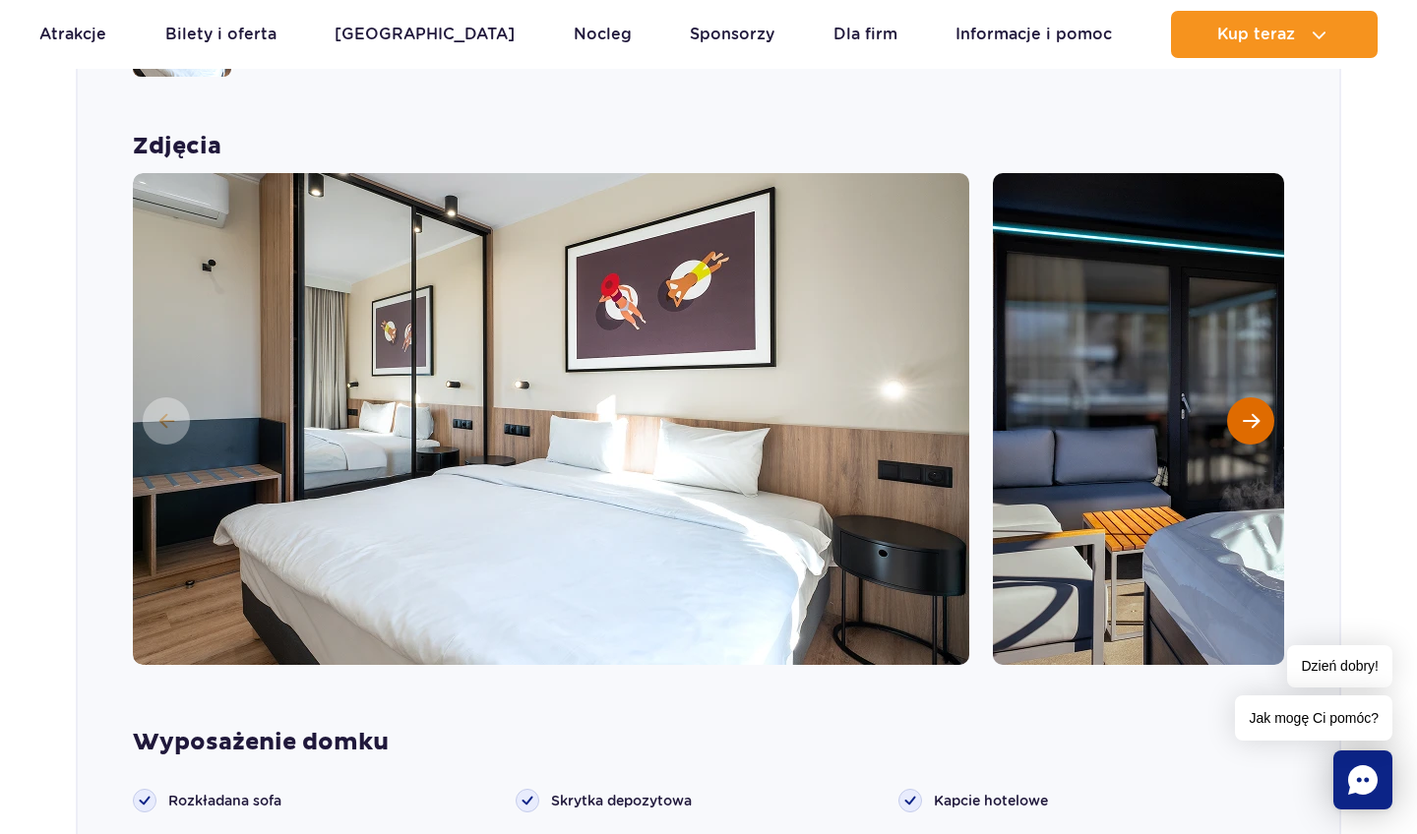
click at [1254, 412] on span "Następny slajd" at bounding box center [1251, 421] width 17 height 18
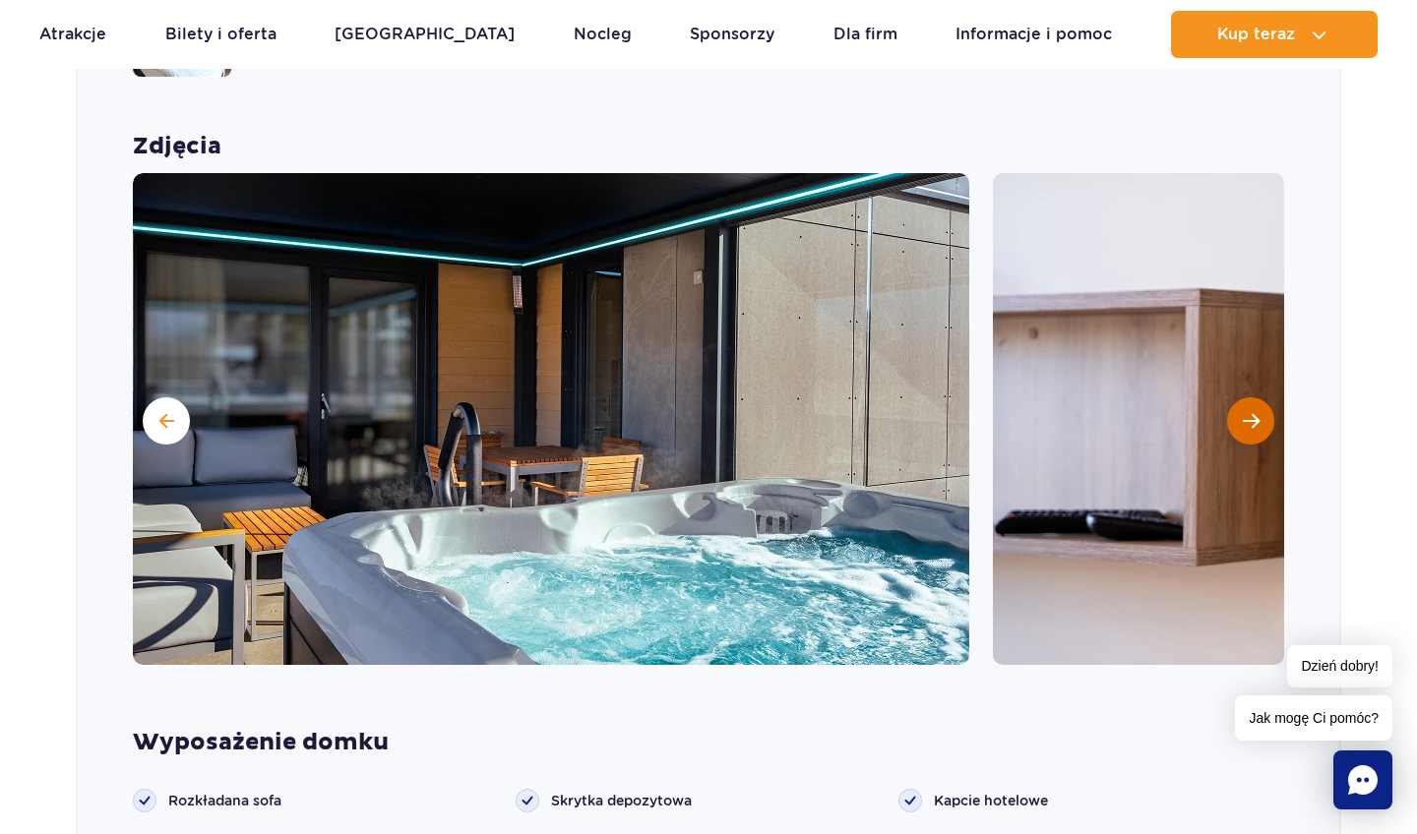
click at [1254, 412] on span "Następny slajd" at bounding box center [1251, 421] width 17 height 18
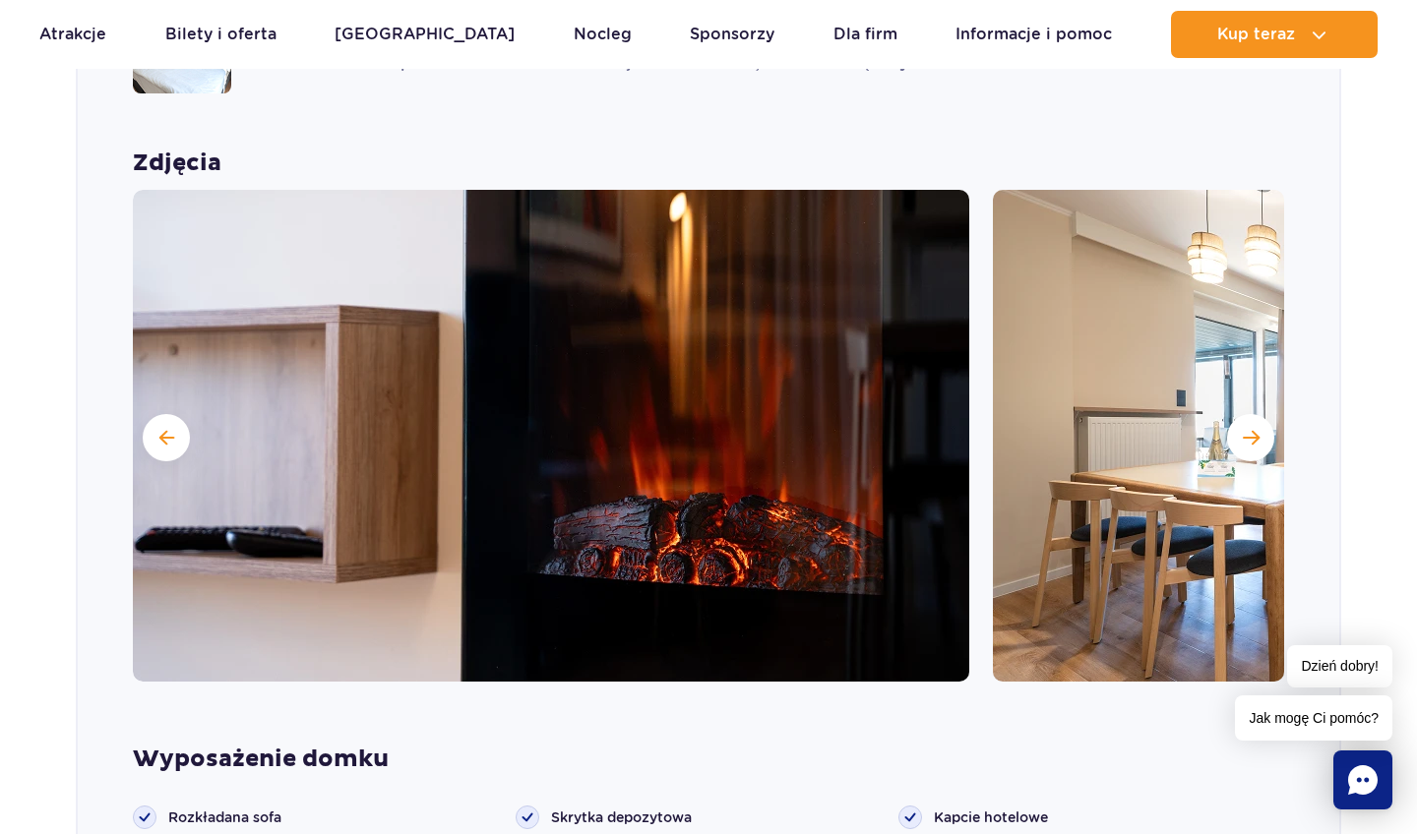
scroll to position [1564, 0]
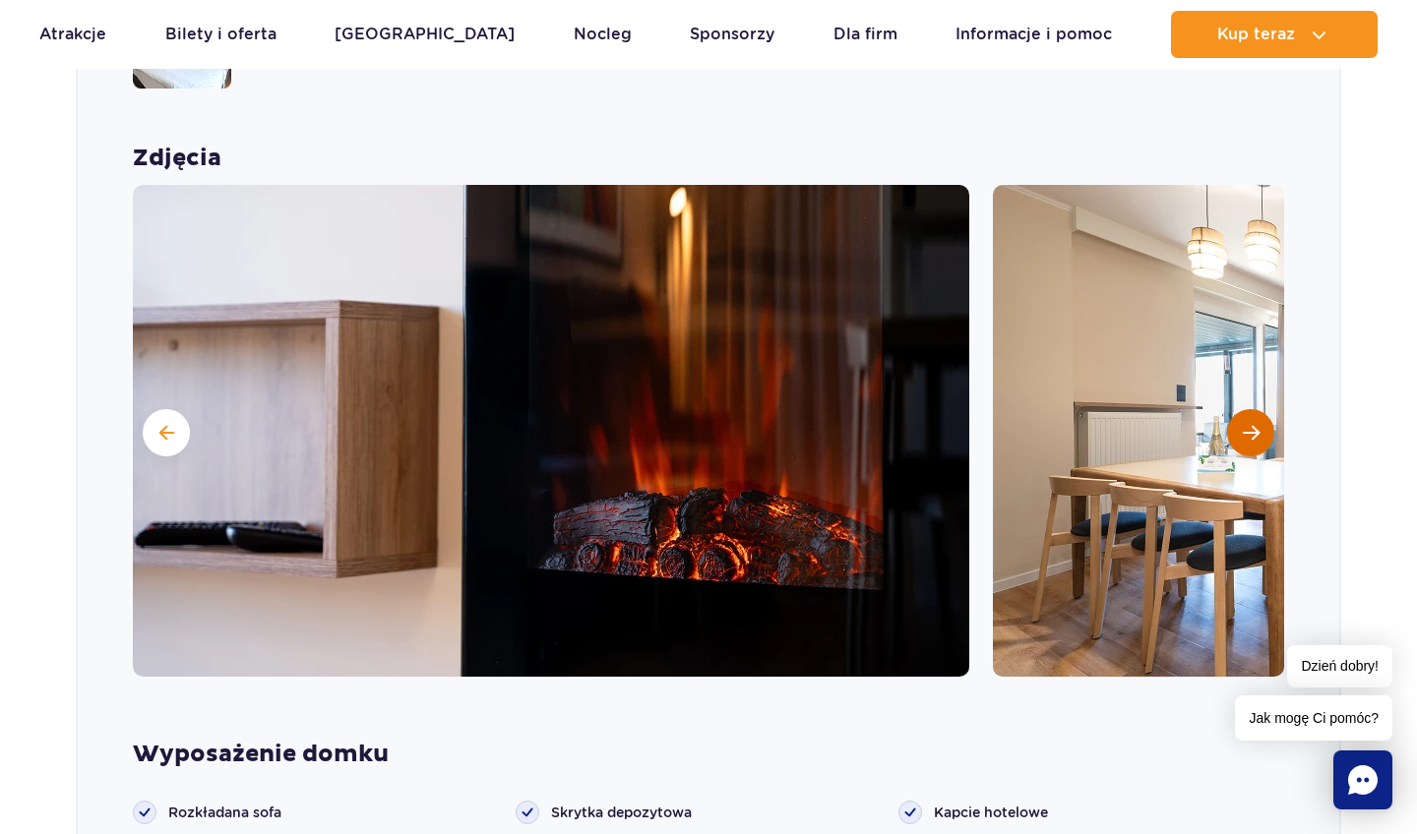
click at [1246, 413] on button "Następny slajd" at bounding box center [1250, 432] width 47 height 47
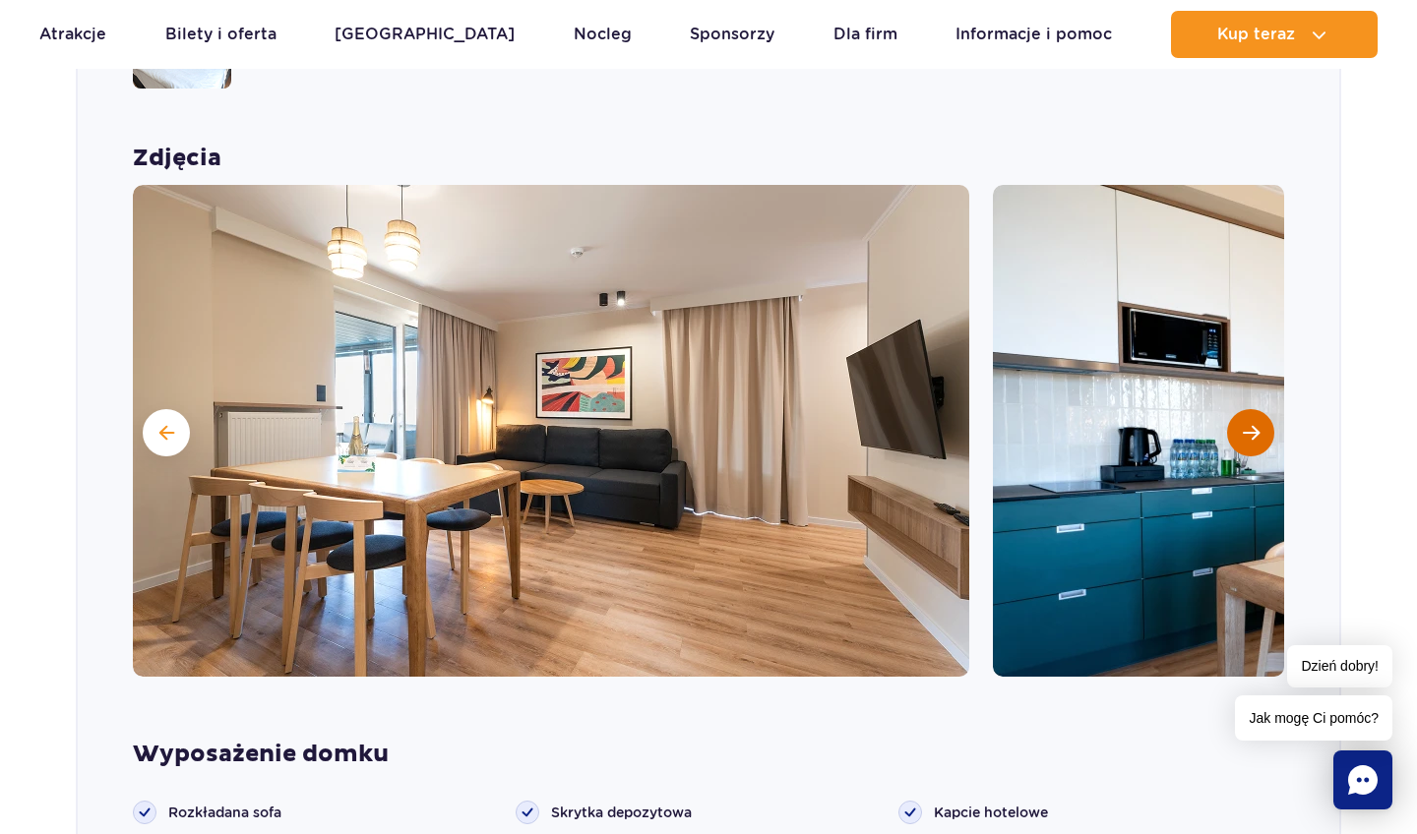
click at [1246, 413] on button "Następny slajd" at bounding box center [1250, 432] width 47 height 47
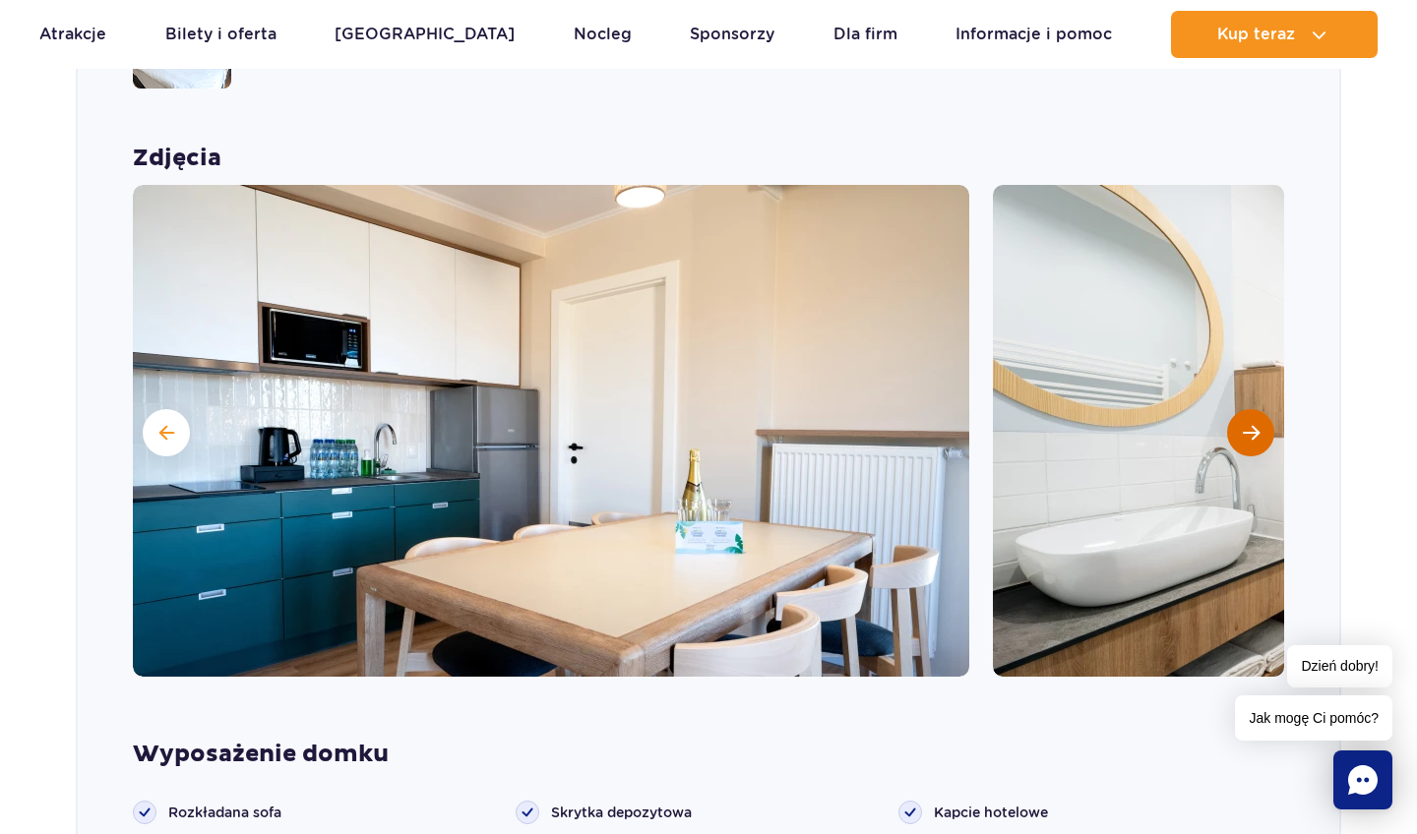
click at [1246, 413] on button "Następny slajd" at bounding box center [1250, 432] width 47 height 47
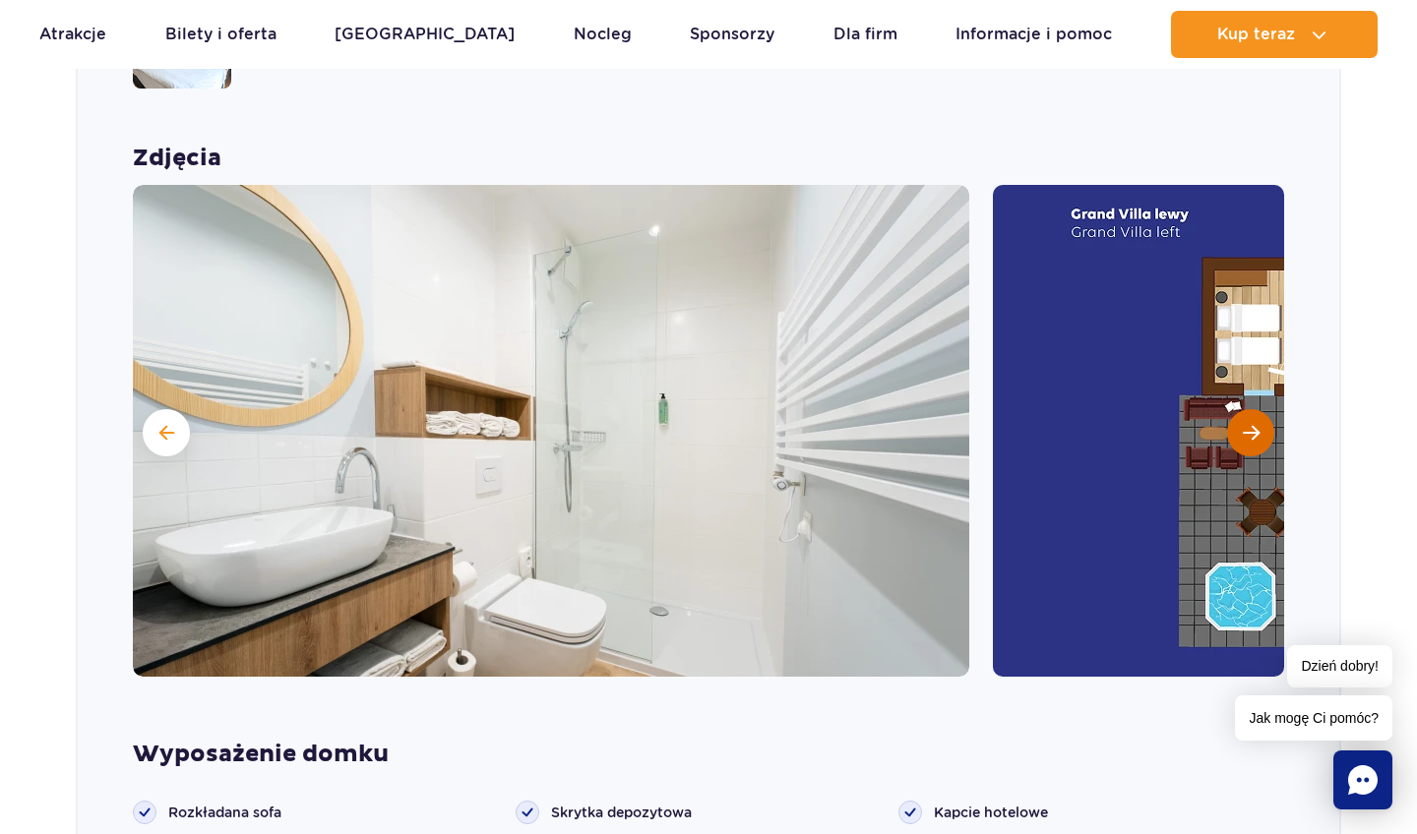
click at [1246, 413] on button "Następny slajd" at bounding box center [1250, 432] width 47 height 47
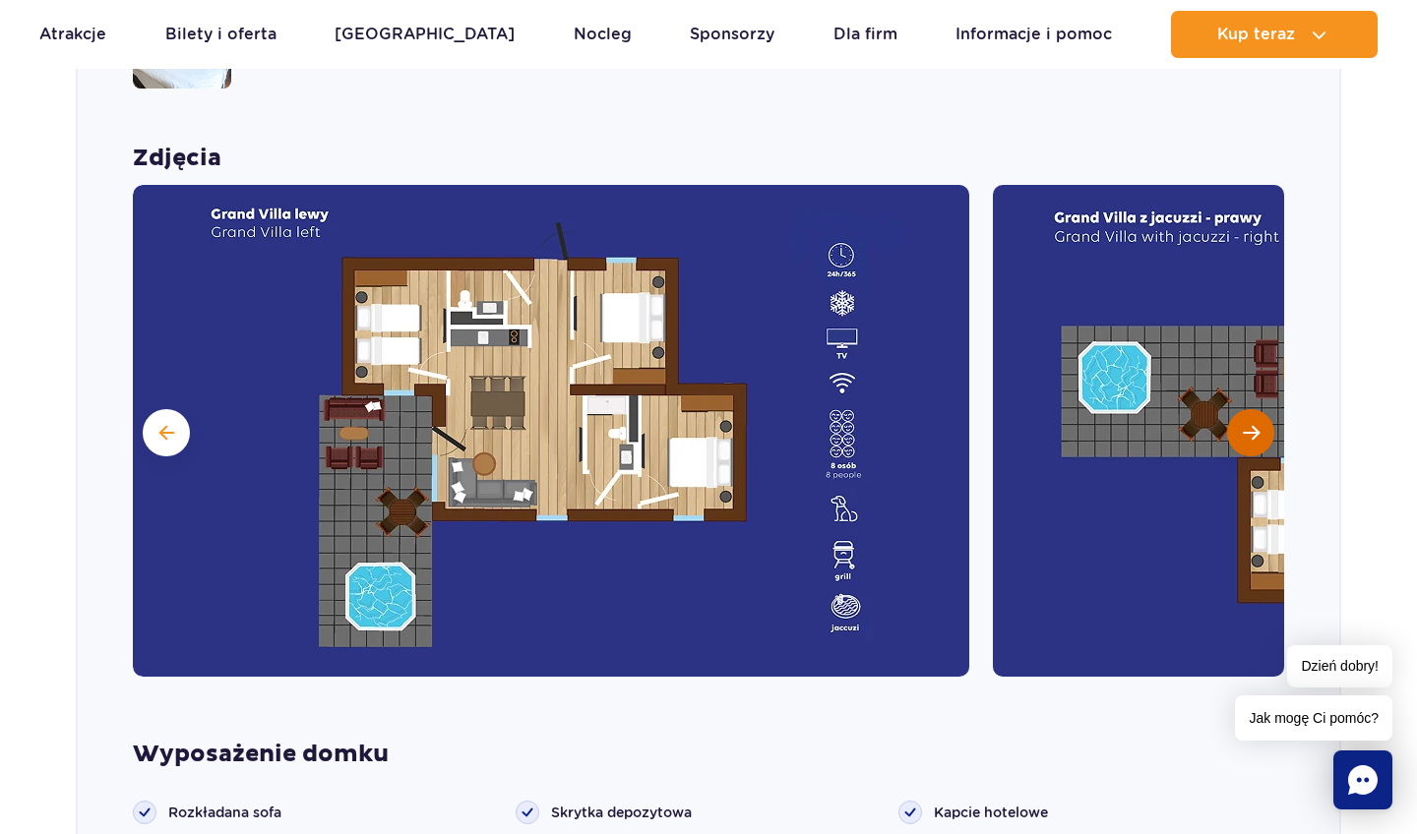
click at [1243, 424] on span "Następny slajd" at bounding box center [1251, 433] width 17 height 18
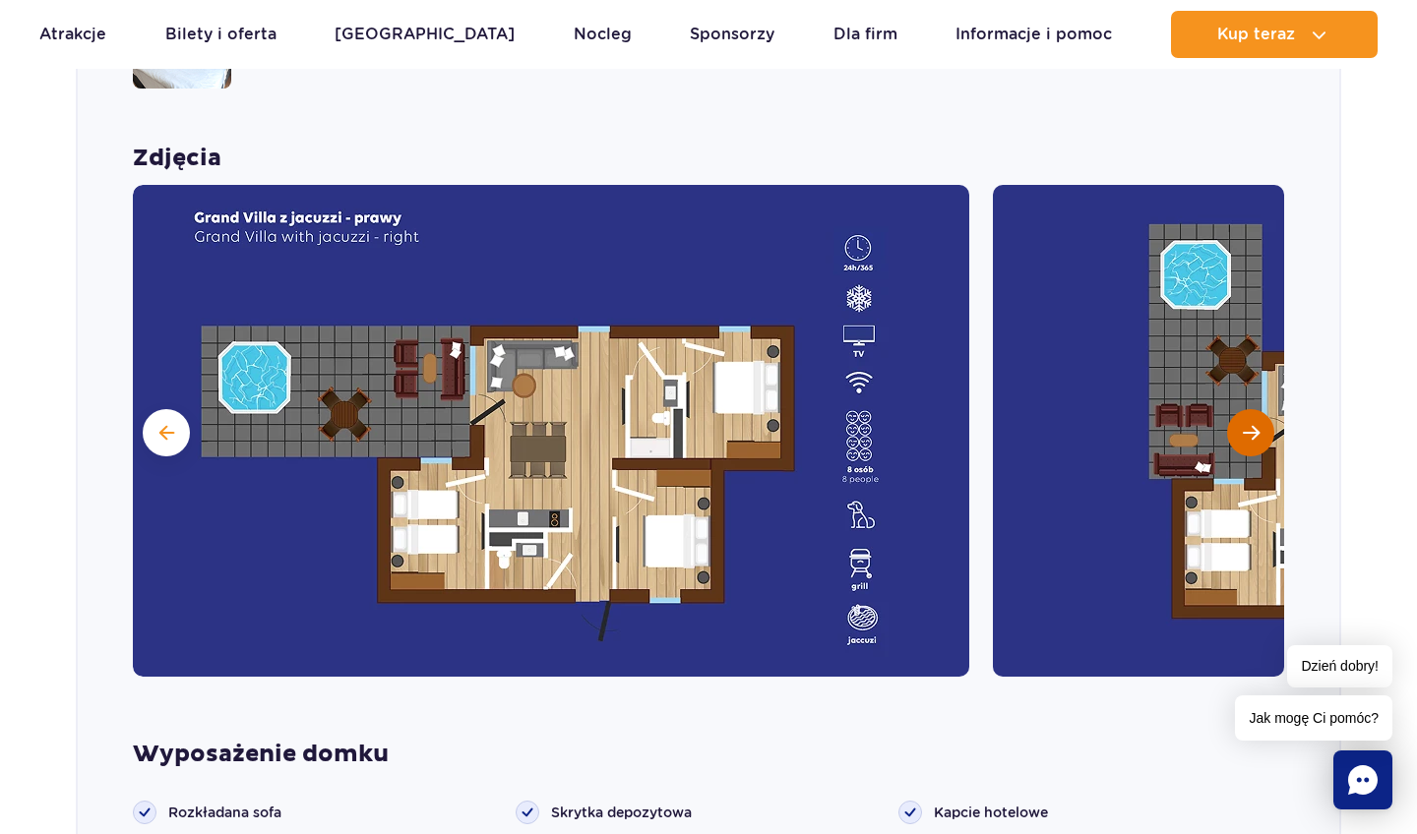
click at [1243, 424] on span "Następny slajd" at bounding box center [1251, 433] width 17 height 18
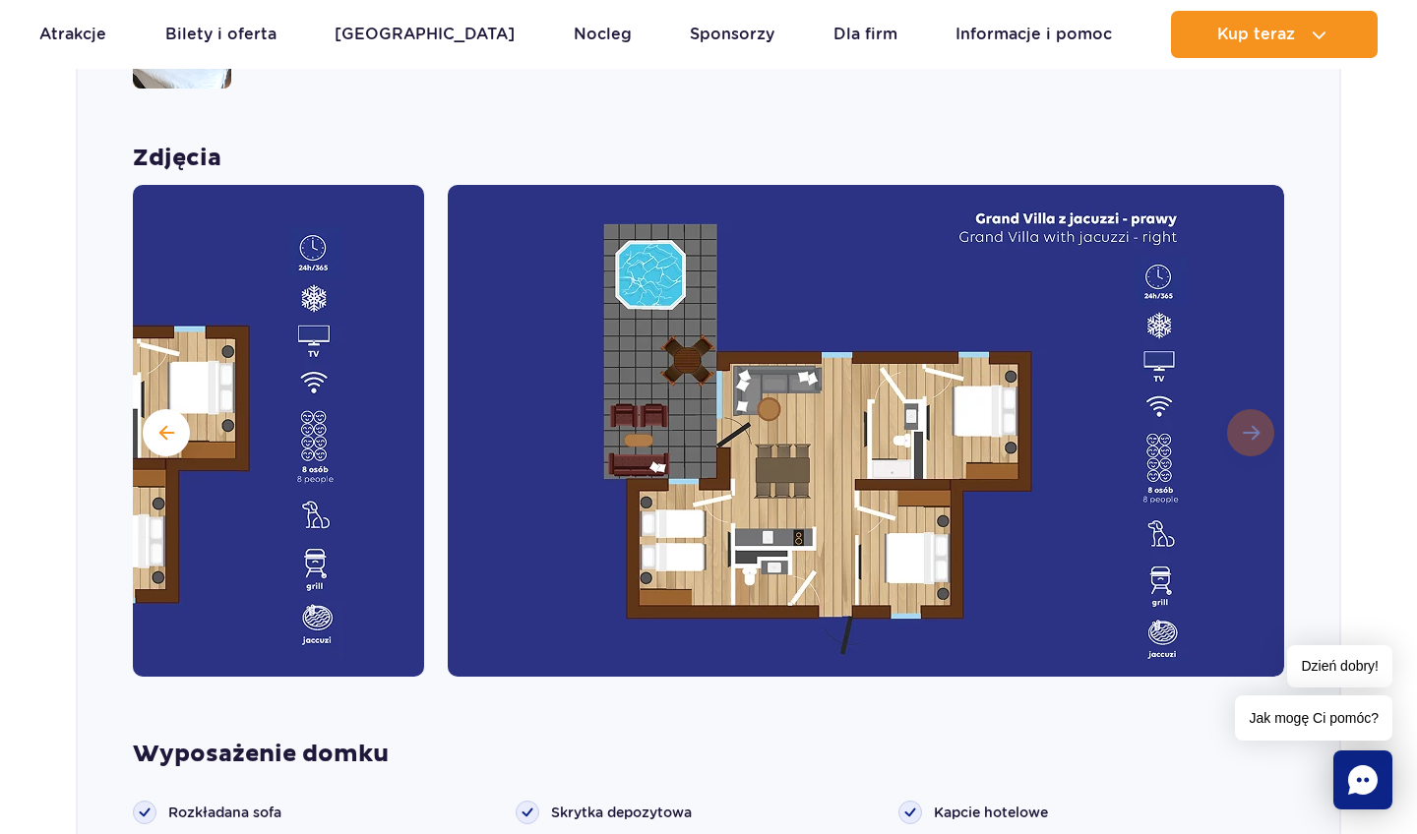
click at [1243, 399] on img at bounding box center [866, 431] width 836 height 492
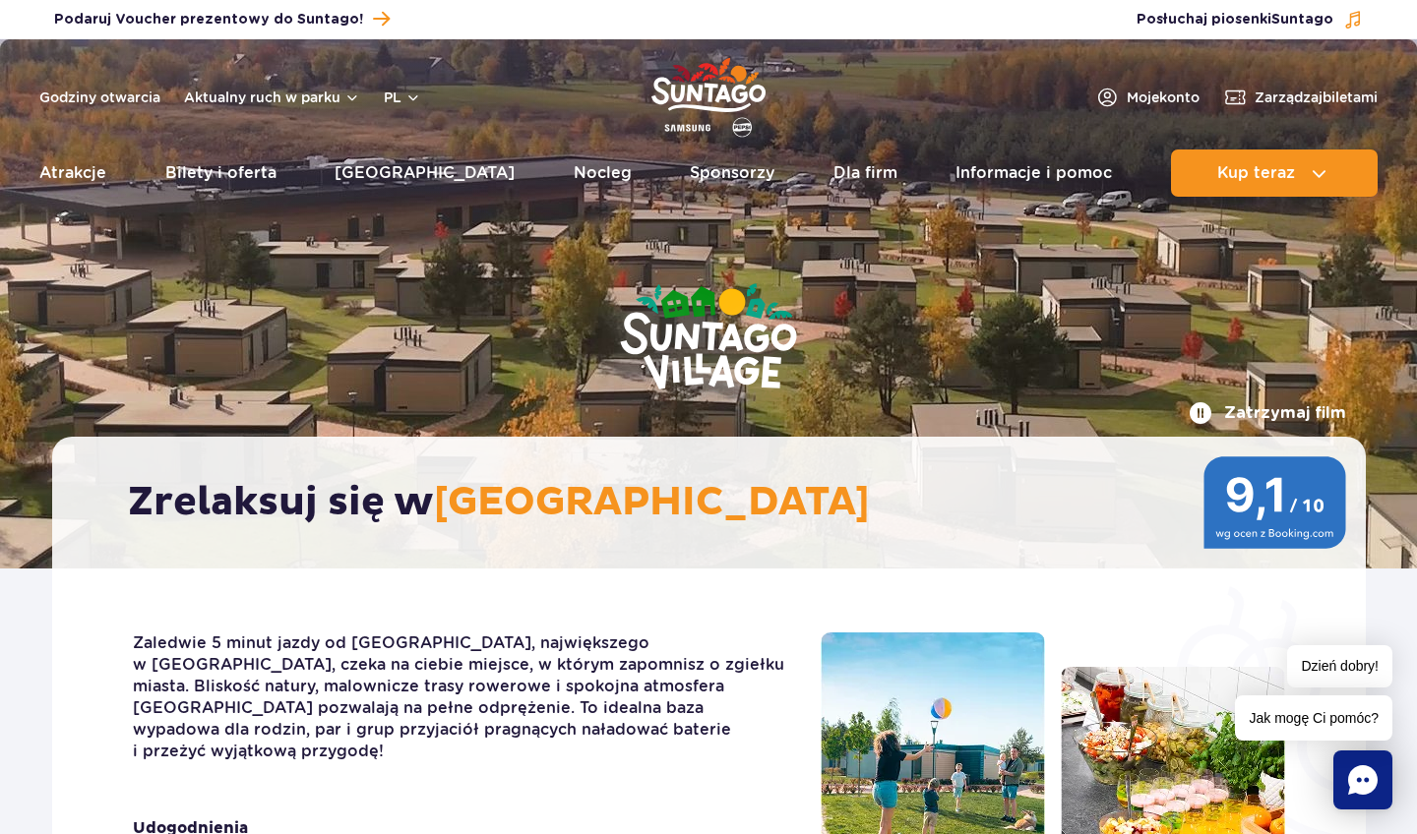
scroll to position [0, 0]
